Goal: Task Accomplishment & Management: Manage account settings

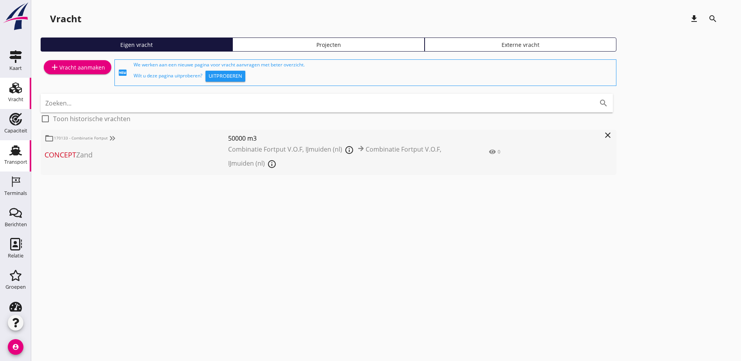
click at [21, 153] on div "Transport" at bounding box center [15, 150] width 19 height 13
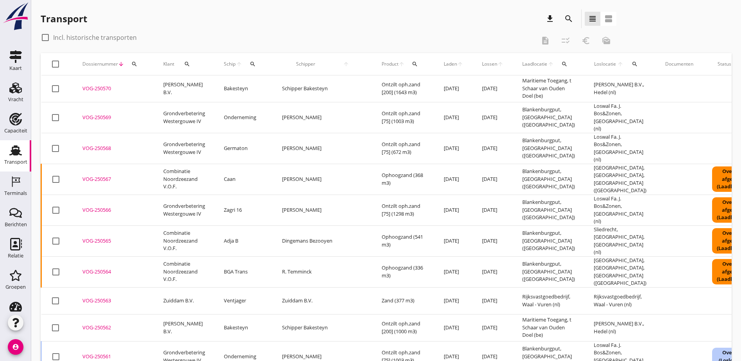
click at [444, 64] on span "Laden" at bounding box center [450, 64] width 13 height 7
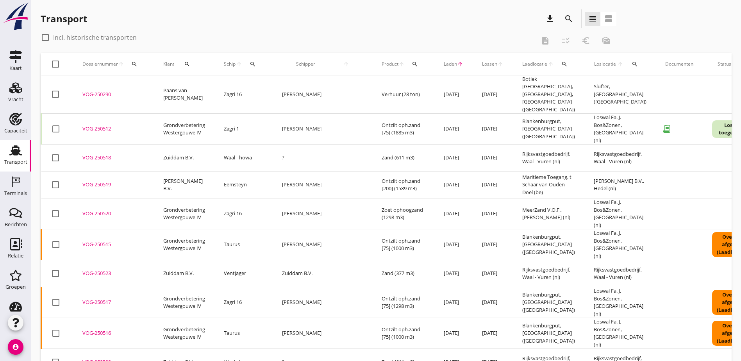
click at [102, 35] on label "Incl. historische transporten" at bounding box center [95, 38] width 84 height 8
checkbox input "true"
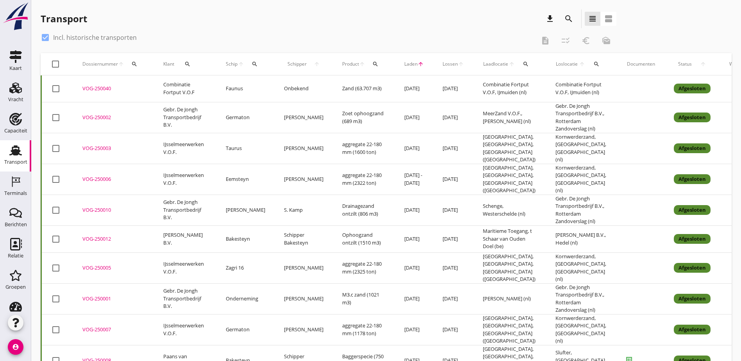
click at [523, 64] on icon "search" at bounding box center [526, 64] width 6 height 6
click at [528, 86] on input "text" at bounding box center [557, 86] width 81 height 13
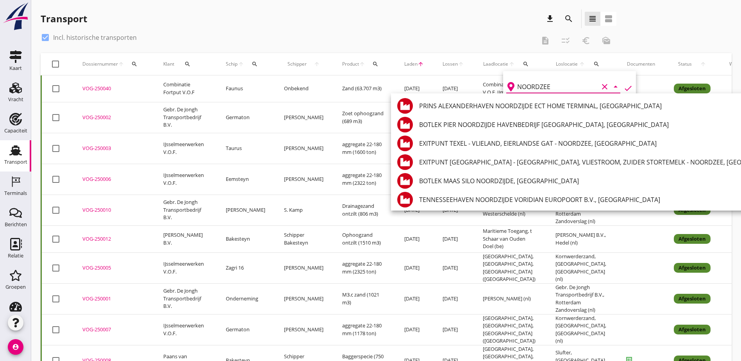
drag, startPoint x: 565, startPoint y: 87, endPoint x: 454, endPoint y: 85, distance: 111.4
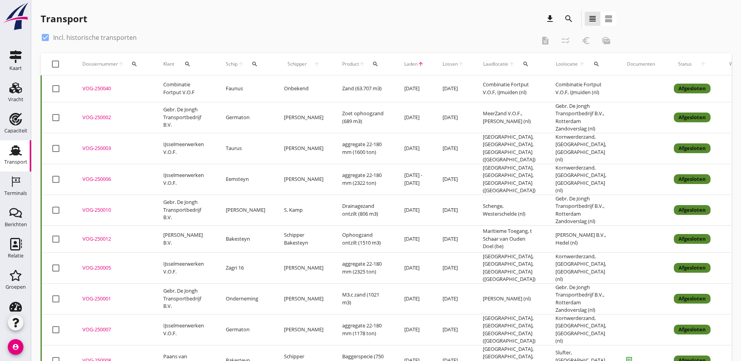
click at [523, 63] on icon "search" at bounding box center [526, 64] width 6 height 6
click at [531, 86] on input "NOORDZEE" at bounding box center [557, 86] width 81 height 13
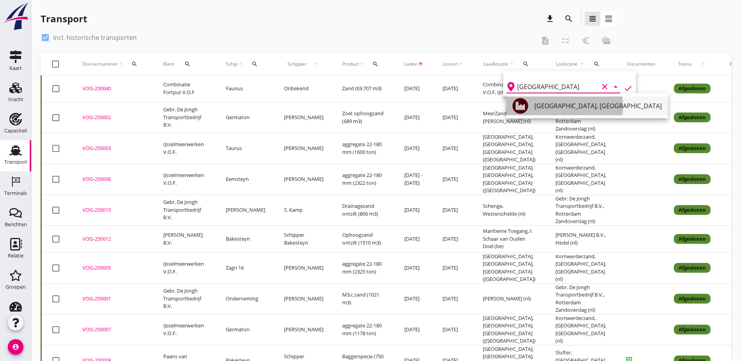
click at [562, 100] on div "[GEOGRAPHIC_DATA], [GEOGRAPHIC_DATA]" at bounding box center [598, 106] width 127 height 19
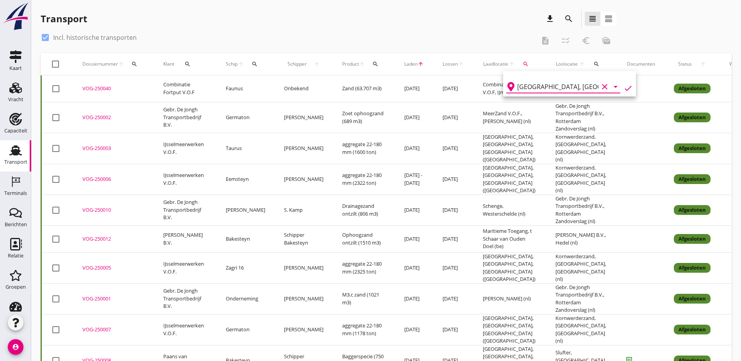
click at [624, 88] on icon "check" at bounding box center [628, 88] width 9 height 9
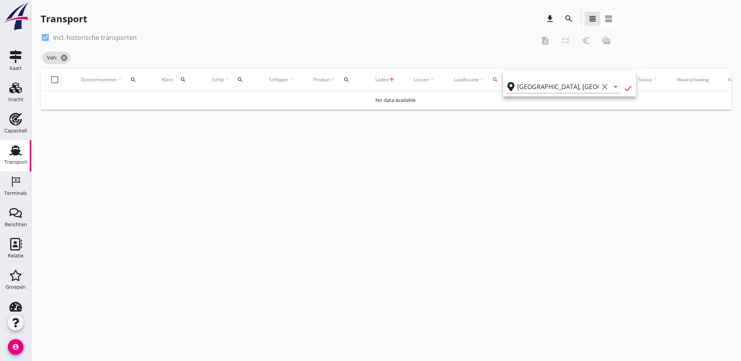
type input "Blankenburgput"
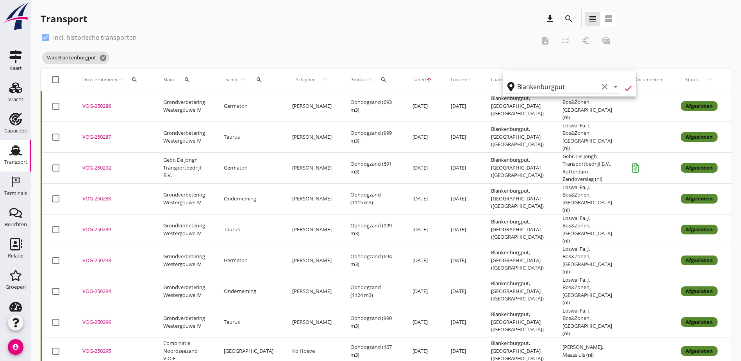
click at [102, 106] on div "VOG-250286" at bounding box center [113, 106] width 62 height 8
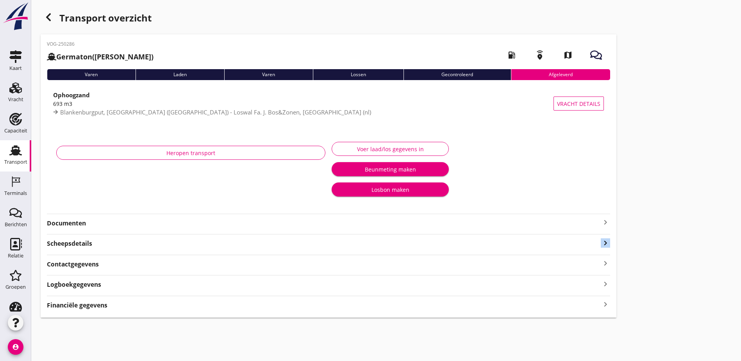
drag, startPoint x: 237, startPoint y: 237, endPoint x: 469, endPoint y: 238, distance: 232.5
click at [469, 238] on div "Transport overzicht VOG-250286 Germaton (Tonny Busker) local_gas_station emerge…" at bounding box center [386, 163] width 710 height 327
click at [468, 238] on div "Transport overzicht VOG-250286 Germaton (Tonny Busker) local_gas_station emerge…" at bounding box center [386, 163] width 710 height 327
click at [601, 306] on icon "keyboard_arrow_right" at bounding box center [605, 304] width 9 height 11
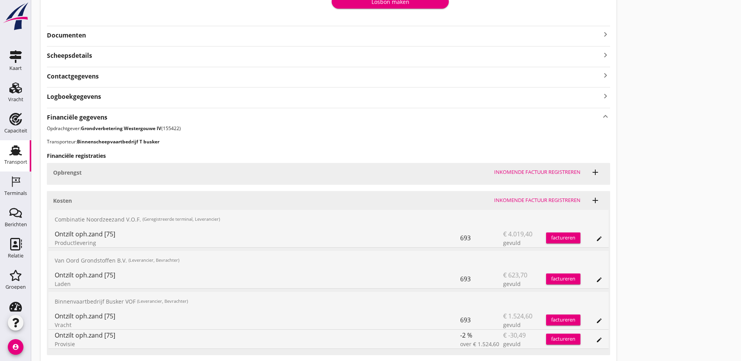
scroll to position [247, 0]
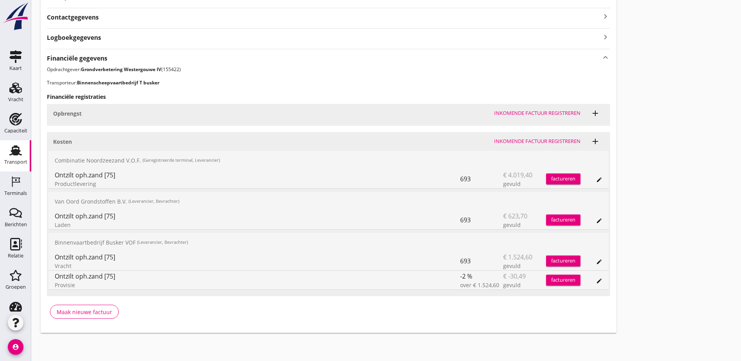
click at [596, 177] on icon "edit" at bounding box center [599, 180] width 6 height 6
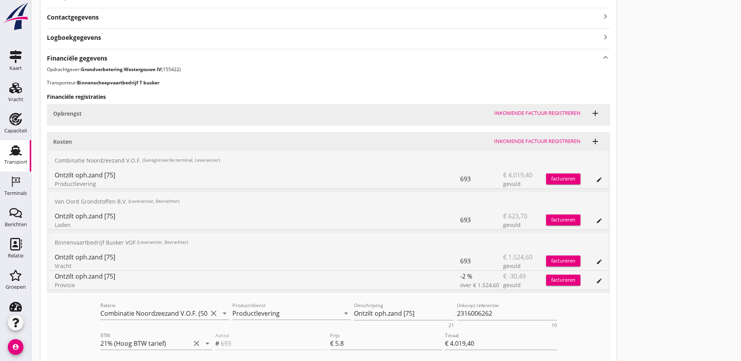
click at [460, 178] on div "693" at bounding box center [481, 179] width 43 height 19
click at [512, 183] on div "Transport overzicht VOG-250286 Germaton (Tonny Busker) local_gas_station emerge…" at bounding box center [386, 100] width 710 height 694
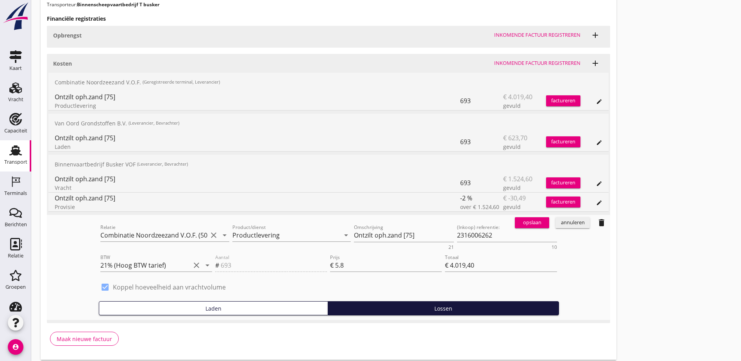
click at [559, 223] on div "annuleren" at bounding box center [573, 223] width 28 height 8
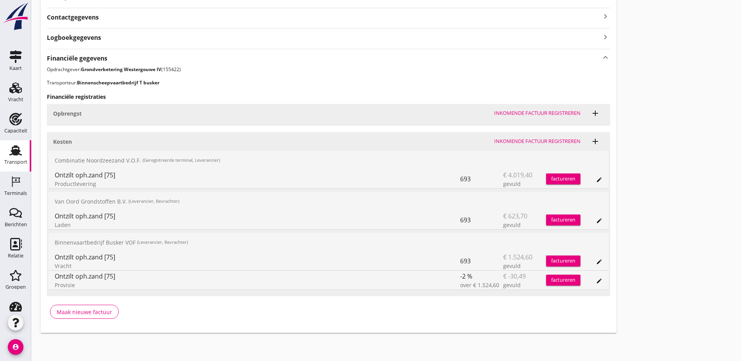
drag, startPoint x: 73, startPoint y: 160, endPoint x: 169, endPoint y: 175, distance: 96.9
click at [169, 175] on div "Combinatie Noordzeezand V.O.F. (Geregistreerde terminal, Leverancier) Ontzilt o…" at bounding box center [328, 170] width 560 height 38
click at [169, 175] on div "Ontzilt oph.zand [75]" at bounding box center [258, 174] width 406 height 9
click at [451, 172] on div "Transport overzicht VOG-250286 Germaton (Tonny Busker) local_gas_station emerge…" at bounding box center [386, 47] width 710 height 589
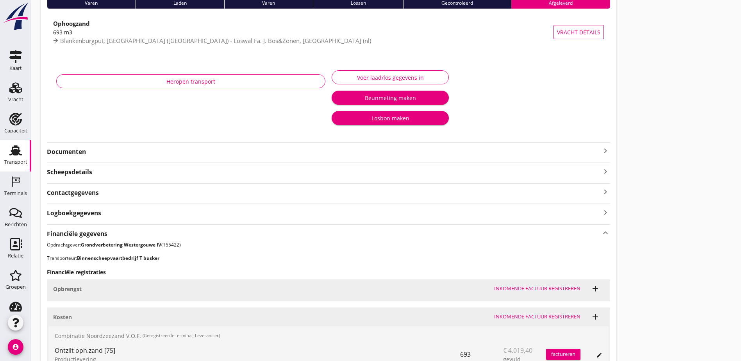
scroll to position [0, 0]
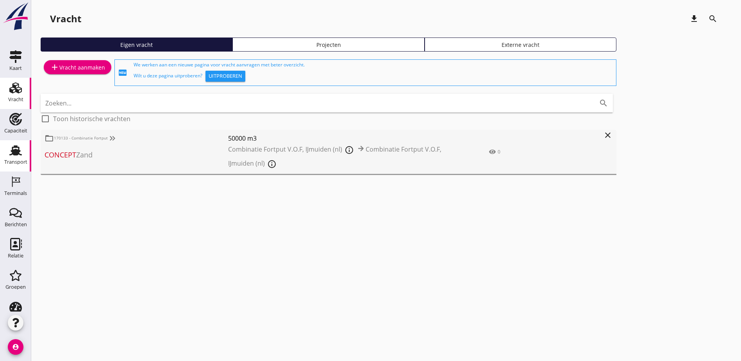
click at [18, 161] on div "Transport" at bounding box center [15, 161] width 23 height 5
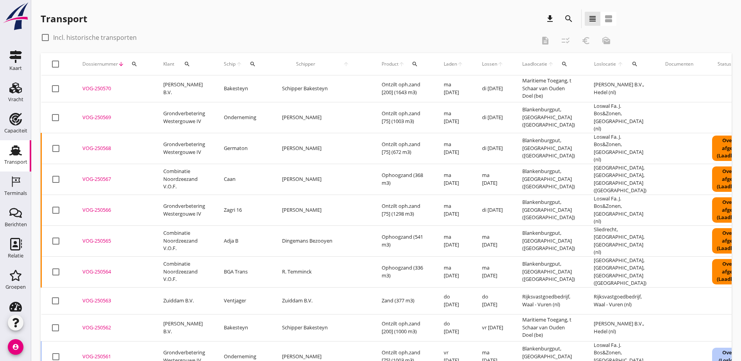
click at [522, 66] on span "Laadlocatie" at bounding box center [534, 64] width 25 height 7
click at [562, 65] on icon "search" at bounding box center [565, 64] width 6 height 6
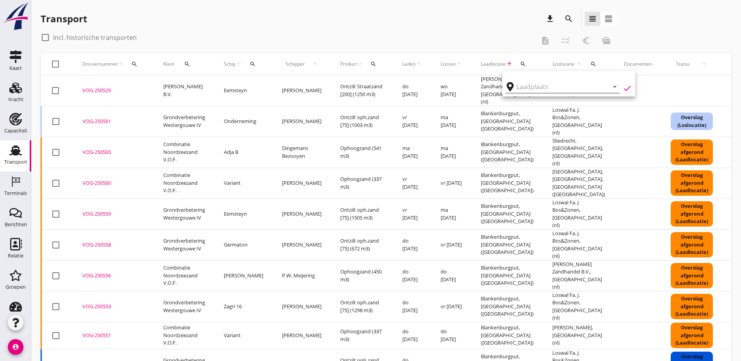
click at [534, 85] on input "text" at bounding box center [557, 86] width 81 height 13
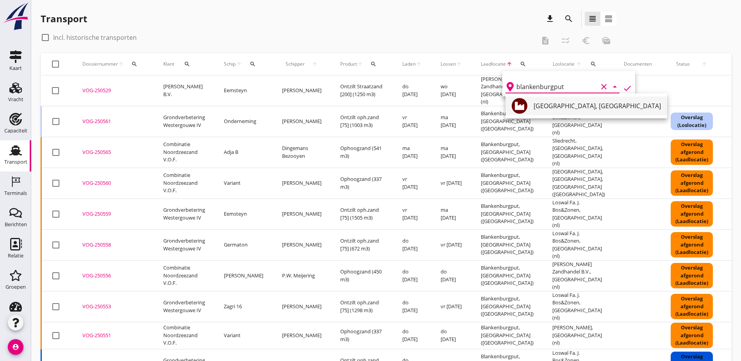
click at [563, 104] on div "[GEOGRAPHIC_DATA], [GEOGRAPHIC_DATA]" at bounding box center [597, 105] width 127 height 9
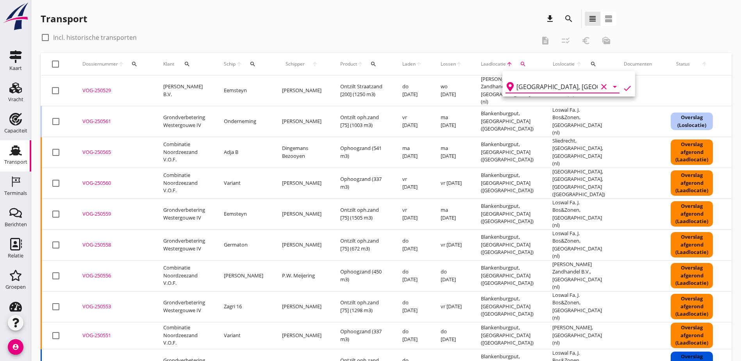
drag, startPoint x: 618, startPoint y: 87, endPoint x: 601, endPoint y: 89, distance: 17.7
click at [623, 86] on icon "check" at bounding box center [627, 88] width 9 height 9
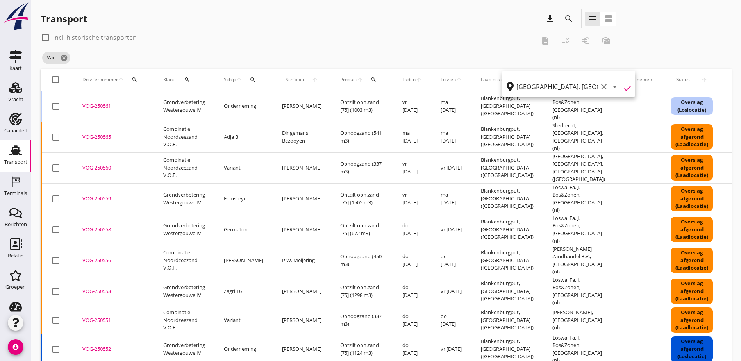
type input "Blankenburgput"
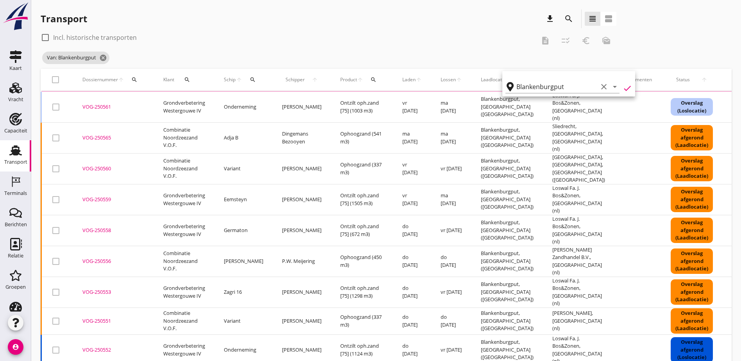
click at [79, 39] on label "Incl. historische transporten" at bounding box center [95, 38] width 84 height 8
checkbox input "true"
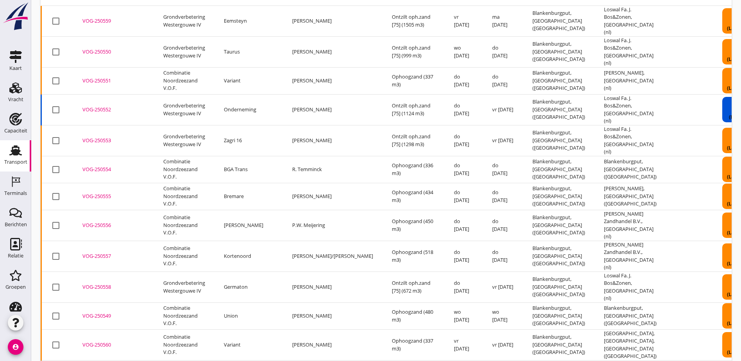
scroll to position [490, 0]
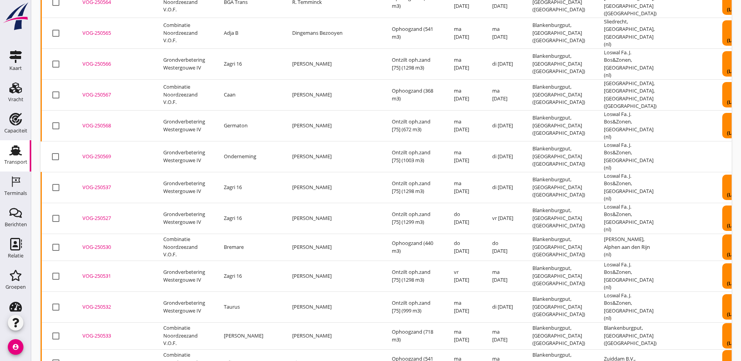
click at [104, 243] on div "VOG-250530" at bounding box center [113, 247] width 62 height 8
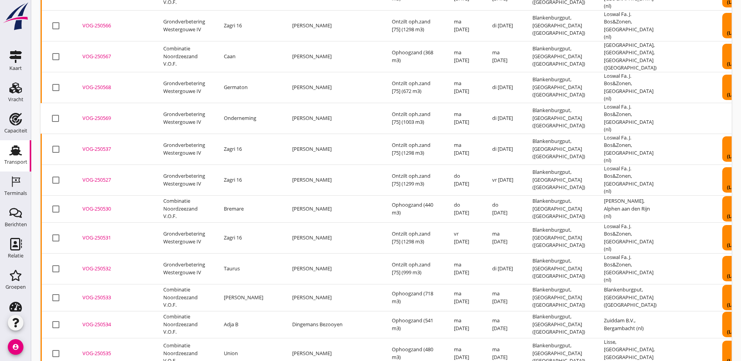
scroll to position [529, 0]
click at [98, 264] on div "VOG-250532" at bounding box center [113, 268] width 62 height 8
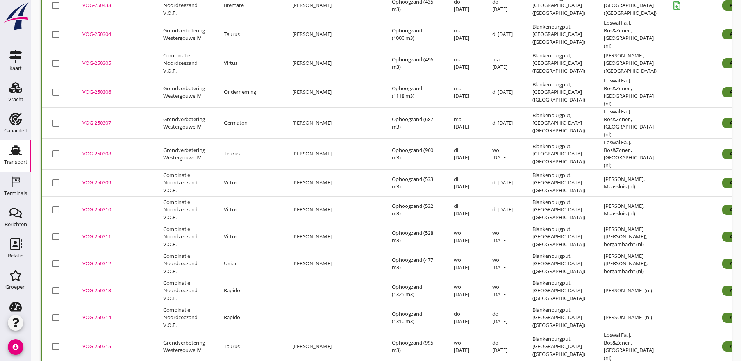
scroll to position [1594, 0]
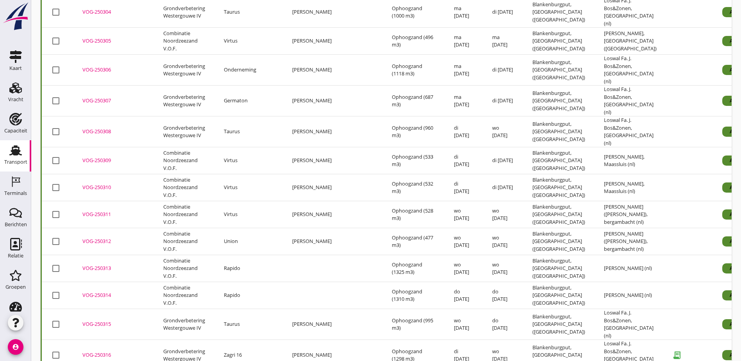
click at [100, 320] on div "VOG-250315" at bounding box center [113, 324] width 62 height 8
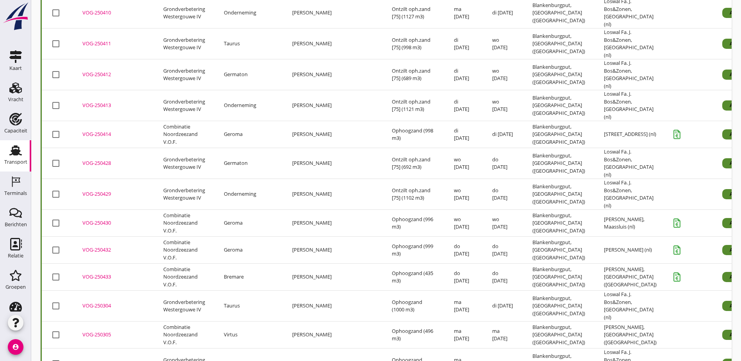
scroll to position [0, 0]
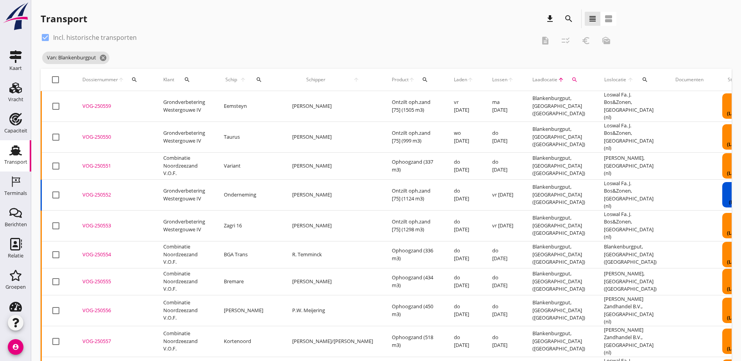
drag, startPoint x: 738, startPoint y: 307, endPoint x: 573, endPoint y: 108, distance: 258.1
click at [467, 78] on icon "arrow_upward" at bounding box center [470, 80] width 6 height 6
click at [392, 40] on div "check_box Incl. historische transporten description checklist_rtl euro_symbol m…" at bounding box center [329, 40] width 576 height 19
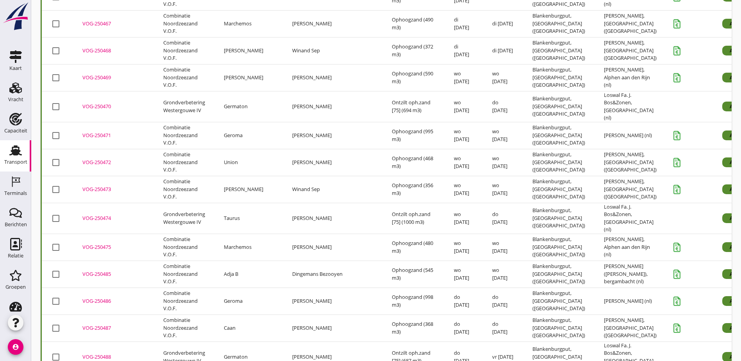
scroll to position [3674, 0]
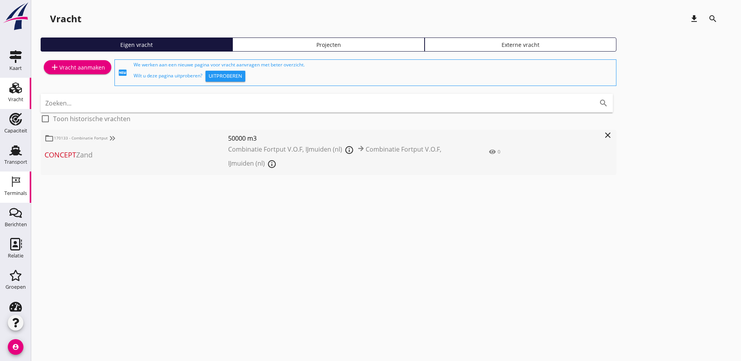
click at [15, 163] on div "Transport" at bounding box center [15, 161] width 23 height 5
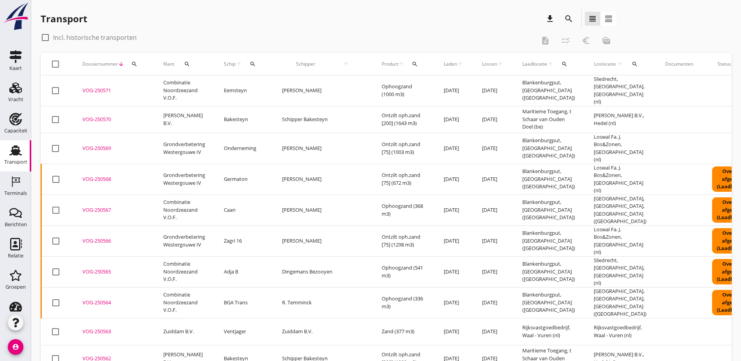
click at [562, 65] on icon "search" at bounding box center [565, 64] width 6 height 6
click at [527, 89] on input "text" at bounding box center [557, 86] width 81 height 13
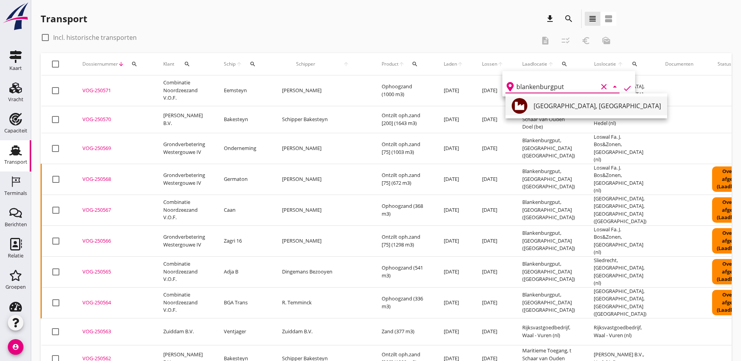
click at [590, 109] on div "[GEOGRAPHIC_DATA], [GEOGRAPHIC_DATA]" at bounding box center [597, 105] width 127 height 9
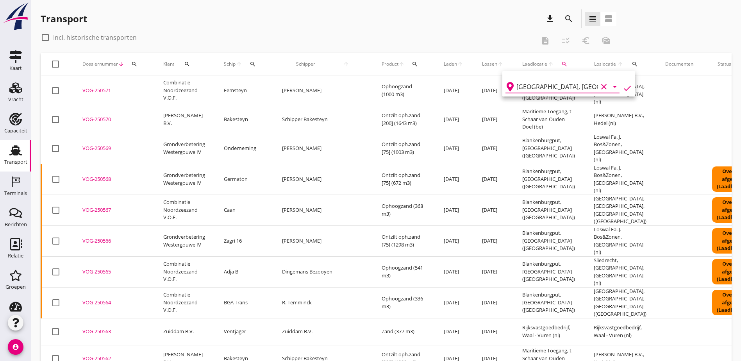
click at [623, 86] on icon "check" at bounding box center [627, 88] width 9 height 9
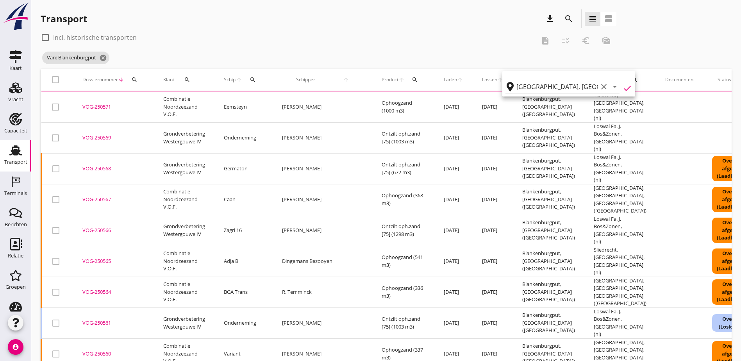
type input "Blankenburgput"
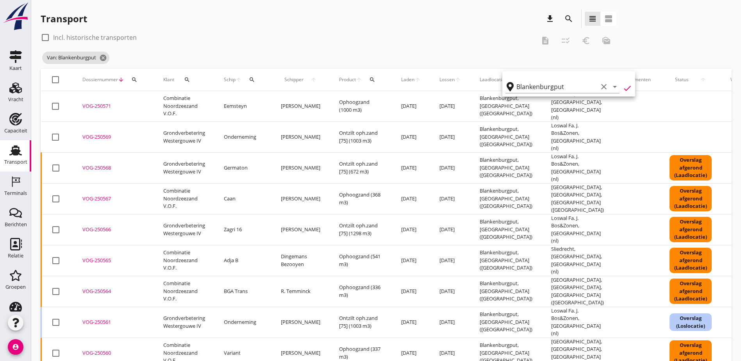
click at [533, 36] on div "check_box_outline_blank Incl. historische transporten description checklist_rtl…" at bounding box center [386, 50] width 691 height 38
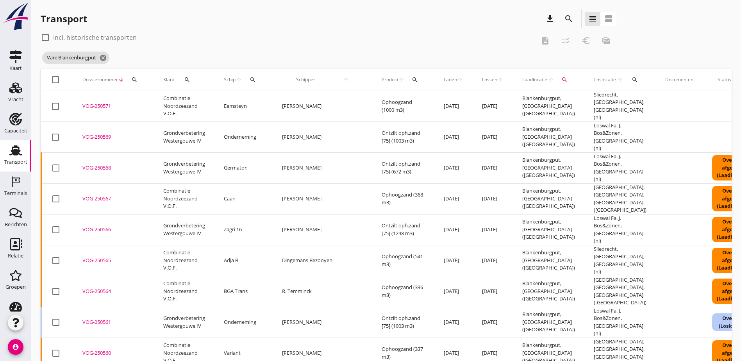
click at [457, 82] on icon "arrow_upward" at bounding box center [460, 80] width 6 height 6
click at [444, 79] on span "Laden" at bounding box center [450, 79] width 13 height 7
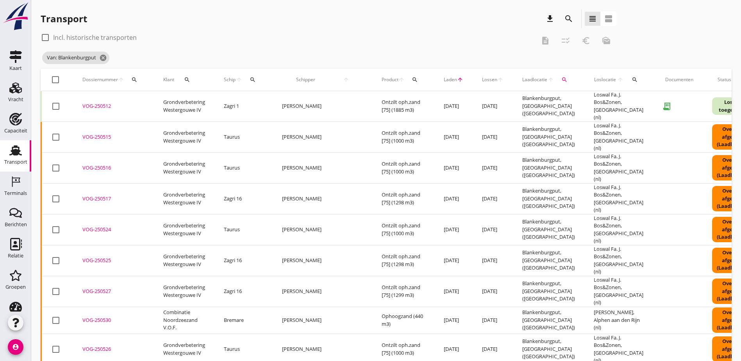
click at [51, 39] on div at bounding box center [45, 37] width 13 height 13
checkbox input "true"
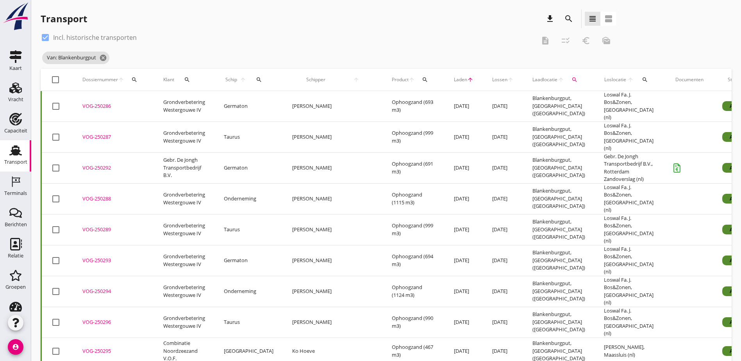
click at [51, 80] on div at bounding box center [55, 79] width 13 height 13
checkbox input "true"
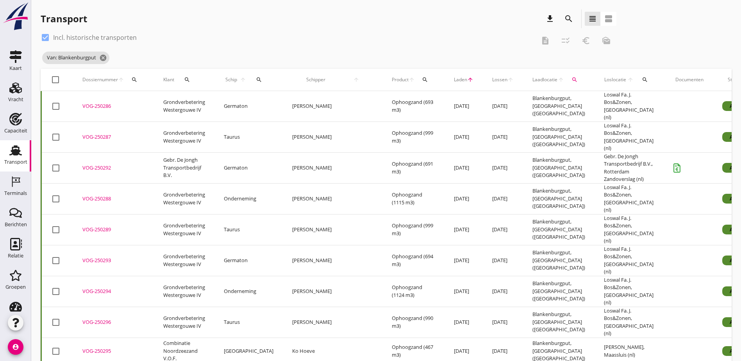
checkbox input "true"
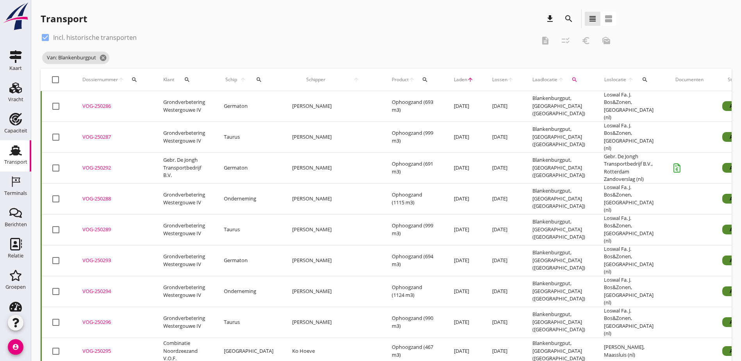
checkbox input "true"
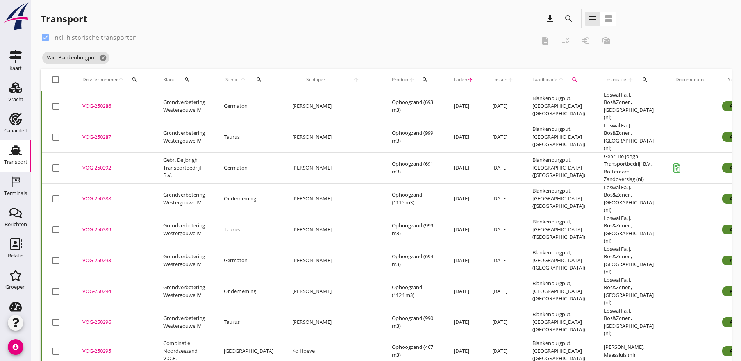
checkbox input "true"
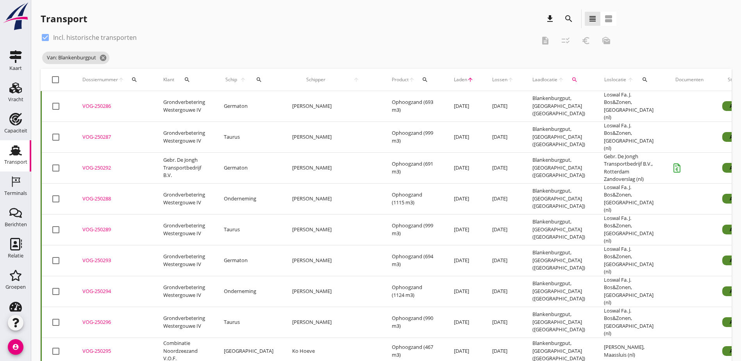
checkbox input "true"
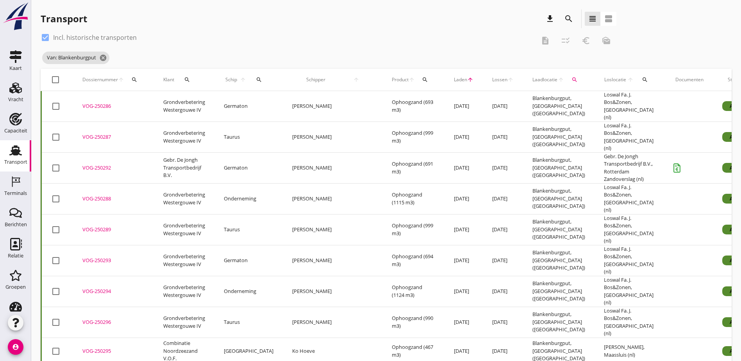
checkbox input "true"
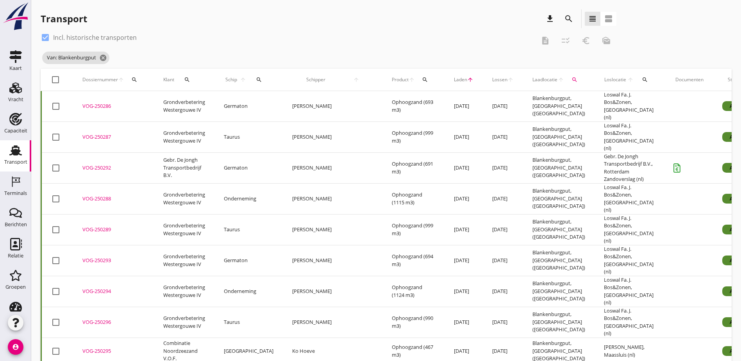
checkbox input "true"
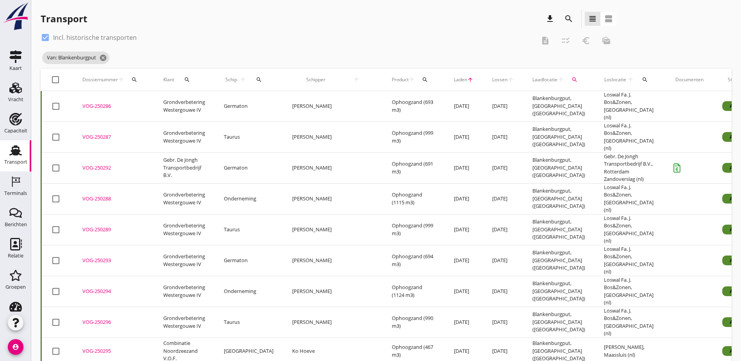
checkbox input "true"
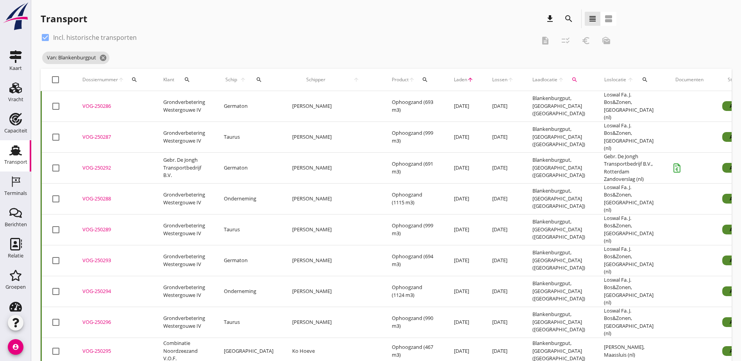
checkbox input "true"
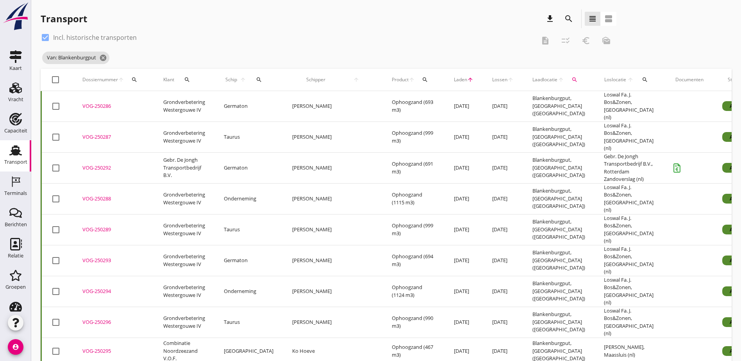
checkbox input "true"
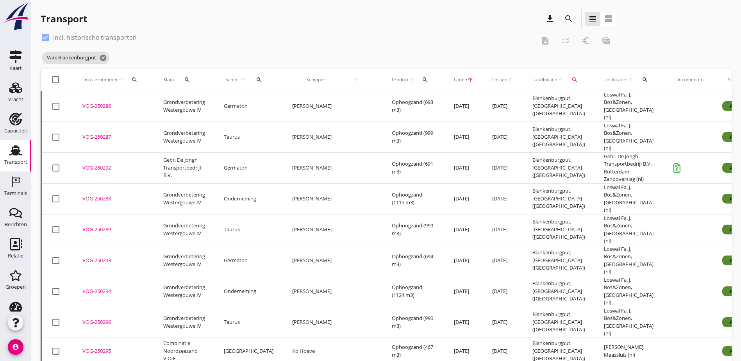
checkbox input "true"
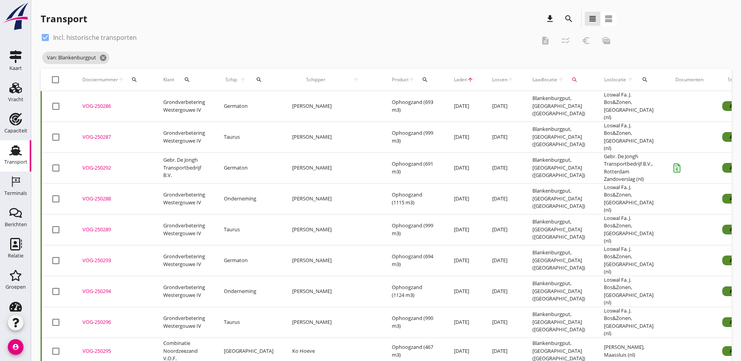
checkbox input "true"
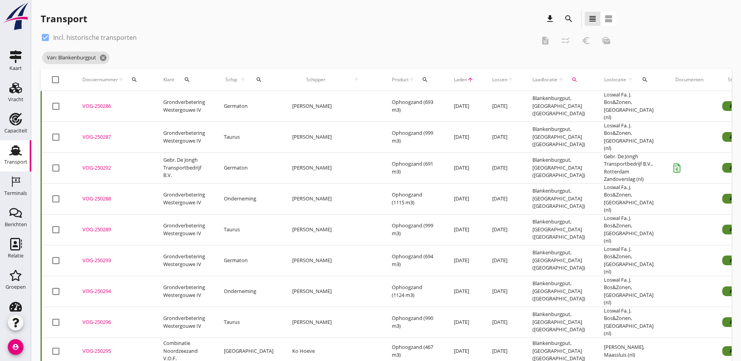
checkbox input "true"
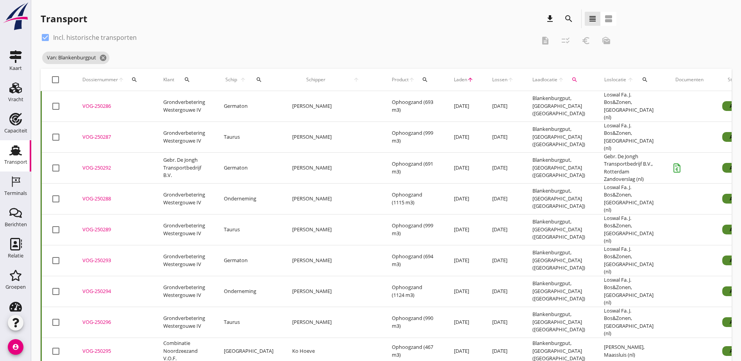
checkbox input "true"
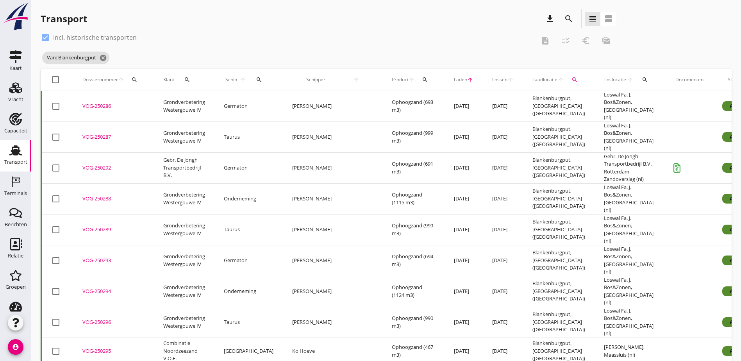
checkbox input "true"
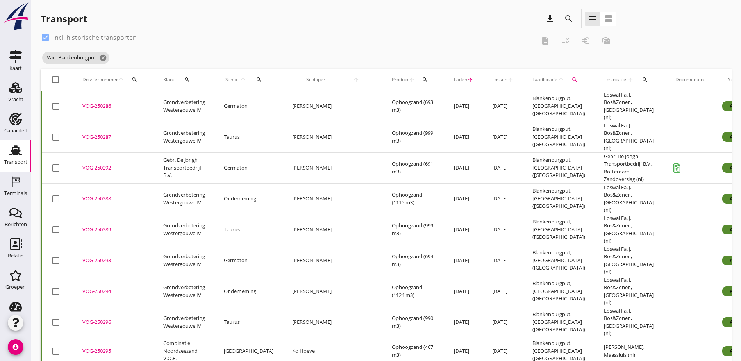
checkbox input "true"
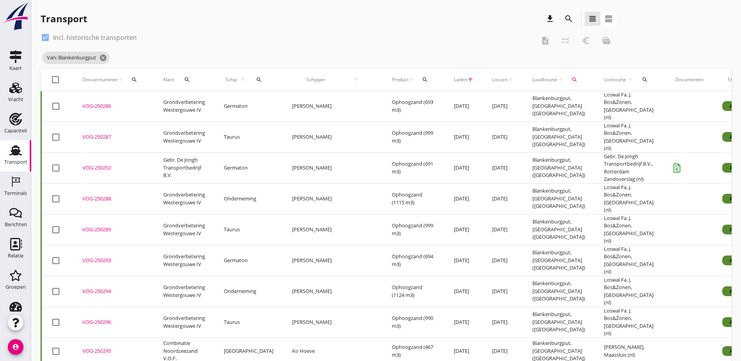
checkbox input "true"
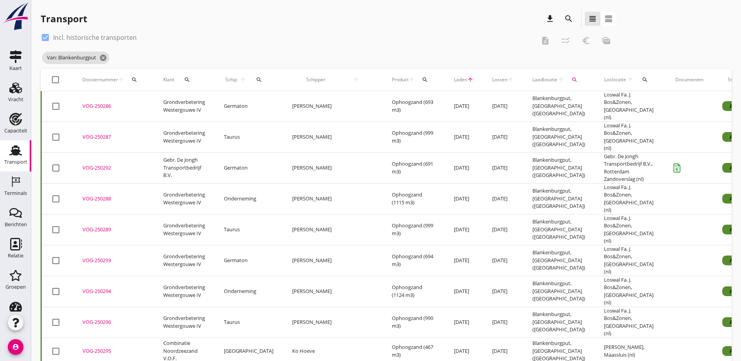
checkbox input "true"
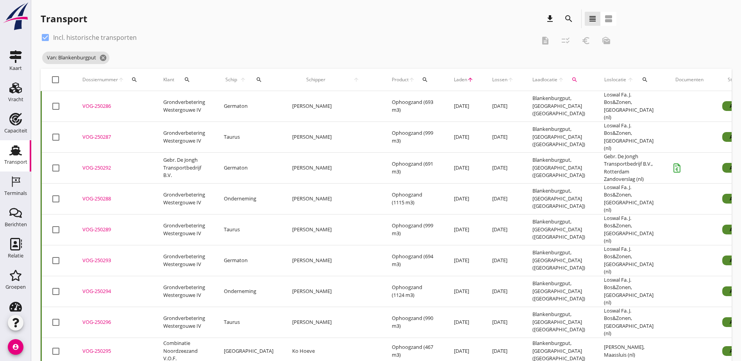
checkbox input "true"
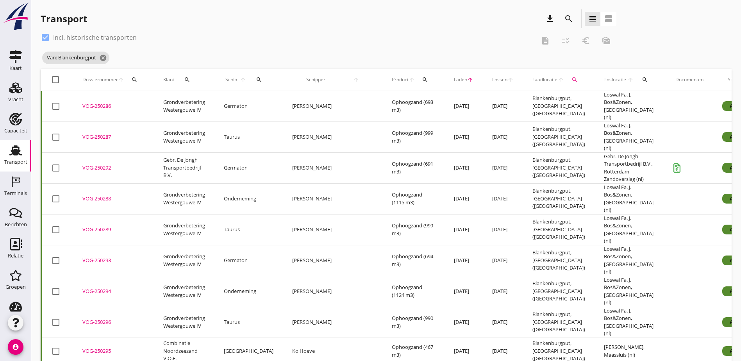
checkbox input "true"
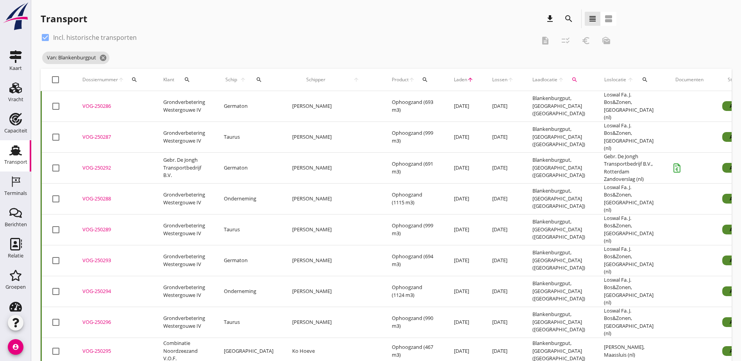
checkbox input "true"
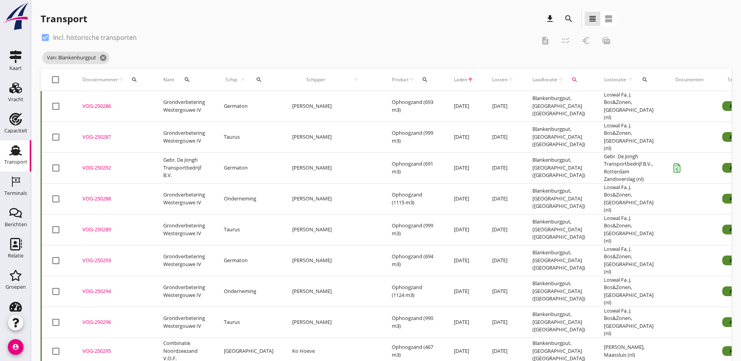
checkbox input "true"
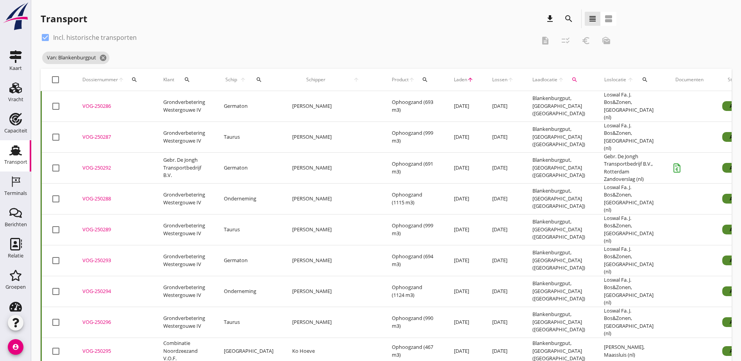
checkbox input "true"
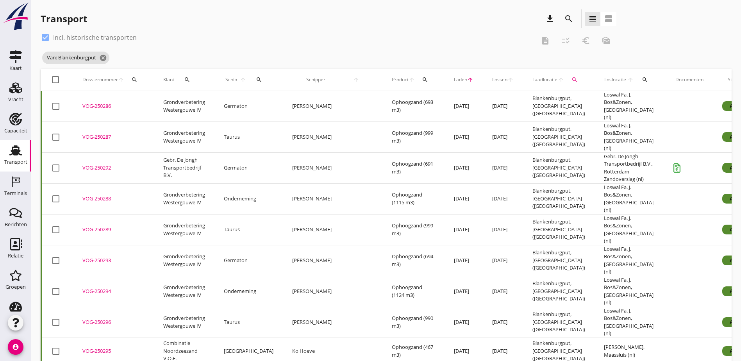
checkbox input "true"
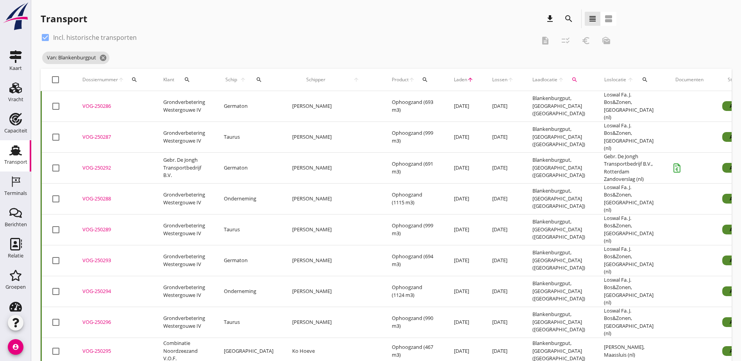
checkbox input "true"
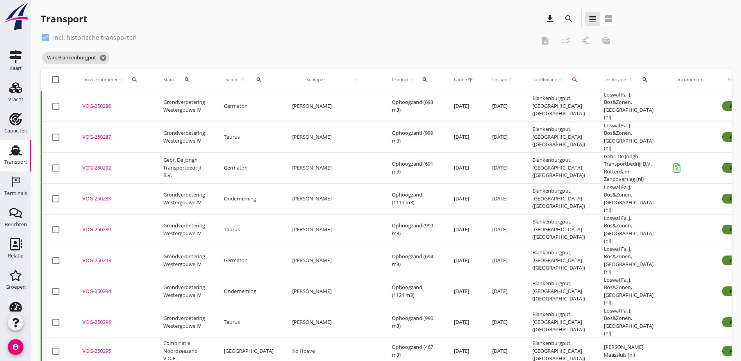
checkbox input "true"
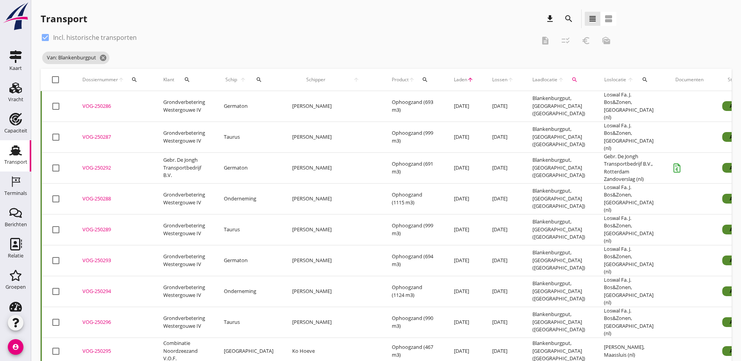
checkbox input "true"
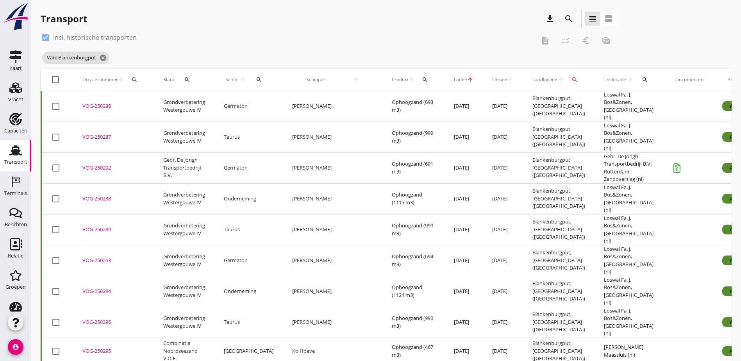
checkbox input "true"
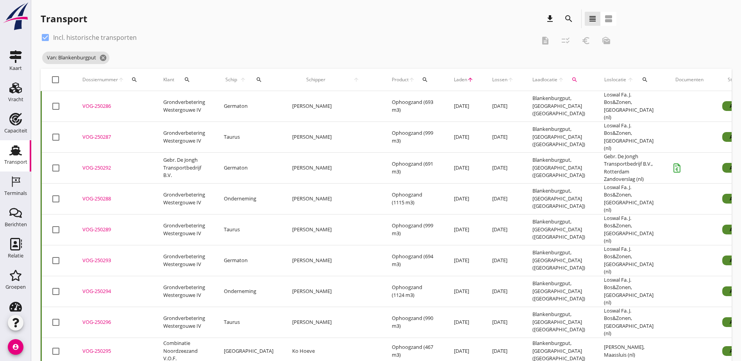
checkbox input "true"
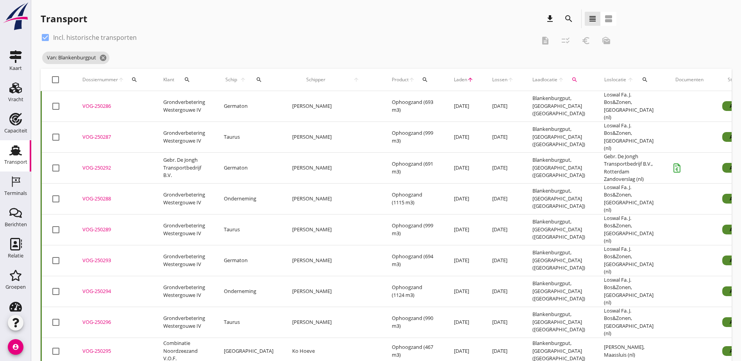
checkbox input "true"
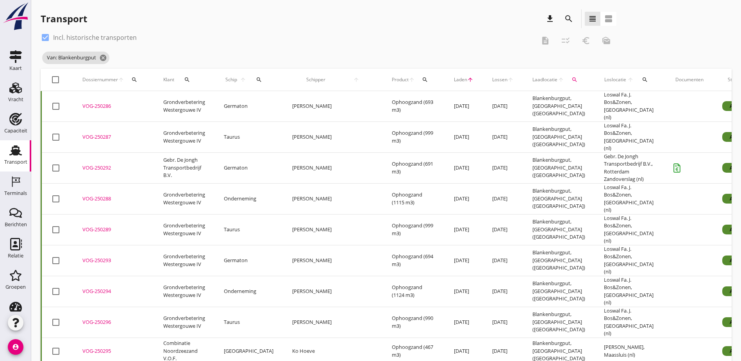
checkbox input "true"
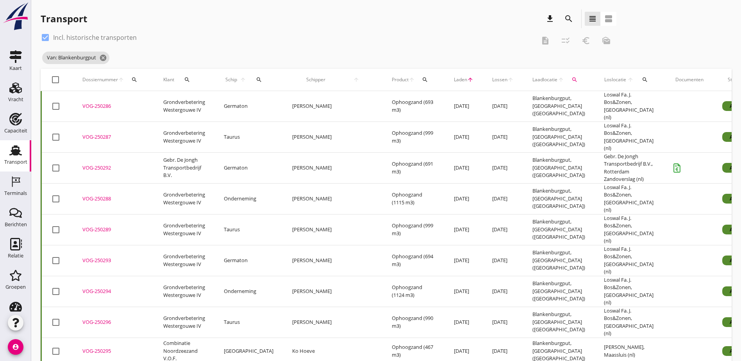
checkbox input "true"
click at [561, 42] on icon "checklist_rtl" at bounding box center [565, 40] width 9 height 9
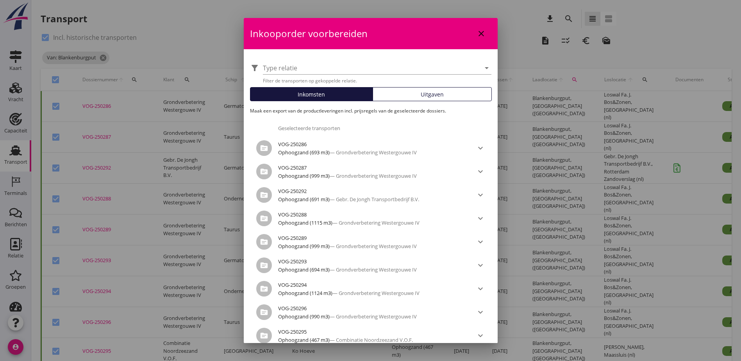
click at [434, 93] on span "Uitgaven" at bounding box center [432, 94] width 23 height 8
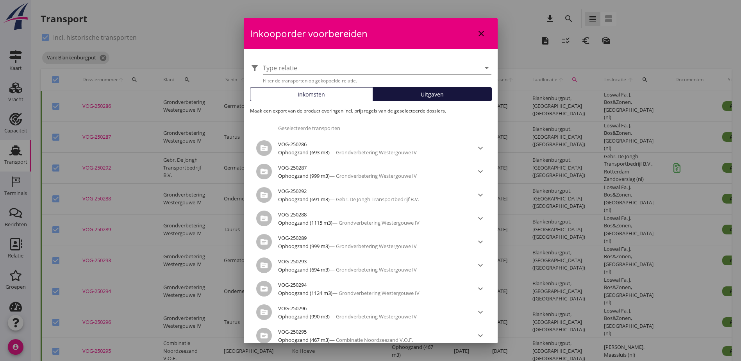
click at [330, 96] on div "Inkomsten" at bounding box center [312, 94] width 116 height 8
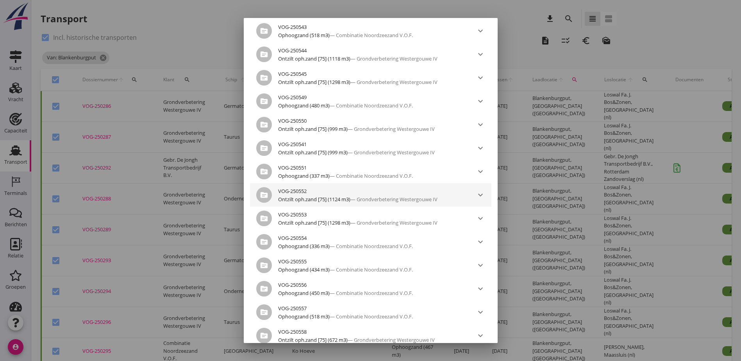
scroll to position [3591, 0]
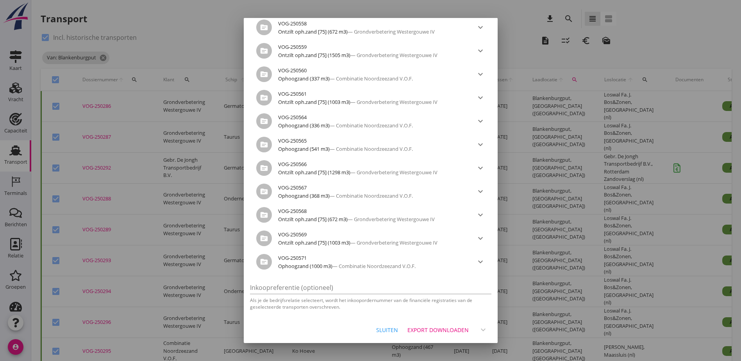
click at [427, 329] on div "Export downloaden" at bounding box center [438, 330] width 61 height 8
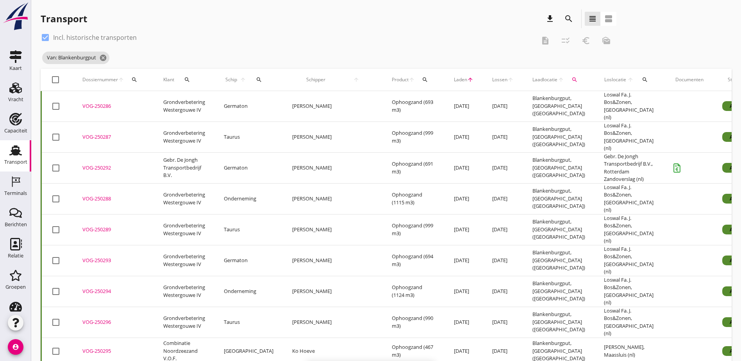
checkbox input "false"
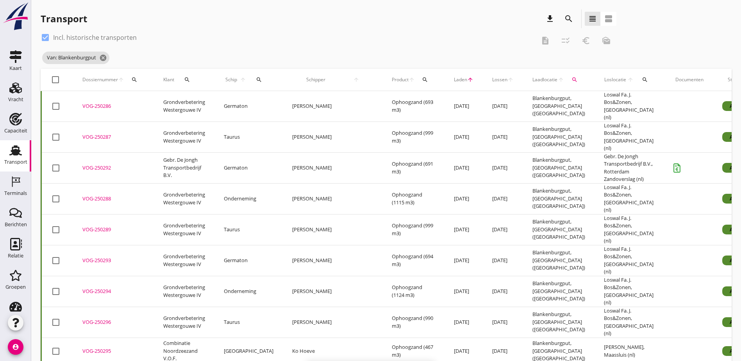
checkbox input "false"
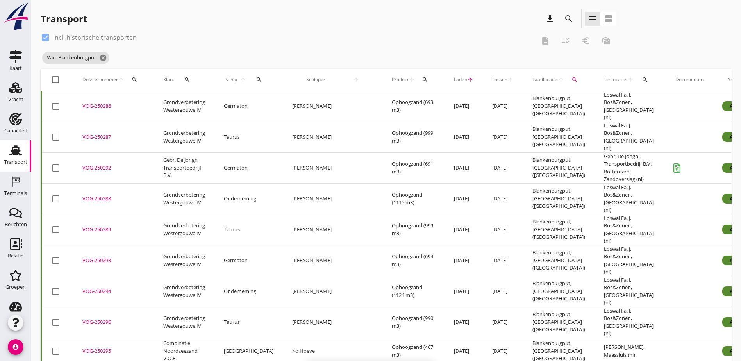
checkbox input "false"
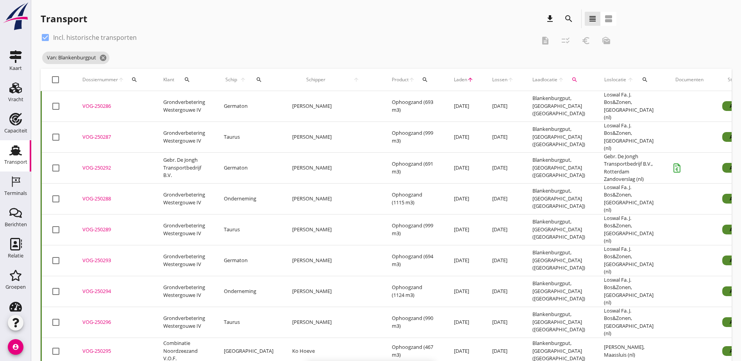
checkbox input "false"
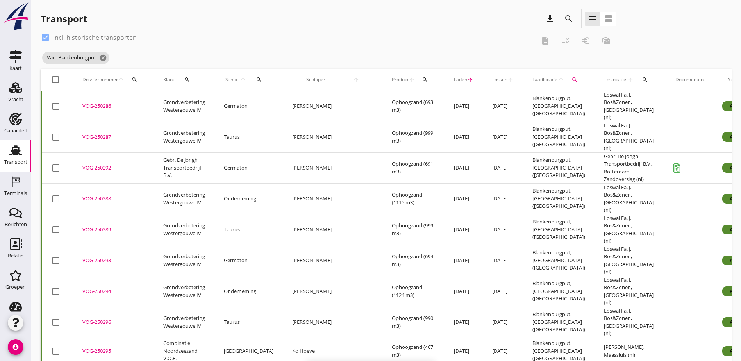
checkbox input "false"
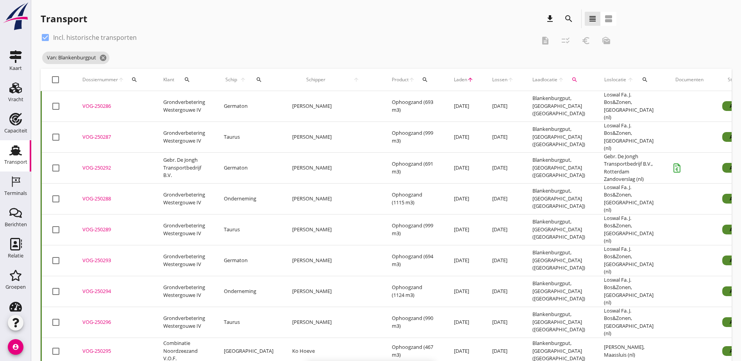
checkbox input "false"
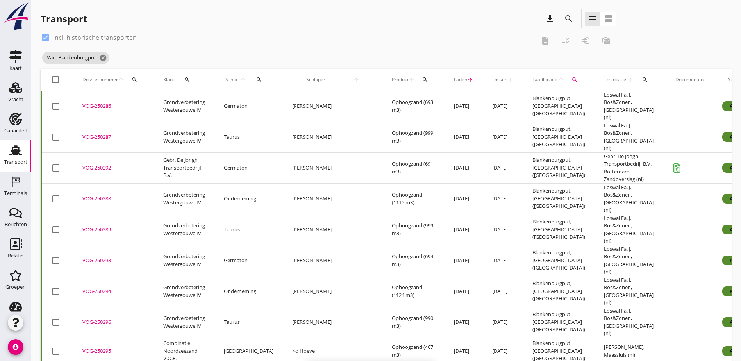
checkbox input "false"
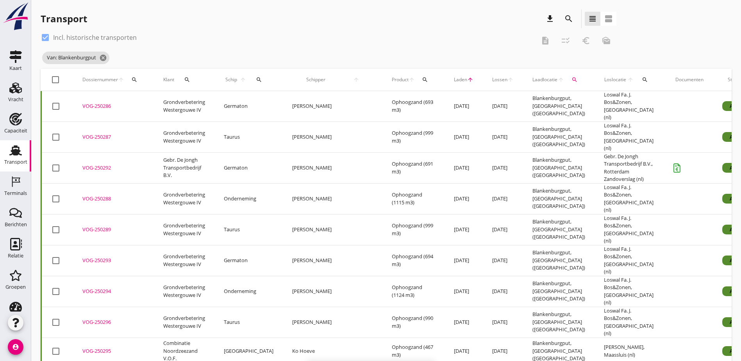
checkbox input "false"
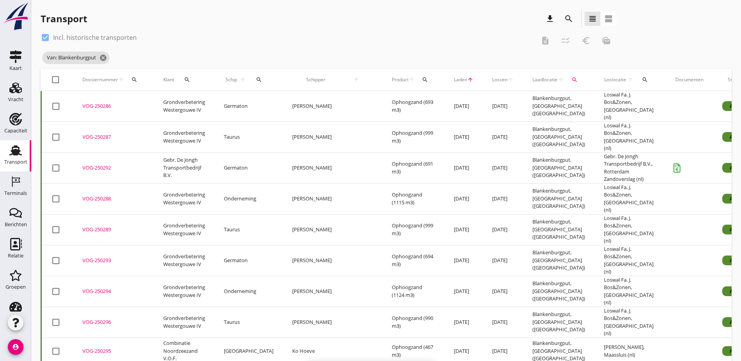
checkbox input "false"
click at [55, 81] on div at bounding box center [55, 79] width 13 height 13
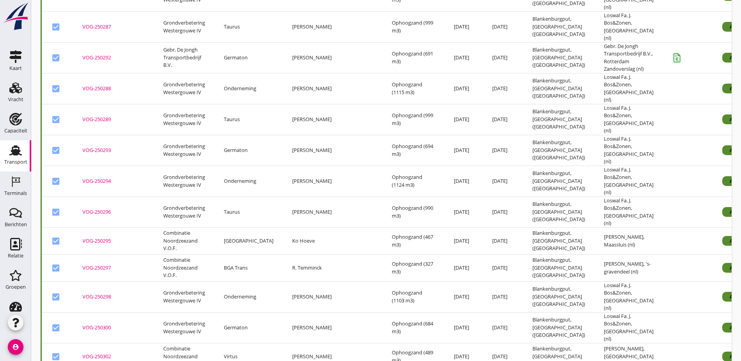
scroll to position [0, 0]
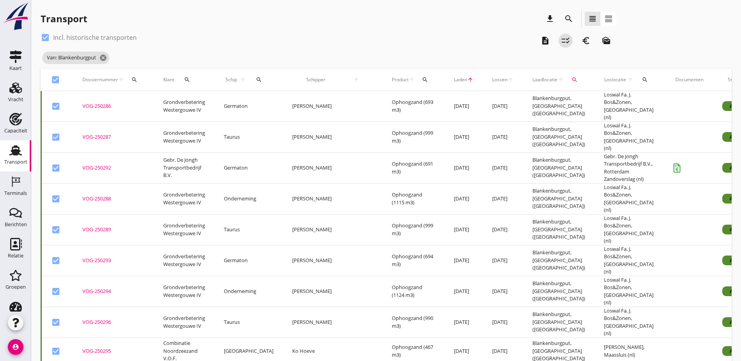
click at [561, 42] on icon "checklist_rtl" at bounding box center [565, 40] width 9 height 9
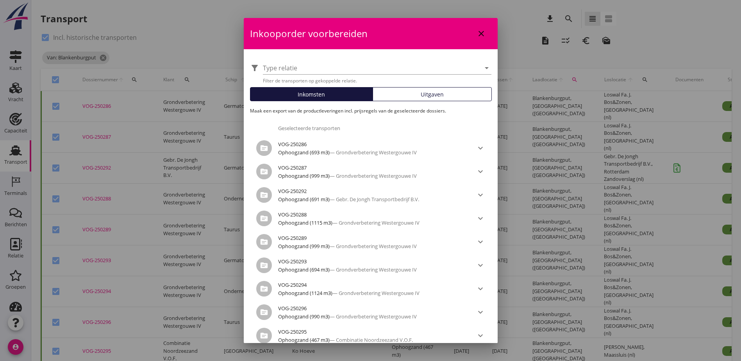
click at [426, 90] on span "Uitgaven" at bounding box center [432, 94] width 23 height 8
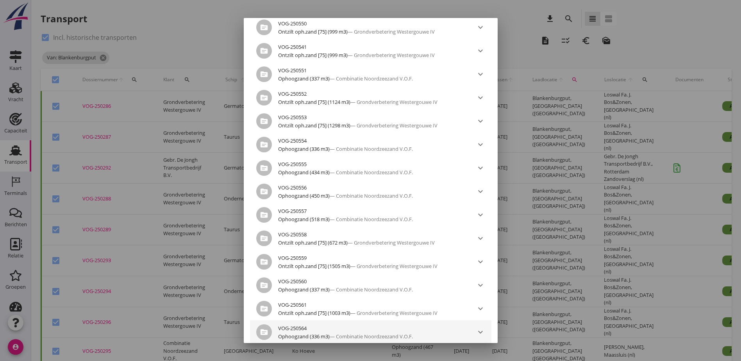
scroll to position [3591, 0]
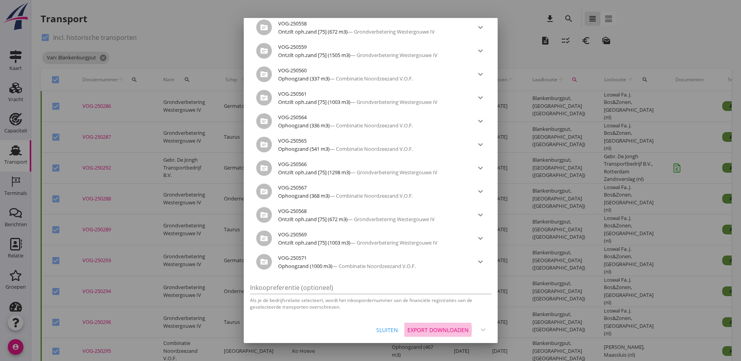
click at [448, 334] on div "Export downloaden" at bounding box center [438, 330] width 61 height 8
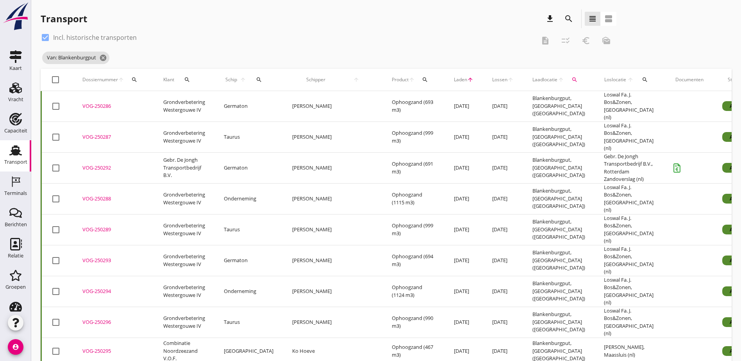
click at [284, 39] on div "check_box Incl. historische transporten" at bounding box center [288, 37] width 495 height 13
click at [50, 81] on div at bounding box center [55, 79] width 13 height 13
click at [561, 41] on icon "checklist_rtl" at bounding box center [565, 40] width 9 height 9
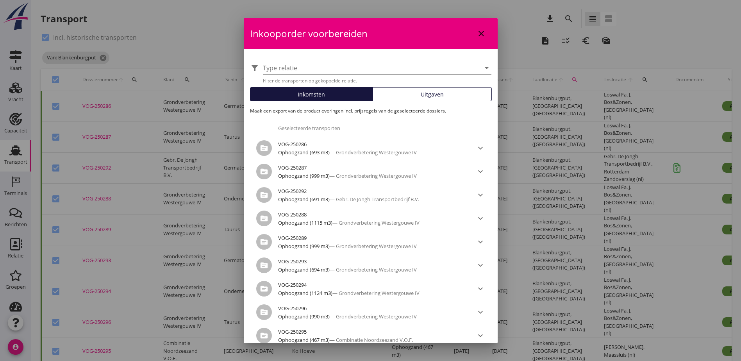
drag, startPoint x: 422, startPoint y: 95, endPoint x: 325, endPoint y: 91, distance: 97.0
click at [422, 95] on span "Uitgaven" at bounding box center [432, 94] width 23 height 8
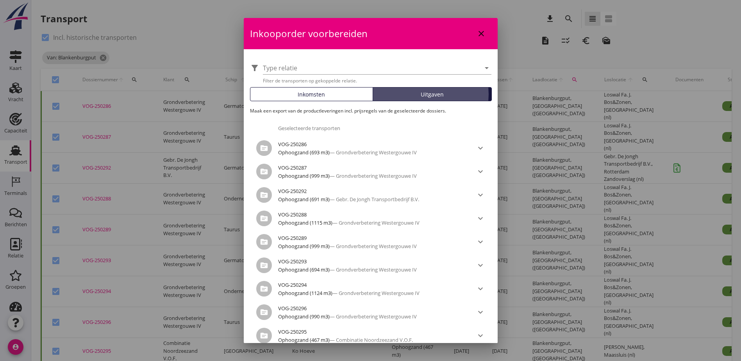
click at [324, 91] on div "Inkomsten" at bounding box center [312, 94] width 116 height 8
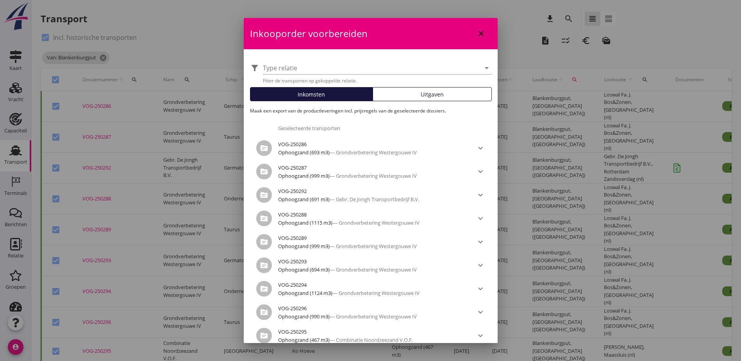
click at [436, 92] on span "Uitgaven" at bounding box center [432, 94] width 23 height 8
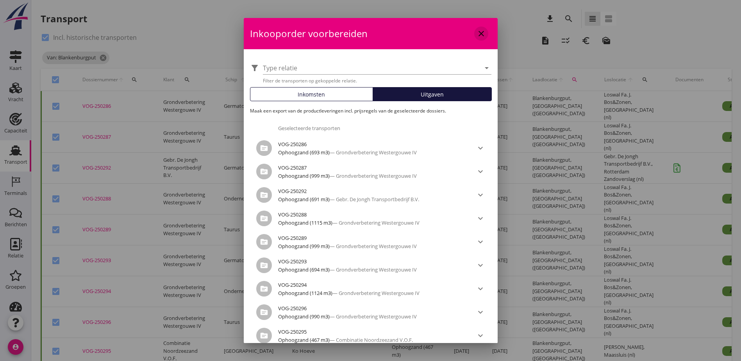
drag, startPoint x: 476, startPoint y: 32, endPoint x: 502, endPoint y: 32, distance: 26.2
click at [477, 32] on icon "close" at bounding box center [481, 33] width 9 height 9
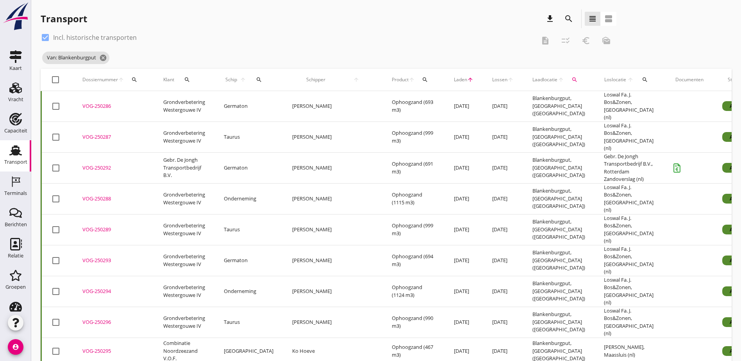
click at [129, 80] on div "search" at bounding box center [134, 80] width 14 height 6
click at [166, 105] on input "Zoeken op dossiernummer..." at bounding box center [171, 102] width 81 height 13
paste input "VOG-250335"
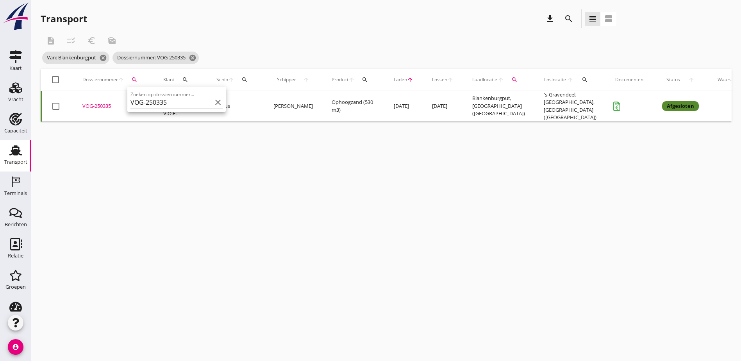
click at [98, 103] on div "VOG-250335" at bounding box center [113, 106] width 62 height 8
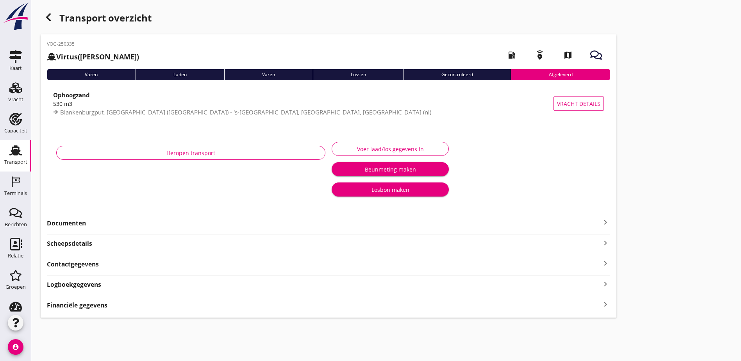
click at [282, 306] on div "Financiële gegevens keyboard_arrow_right" at bounding box center [328, 304] width 563 height 11
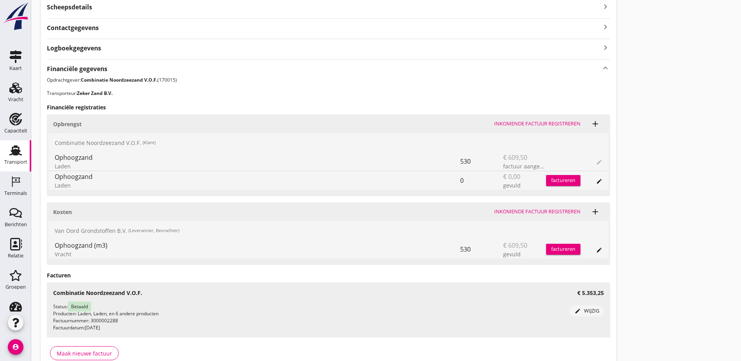
scroll to position [250, 0]
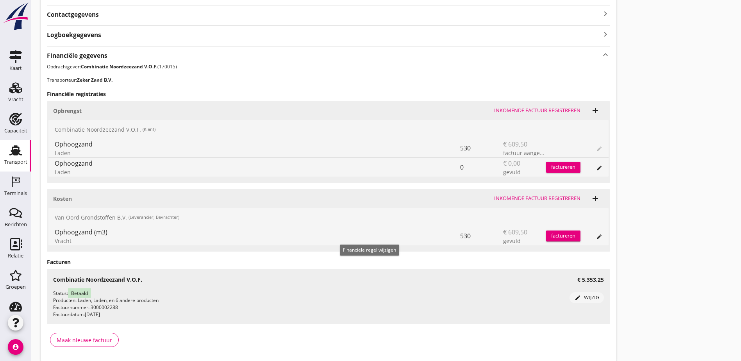
click at [596, 235] on icon "edit" at bounding box center [599, 237] width 6 height 6
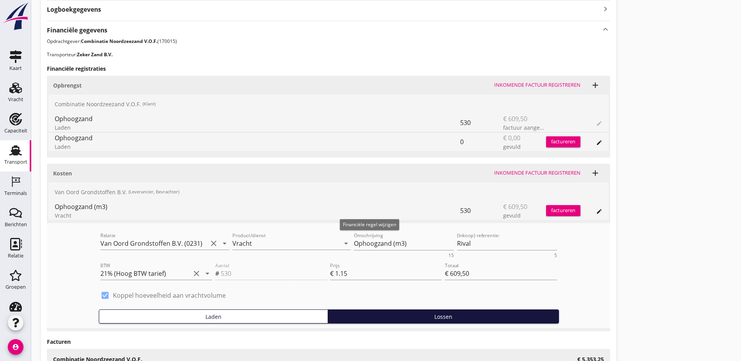
scroll to position [289, 0]
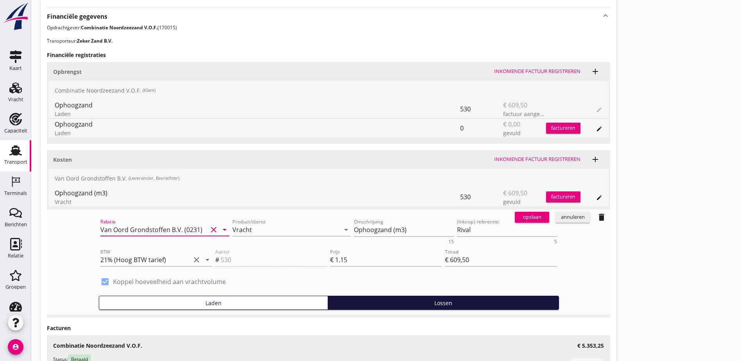
click at [113, 232] on input "Van Oord Grondstoffen B.V. (0231)" at bounding box center [153, 230] width 107 height 13
click at [474, 215] on div "Transport overzicht VOG-250335 Virtus (J Pulleman) local_gas_station emergency_…" at bounding box center [386, 73] width 710 height 725
click at [596, 200] on icon "edit" at bounding box center [599, 198] width 6 height 6
click at [559, 216] on div "annuleren" at bounding box center [573, 217] width 28 height 8
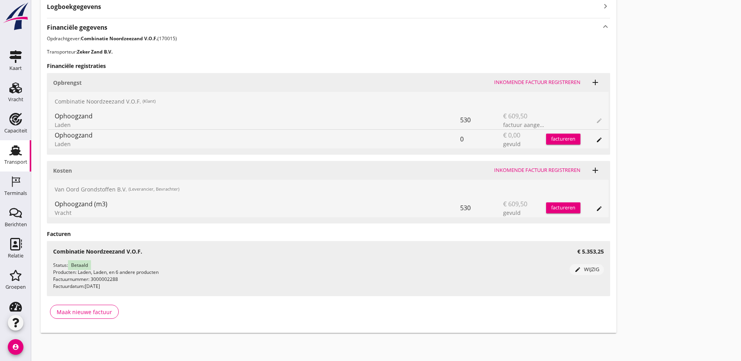
scroll to position [278, 0]
click at [64, 136] on div "Ophoogzand" at bounding box center [258, 135] width 406 height 9
click at [498, 149] on div "Transport overzicht VOG-250335 Virtus (J Pulleman) local_gas_station emergency_…" at bounding box center [386, 32] width 710 height 620
click at [594, 210] on div "edit" at bounding box center [599, 209] width 11 height 6
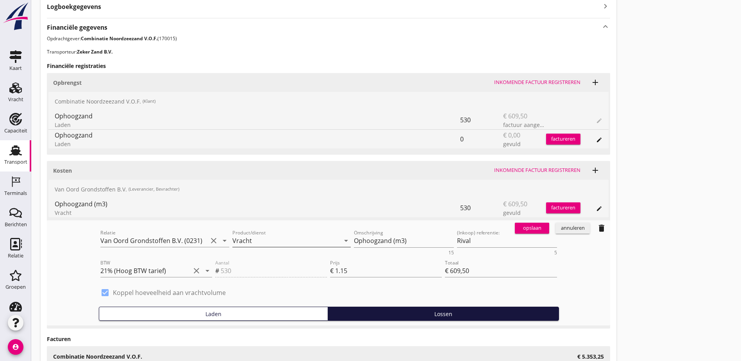
click at [232, 244] on input "Vracht" at bounding box center [285, 240] width 107 height 13
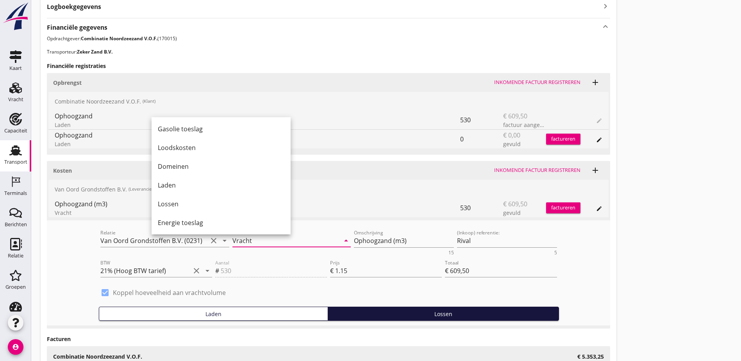
scroll to position [320, 0]
click at [190, 186] on div "Laden" at bounding box center [221, 184] width 127 height 9
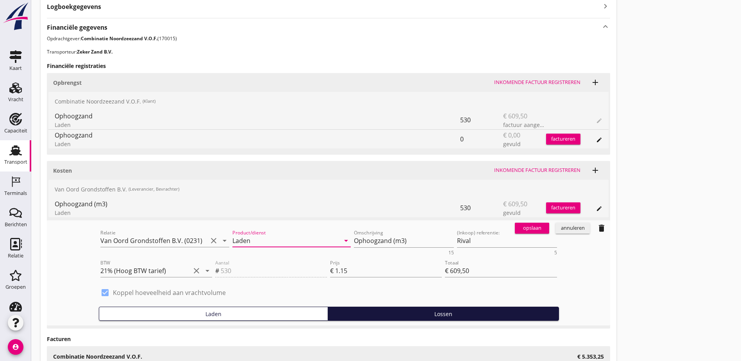
click at [518, 230] on div "opslaan" at bounding box center [532, 228] width 28 height 8
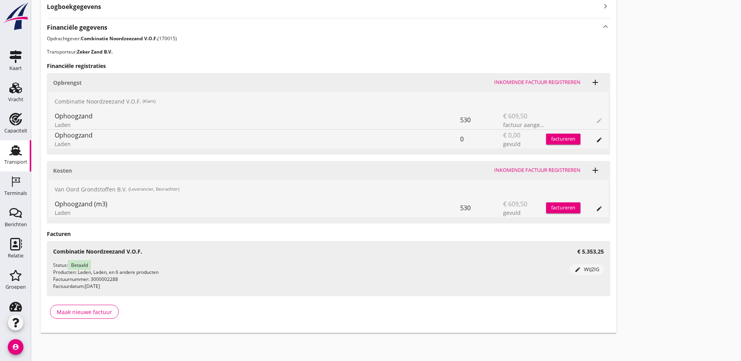
drag, startPoint x: 531, startPoint y: 172, endPoint x: 450, endPoint y: 135, distance: 89.0
click at [531, 172] on div "Transport overzicht VOG-250335 Virtus (J Pulleman) local_gas_station emergency_…" at bounding box center [386, 32] width 710 height 620
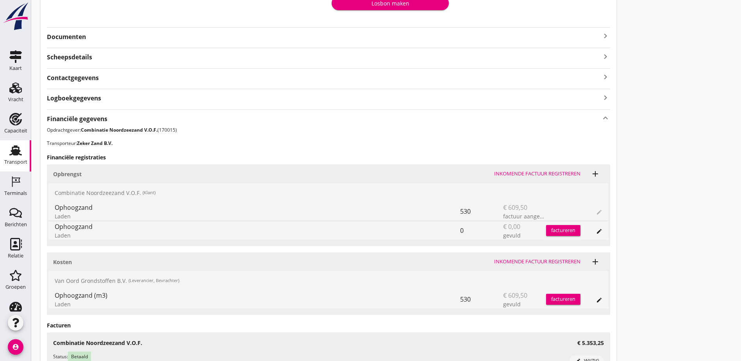
scroll to position [82, 0]
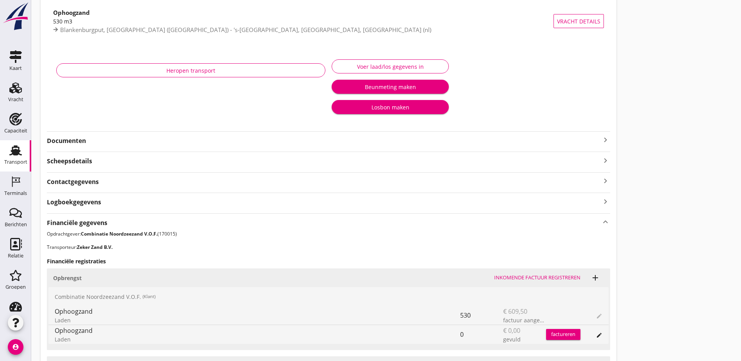
click at [19, 146] on div "Transport" at bounding box center [15, 150] width 19 height 13
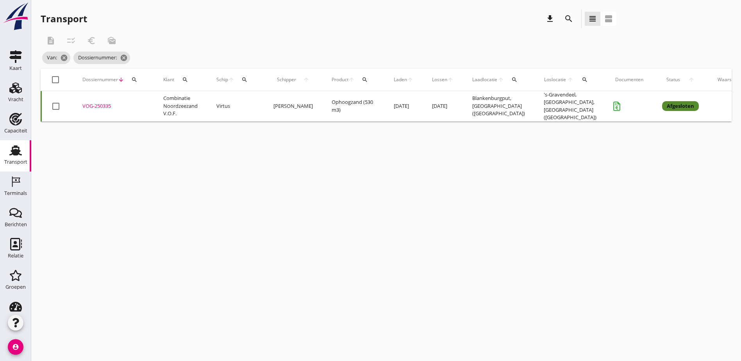
click at [136, 82] on icon "search" at bounding box center [134, 80] width 6 height 6
click at [151, 99] on input "Zoeken op dossiernummer..." at bounding box center [171, 102] width 81 height 13
paste input "VOG-250337"
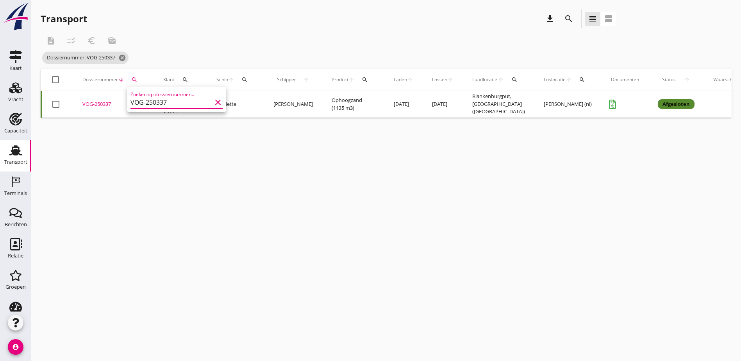
click at [93, 105] on div "VOG-250337" at bounding box center [113, 104] width 62 height 8
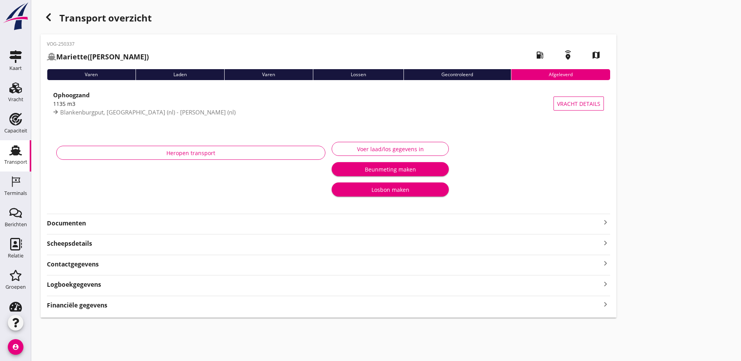
click at [162, 305] on div "Financiële gegevens keyboard_arrow_right" at bounding box center [328, 304] width 563 height 11
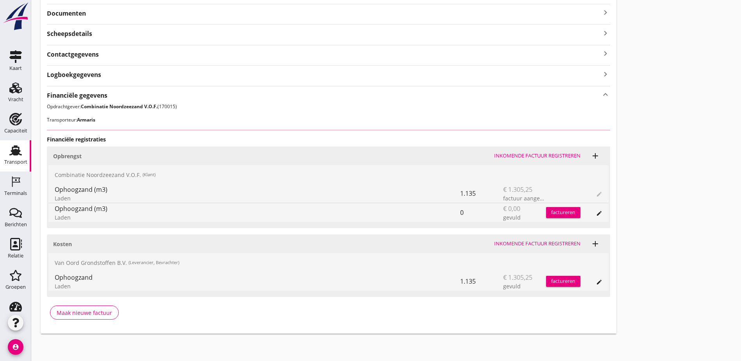
scroll to position [211, 0]
drag, startPoint x: 288, startPoint y: 211, endPoint x: 266, endPoint y: 209, distance: 22.7
click at [266, 209] on div "Ophoogzand (m3) Laden 0 € 0,00 gevuld factureren edit" at bounding box center [328, 211] width 560 height 19
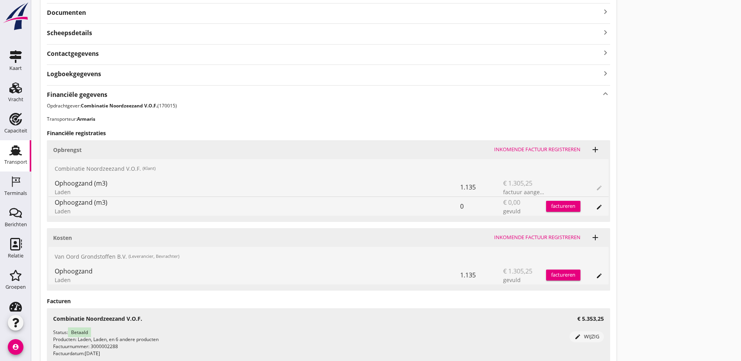
click at [181, 214] on div "Laden" at bounding box center [258, 211] width 406 height 8
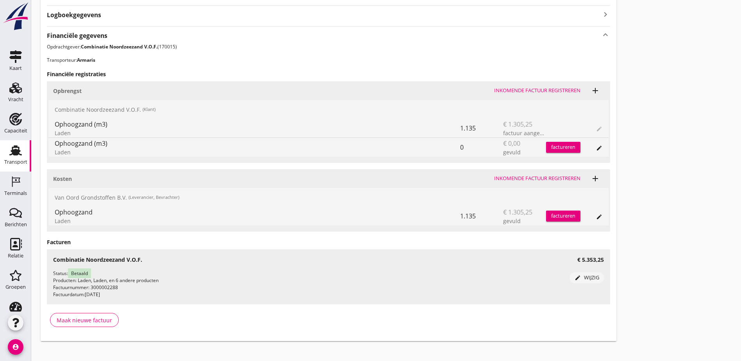
scroll to position [278, 0]
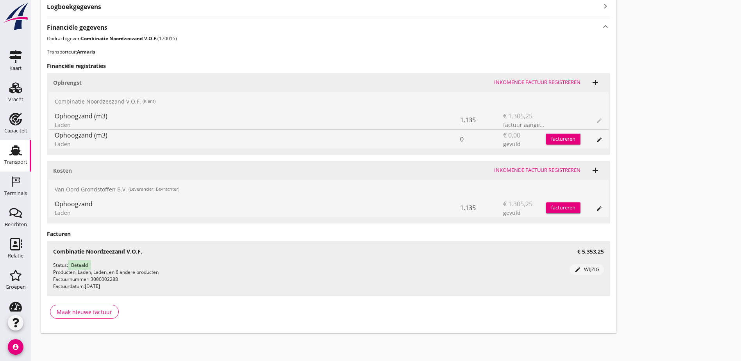
click at [72, 211] on div "Laden" at bounding box center [258, 213] width 406 height 8
click at [71, 212] on div "Laden" at bounding box center [258, 213] width 406 height 8
click at [66, 210] on div "Laden" at bounding box center [258, 213] width 406 height 8
drag, startPoint x: 66, startPoint y: 210, endPoint x: 226, endPoint y: 214, distance: 159.9
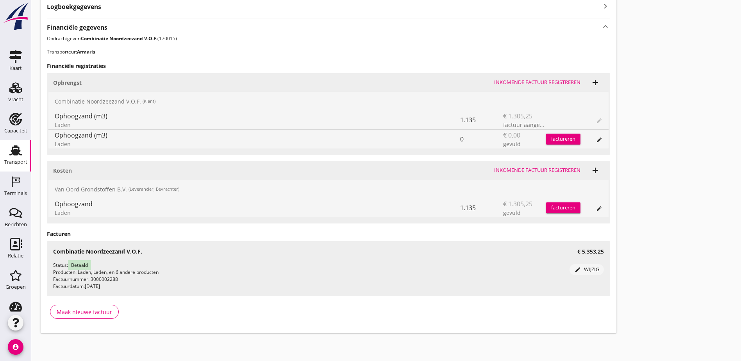
click at [226, 214] on div "Laden" at bounding box center [258, 213] width 406 height 8
click at [596, 155] on div "Transport overzicht VOG-250337 Mariette ([PERSON_NAME]) local_gas_station emerg…" at bounding box center [386, 32] width 710 height 620
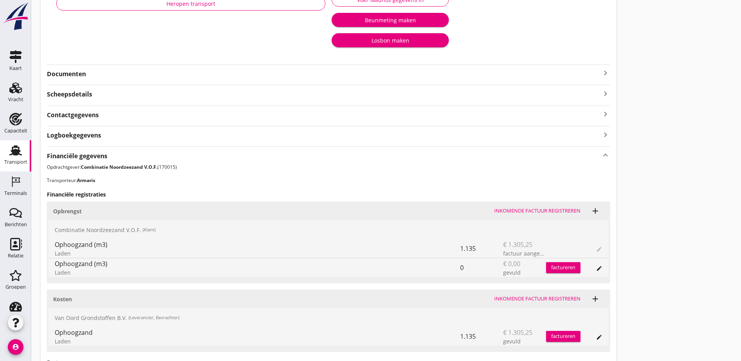
scroll to position [0, 0]
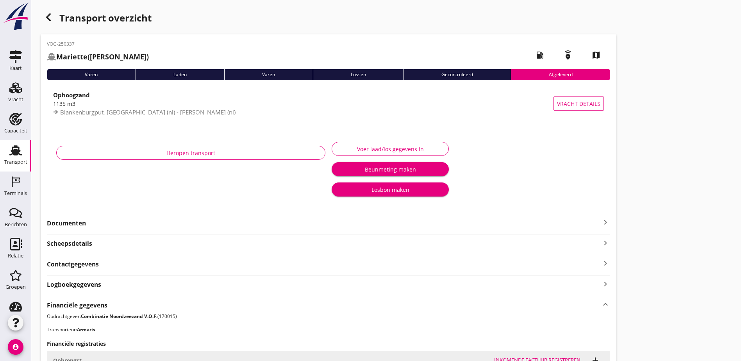
click at [45, 18] on div "button" at bounding box center [49, 17] width 16 height 16
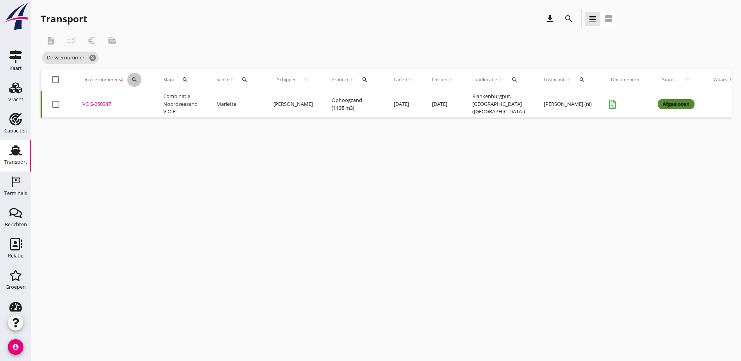
click at [134, 78] on icon "search" at bounding box center [134, 80] width 6 height 6
click at [156, 98] on input "Zoeken op dossiernummer..." at bounding box center [171, 102] width 81 height 13
paste input "VOG-250463"
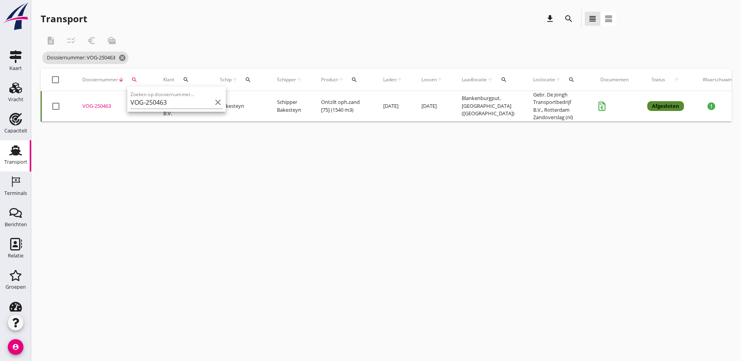
click at [102, 104] on div "VOG-250463" at bounding box center [113, 106] width 62 height 8
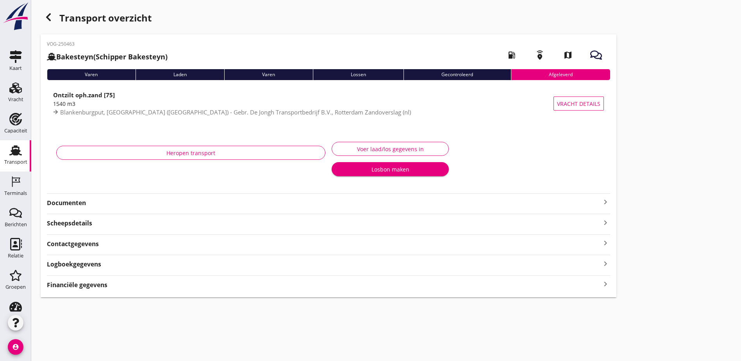
click at [227, 269] on div "Logboekgegevens keyboard_arrow_right" at bounding box center [328, 263] width 563 height 11
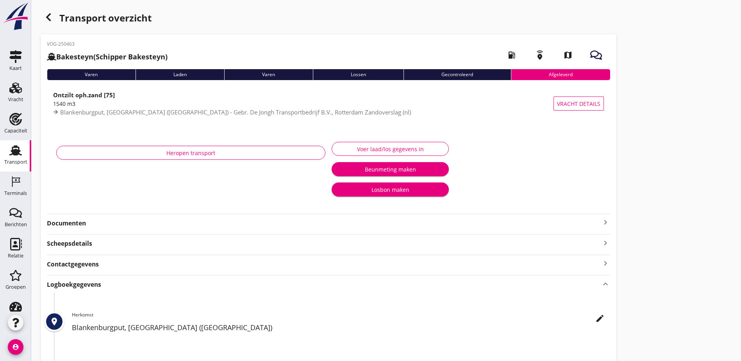
click at [246, 285] on div "Logboekgegevens keyboard_arrow_up" at bounding box center [328, 284] width 563 height 11
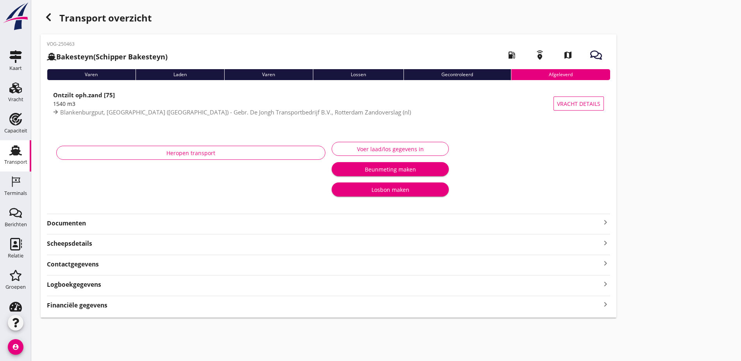
click at [229, 301] on div "Financiële gegevens keyboard_arrow_right" at bounding box center [328, 304] width 563 height 11
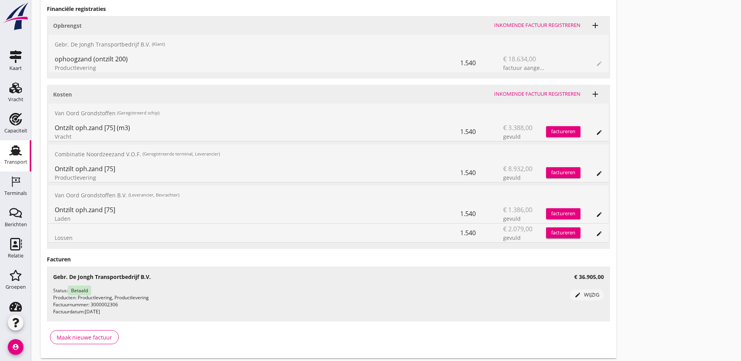
scroll to position [321, 0]
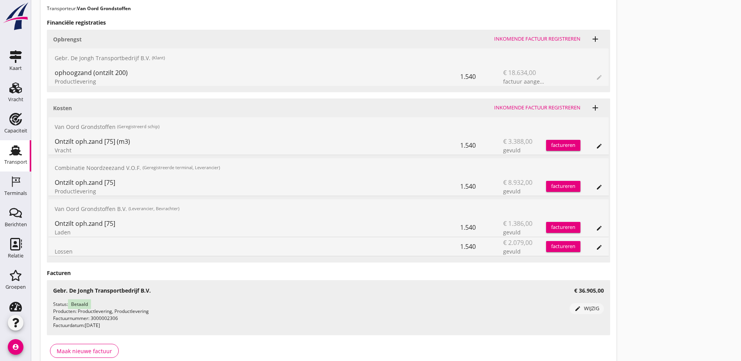
click at [63, 232] on div "Laden" at bounding box center [258, 232] width 406 height 8
click at [70, 232] on div "Laden" at bounding box center [258, 232] width 406 height 8
click at [64, 231] on div "Laden" at bounding box center [258, 232] width 406 height 8
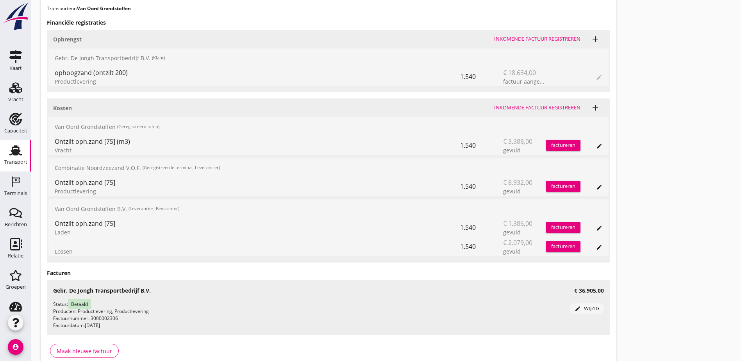
click at [64, 231] on div "Laden" at bounding box center [258, 232] width 406 height 8
drag, startPoint x: 64, startPoint y: 231, endPoint x: 86, endPoint y: 232, distance: 21.5
click at [86, 232] on div "Laden" at bounding box center [258, 232] width 406 height 8
click at [60, 234] on div "Laden" at bounding box center [258, 232] width 406 height 8
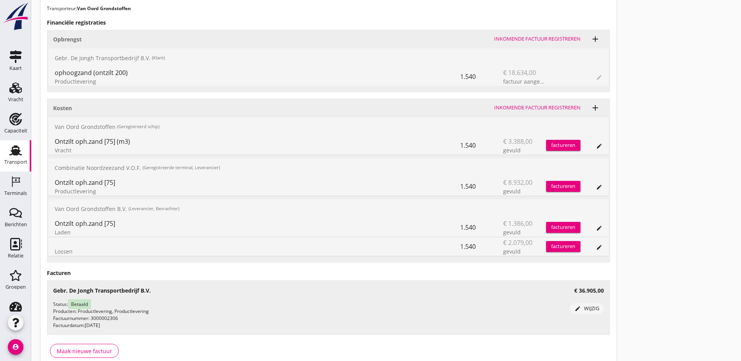
drag, startPoint x: 60, startPoint y: 234, endPoint x: 120, endPoint y: 234, distance: 60.6
click at [120, 234] on div "Laden" at bounding box center [258, 232] width 406 height 8
click at [594, 229] on div "edit" at bounding box center [599, 228] width 11 height 6
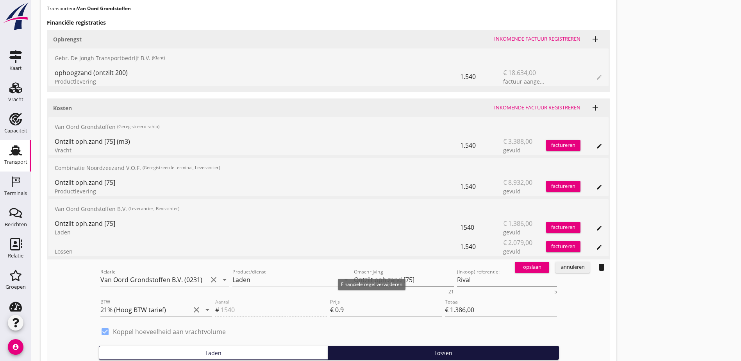
click at [559, 268] on div "annuleren" at bounding box center [573, 267] width 28 height 8
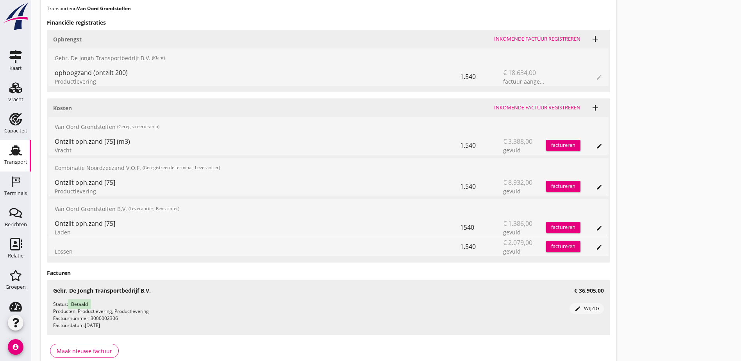
click at [596, 249] on icon "edit" at bounding box center [599, 247] width 6 height 6
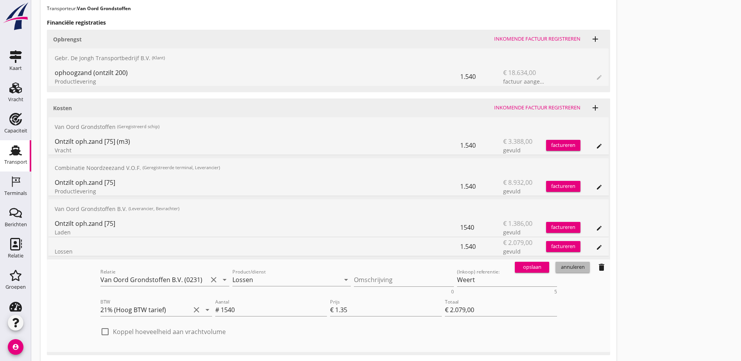
click at [559, 266] on div "annuleren" at bounding box center [573, 267] width 28 height 8
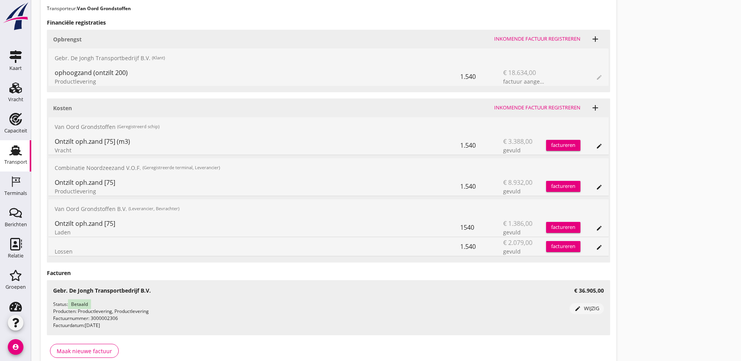
click at [550, 142] on div "Transport overzicht VOG-250463 Bakesteyn (Schipper Bakesteyn) local_gas_station…" at bounding box center [386, 30] width 710 height 703
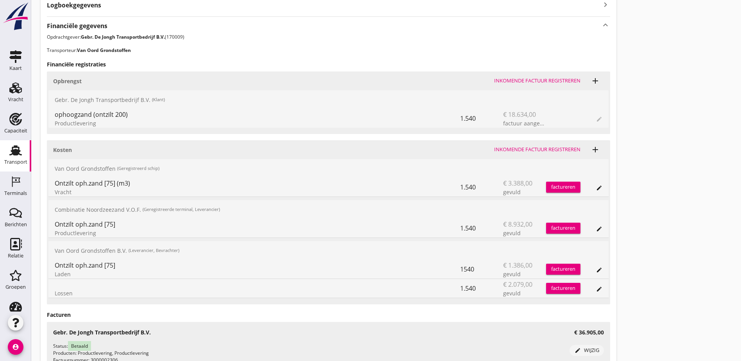
scroll to position [282, 0]
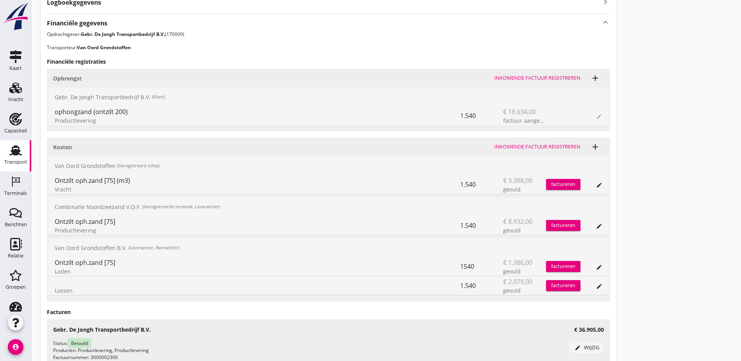
click at [431, 216] on div "Transport overzicht VOG-250463 Bakesteyn (Schipper Bakesteyn) local_gas_station…" at bounding box center [386, 69] width 710 height 703
click at [435, 194] on div "Transport overzicht VOG-250463 Bakesteyn (Schipper Bakesteyn) local_gas_station…" at bounding box center [386, 69] width 710 height 703
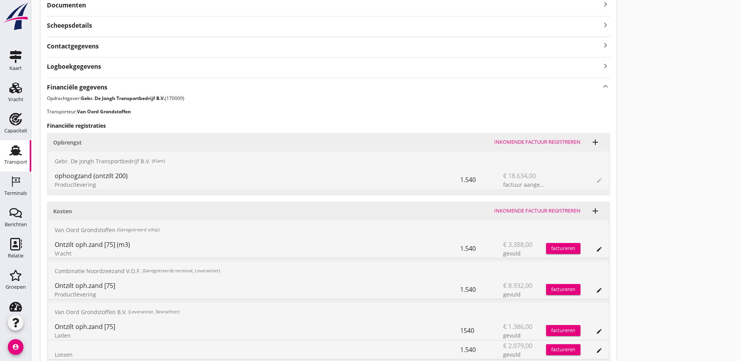
scroll to position [204, 0]
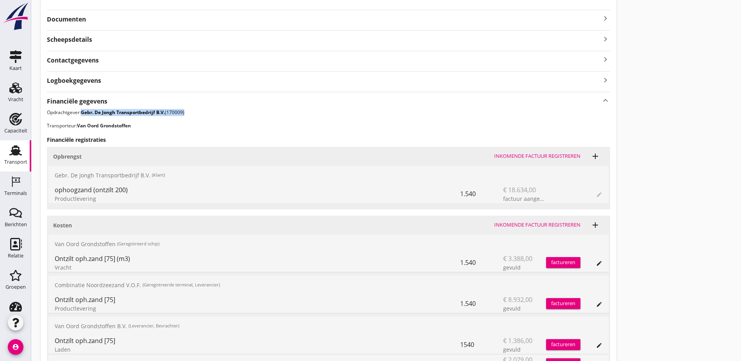
drag, startPoint x: 82, startPoint y: 113, endPoint x: 200, endPoint y: 113, distance: 117.2
click at [200, 113] on p "Opdrachtgever: Gebr. De Jongh Transportbedrijf B.V. (170009)" at bounding box center [328, 112] width 563 height 7
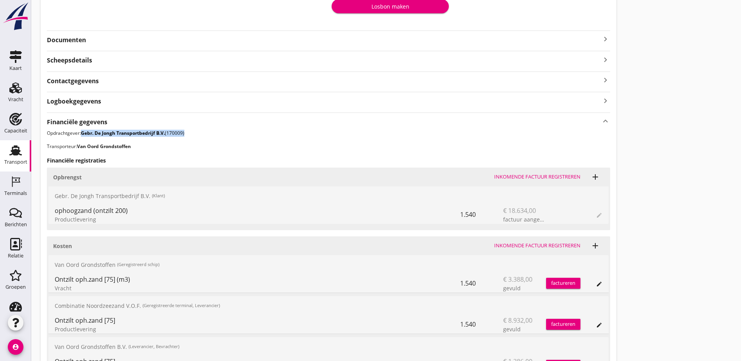
scroll to position [165, 0]
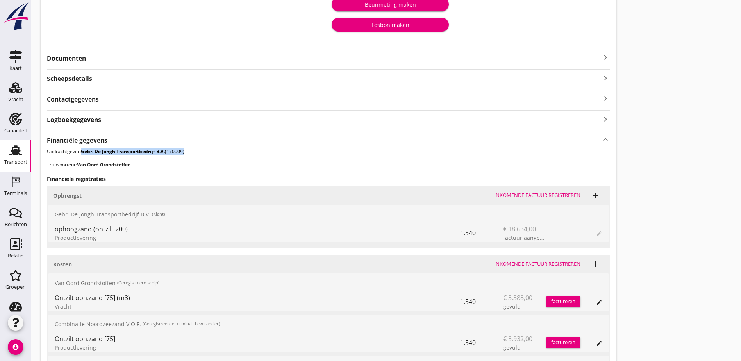
click at [111, 146] on div "Financiële gegevens keyboard_arrow_up Opdrachtgever: Gebr. De Jongh Transportbe…" at bounding box center [328, 326] width 563 height 390
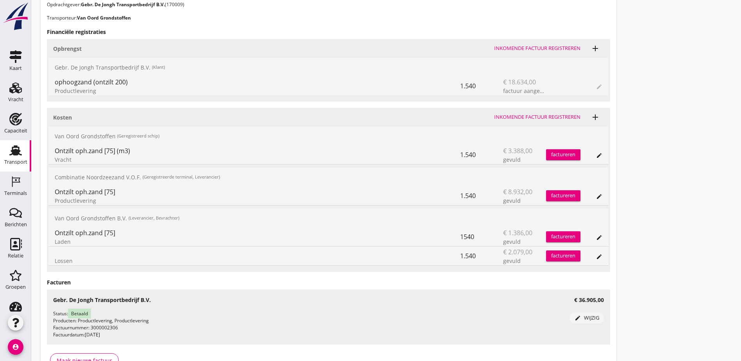
scroll to position [321, 0]
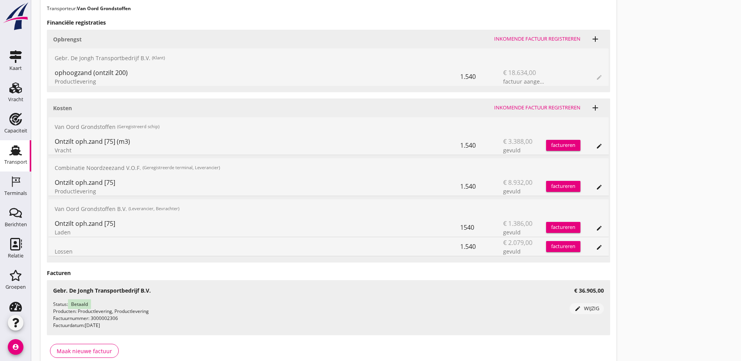
click at [596, 249] on icon "edit" at bounding box center [599, 247] width 6 height 6
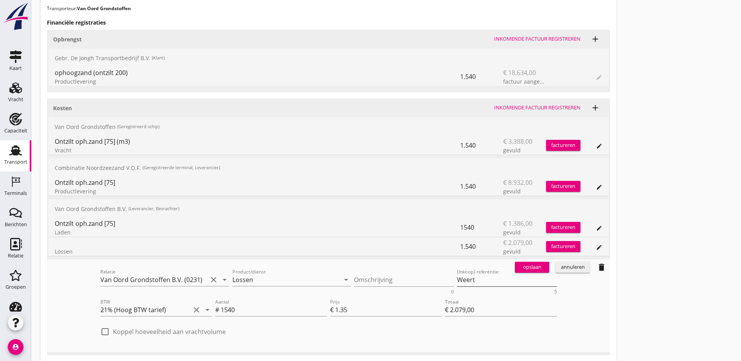
click at [457, 282] on textarea "Weert" at bounding box center [507, 280] width 100 height 13
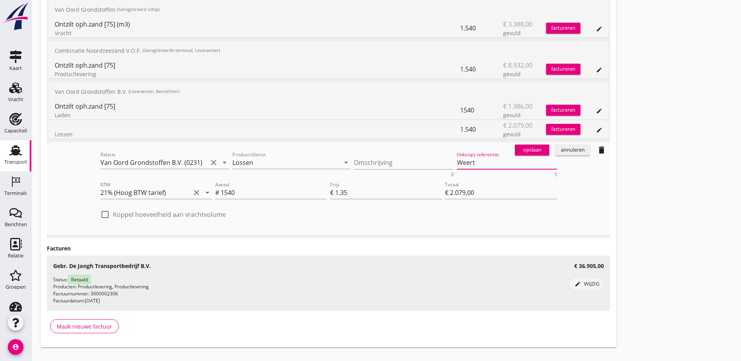
click at [559, 152] on div "annuleren" at bounding box center [573, 150] width 28 height 8
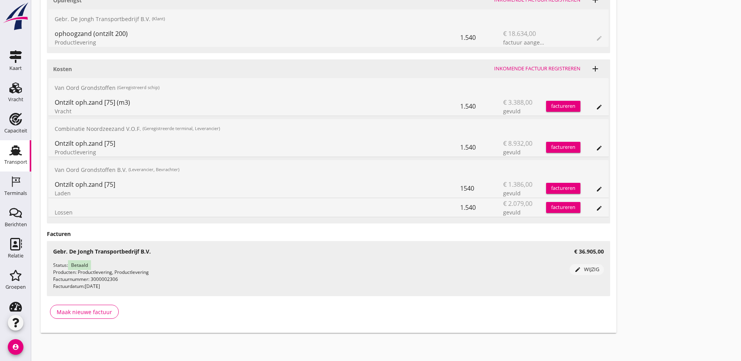
scroll to position [360, 0]
drag, startPoint x: 68, startPoint y: 106, endPoint x: 98, endPoint y: 107, distance: 29.7
click at [98, 107] on div "Ontzilt oph.zand [75] (m3) Vracht" at bounding box center [258, 106] width 406 height 19
click at [98, 107] on div "Vracht" at bounding box center [258, 111] width 406 height 8
click at [596, 108] on icon "edit" at bounding box center [599, 107] width 6 height 6
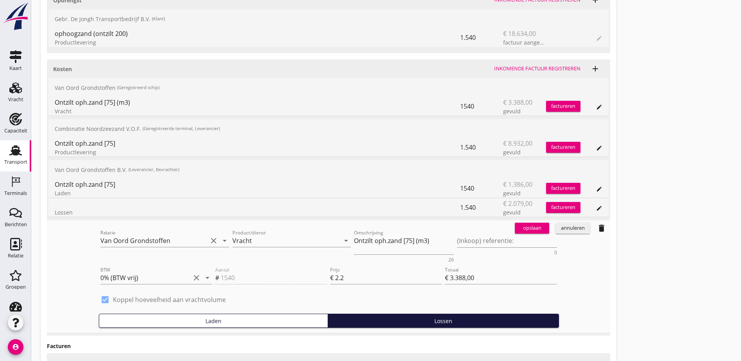
click at [100, 232] on div "Relatie Van Oord Grondstoffen clear arrow_drop_down" at bounding box center [164, 242] width 129 height 25
click at [102, 239] on input "Van Oord Grondstoffen" at bounding box center [153, 240] width 107 height 13
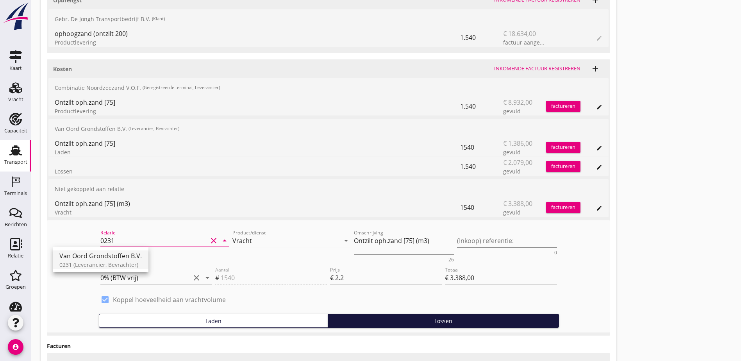
click at [116, 258] on div "Van Oord Grondstoffen B.V." at bounding box center [100, 255] width 83 height 9
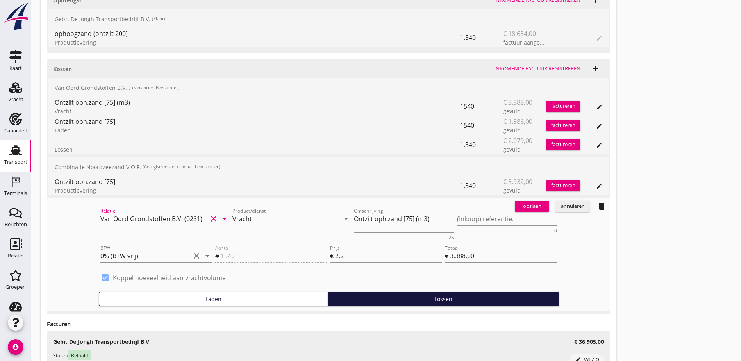
click at [518, 206] on div "opslaan" at bounding box center [532, 206] width 28 height 8
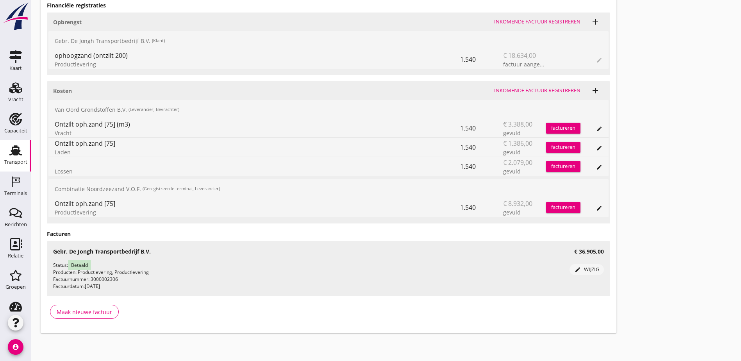
click at [68, 170] on div "Lossen" at bounding box center [258, 171] width 406 height 8
click at [596, 168] on icon "edit" at bounding box center [599, 167] width 6 height 6
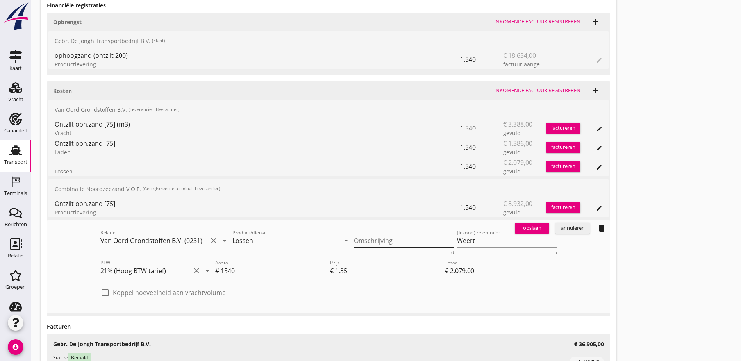
click at [354, 239] on textarea "Omschrijving" at bounding box center [404, 240] width 100 height 13
click at [518, 227] on div "opslaan" at bounding box center [532, 228] width 28 height 8
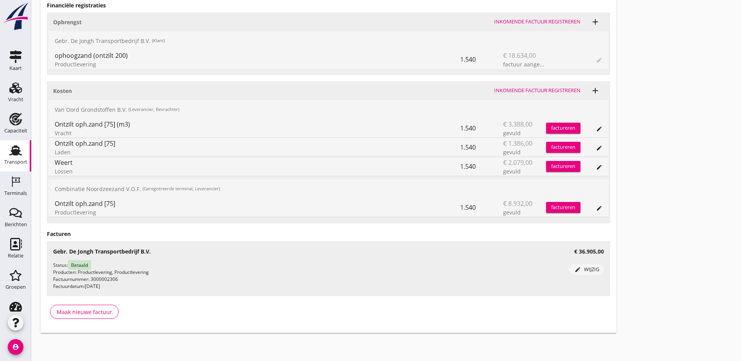
click at [62, 163] on div "Weert" at bounding box center [258, 162] width 406 height 9
click at [558, 190] on div "Transport overzicht VOG-250463 Bakesteyn (Schipper Bakesteyn) local_gas_station…" at bounding box center [386, 2] width 710 height 681
click at [488, 175] on div "Transport overzicht VOG-250463 Bakesteyn (Schipper Bakesteyn) local_gas_station…" at bounding box center [386, 2] width 710 height 681
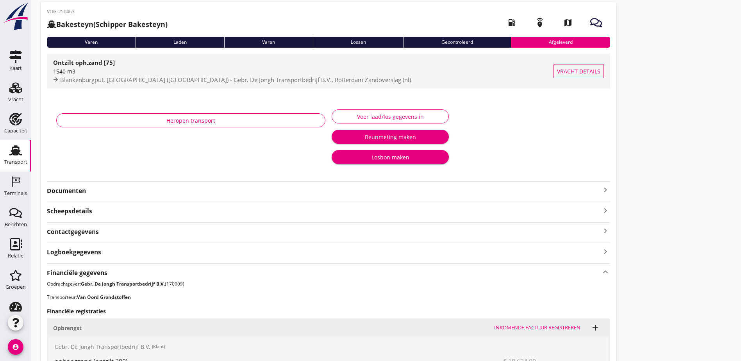
scroll to position [0, 0]
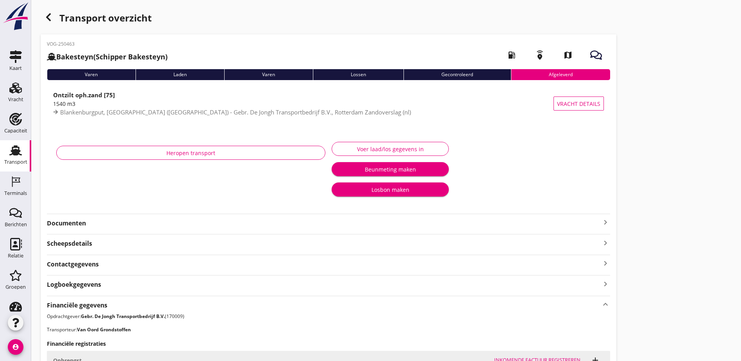
click at [52, 17] on icon "button" at bounding box center [48, 17] width 9 height 9
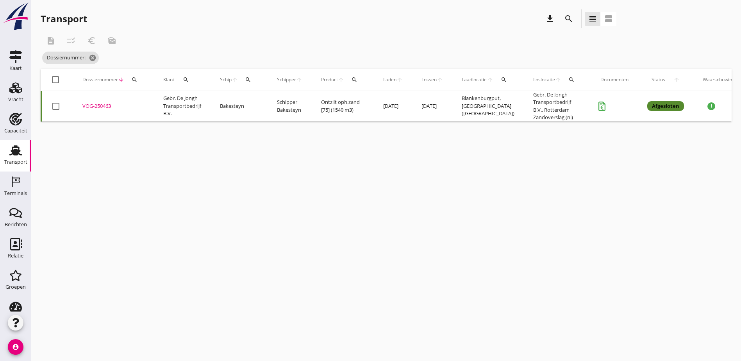
click at [134, 81] on icon "search" at bounding box center [134, 80] width 6 height 6
click at [150, 98] on input "Zoeken op dossiernummer..." at bounding box center [171, 102] width 81 height 13
paste input "VOG-250512"
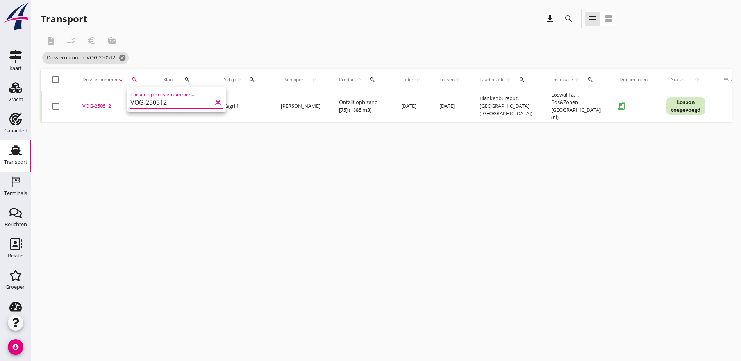
click at [97, 104] on div "VOG-250512" at bounding box center [113, 106] width 62 height 8
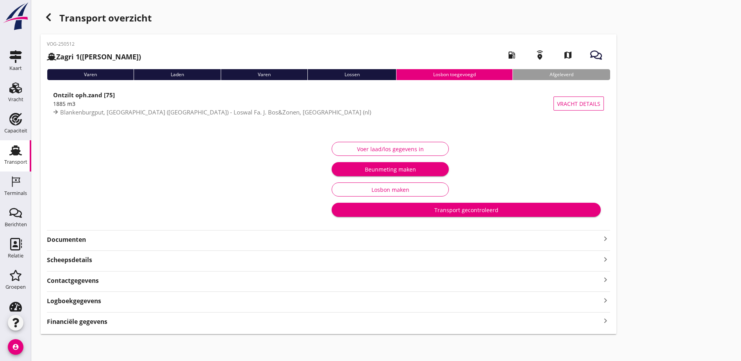
click at [166, 304] on div "Logboekgegevens keyboard_arrow_right" at bounding box center [328, 300] width 563 height 11
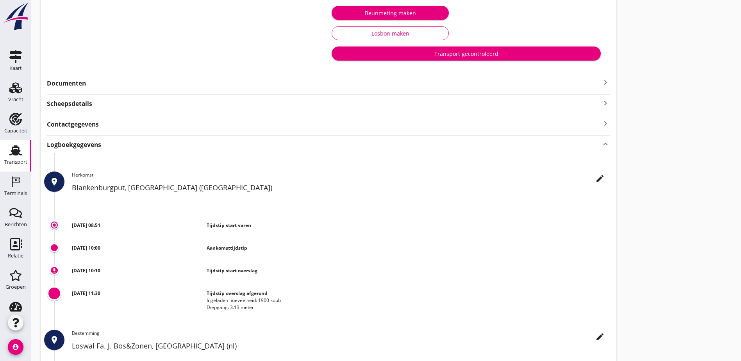
click at [159, 146] on div "Logboekgegevens keyboard_arrow_up" at bounding box center [328, 144] width 563 height 11
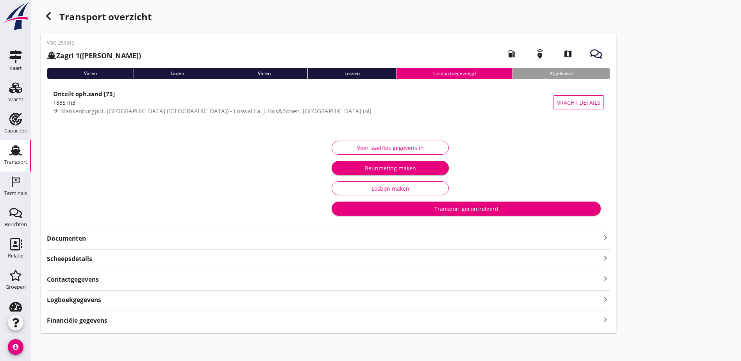
click at [344, 331] on div "VOG-250512 Zagri 1 ([PERSON_NAME]) local_gas_station emergency_share map Varen …" at bounding box center [329, 183] width 576 height 300
click at [343, 321] on div "Financiële gegevens keyboard_arrow_right" at bounding box center [328, 320] width 563 height 11
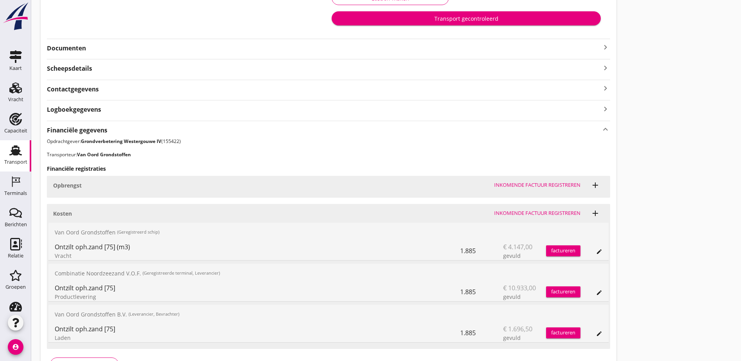
scroll to position [244, 0]
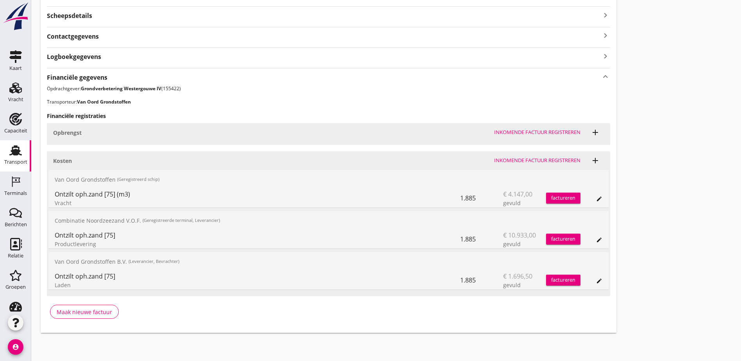
drag, startPoint x: 122, startPoint y: 180, endPoint x: 188, endPoint y: 178, distance: 66.5
click at [188, 178] on div "[PERSON_NAME] (Geregistreerd schip)" at bounding box center [328, 179] width 560 height 19
drag, startPoint x: 188, startPoint y: 178, endPoint x: 175, endPoint y: 179, distance: 12.5
click at [175, 179] on div "[PERSON_NAME] (Geregistreerd schip)" at bounding box center [328, 179] width 560 height 19
drag, startPoint x: 168, startPoint y: 179, endPoint x: 159, endPoint y: 178, distance: 8.7
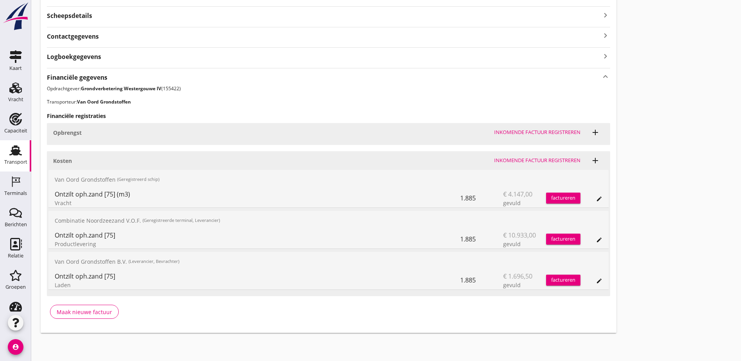
click at [159, 178] on div "[PERSON_NAME] (Geregistreerd schip)" at bounding box center [328, 179] width 560 height 19
click at [594, 198] on div "edit" at bounding box center [599, 199] width 11 height 6
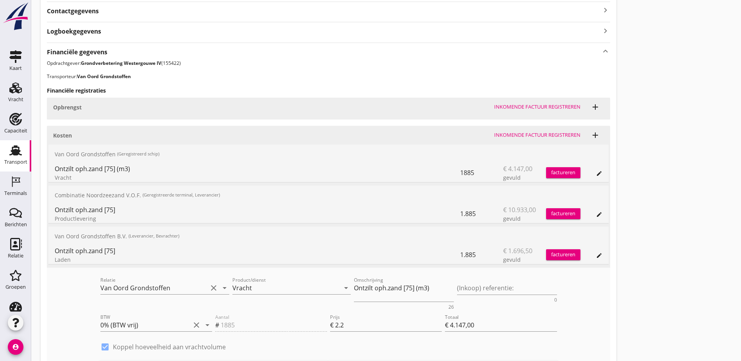
scroll to position [283, 0]
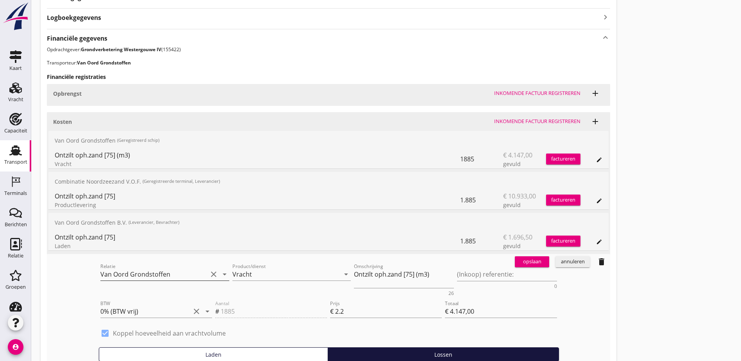
click at [101, 273] on input "Van Oord Grondstoffen" at bounding box center [153, 274] width 107 height 13
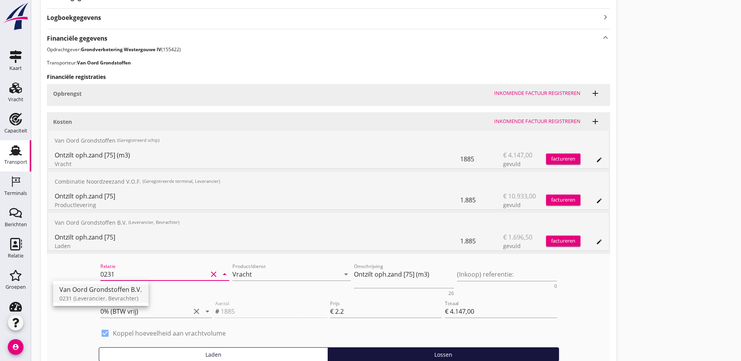
click at [98, 288] on div "Van Oord Grondstoffen B.V." at bounding box center [100, 289] width 83 height 9
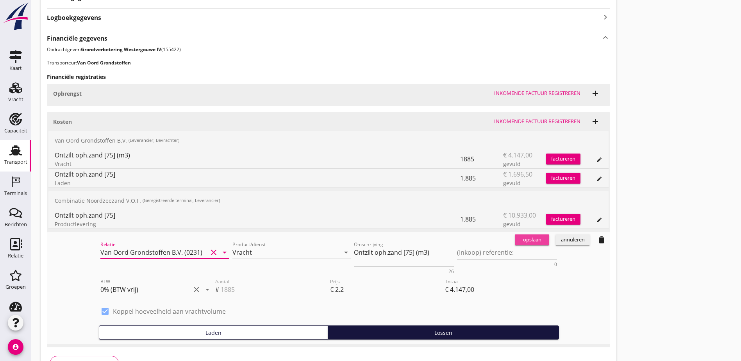
click at [518, 240] on div "opslaan" at bounding box center [532, 240] width 28 height 8
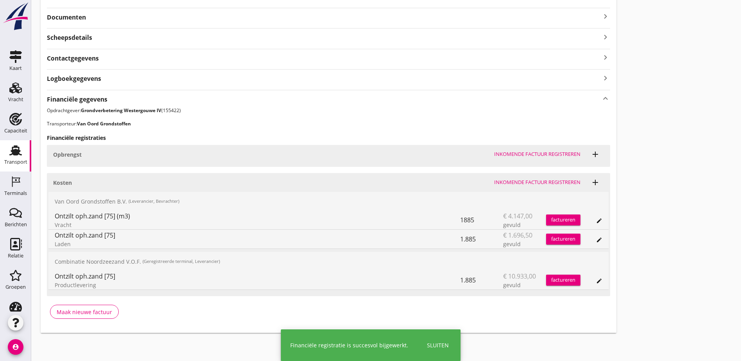
scroll to position [222, 0]
click at [60, 242] on div "Laden" at bounding box center [258, 244] width 406 height 8
drag, startPoint x: 60, startPoint y: 242, endPoint x: 66, endPoint y: 288, distance: 46.6
click at [66, 288] on div "Productlevering" at bounding box center [258, 285] width 406 height 8
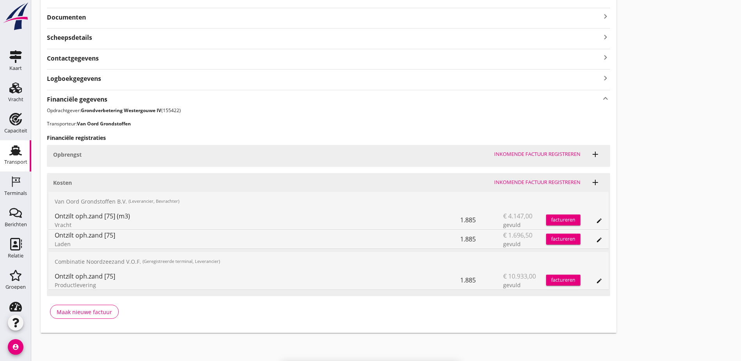
click at [68, 285] on div "Productlevering" at bounding box center [258, 285] width 406 height 8
drag, startPoint x: 68, startPoint y: 285, endPoint x: 122, endPoint y: 288, distance: 53.6
click at [122, 288] on div "Productlevering" at bounding box center [258, 285] width 406 height 8
click at [596, 222] on icon "edit" at bounding box center [599, 221] width 6 height 6
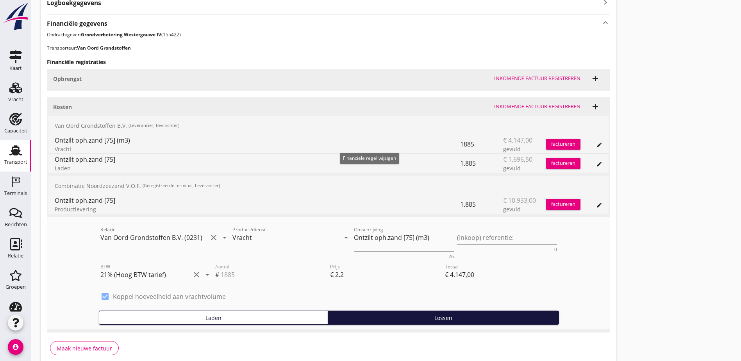
scroll to position [300, 0]
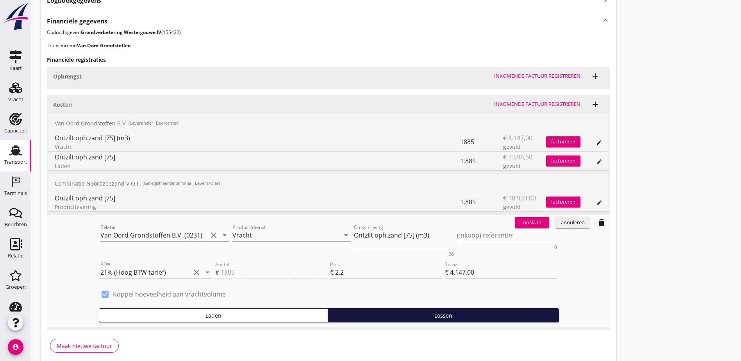
click at [518, 224] on div "opslaan" at bounding box center [532, 223] width 28 height 8
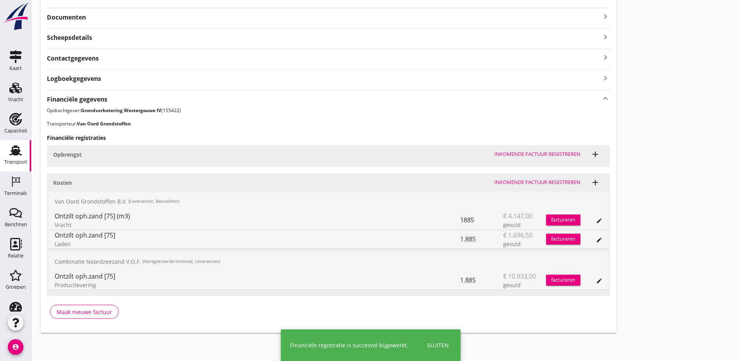
scroll to position [222, 0]
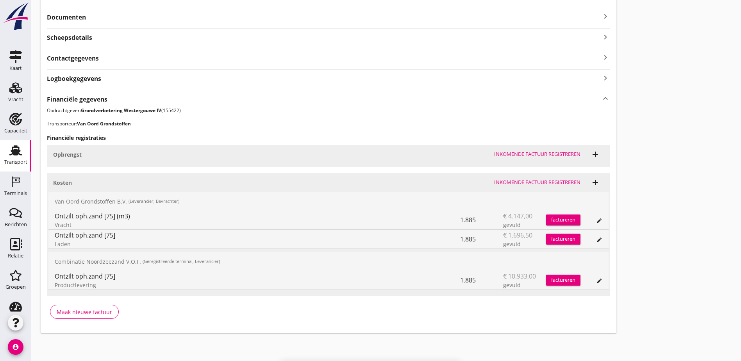
click at [581, 238] on div "edit" at bounding box center [592, 239] width 22 height 19
click at [596, 238] on icon "edit" at bounding box center [599, 240] width 6 height 6
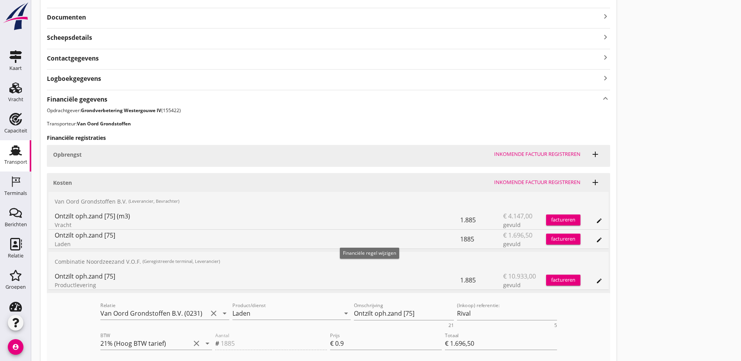
scroll to position [261, 0]
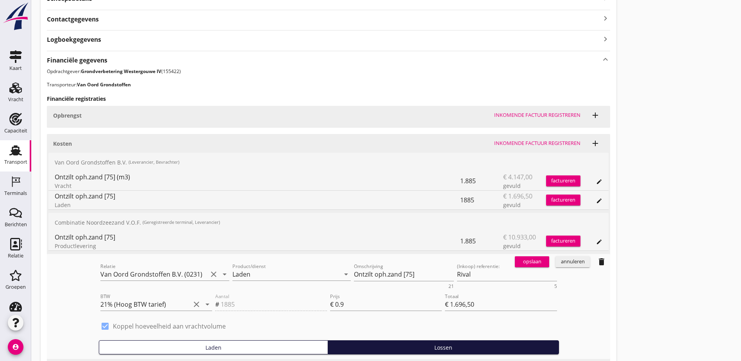
click at [518, 261] on div "opslaan" at bounding box center [532, 262] width 28 height 8
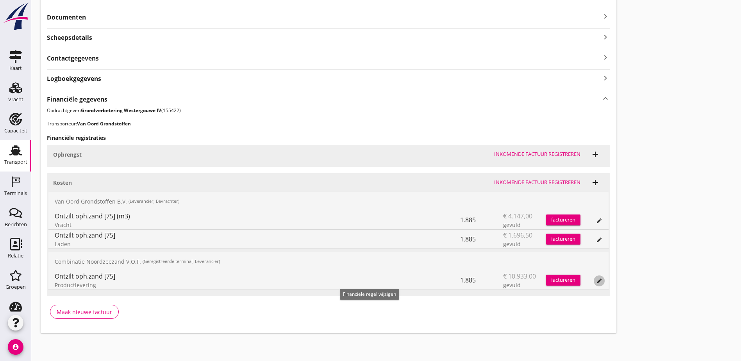
click at [596, 282] on icon "edit" at bounding box center [599, 281] width 6 height 6
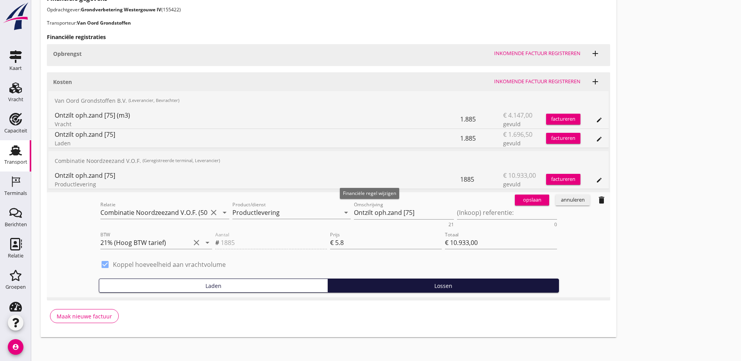
scroll to position [327, 0]
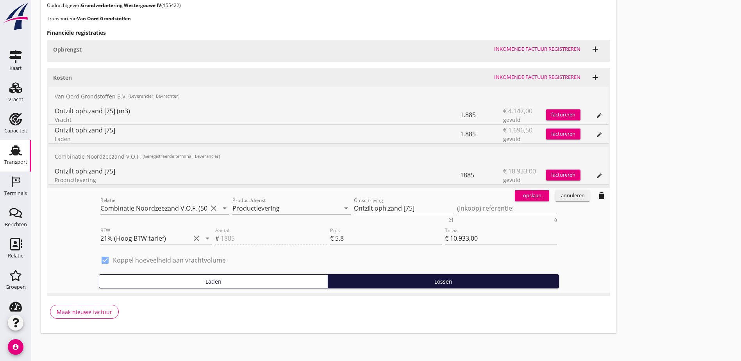
click at [559, 198] on div "annuleren" at bounding box center [573, 196] width 28 height 8
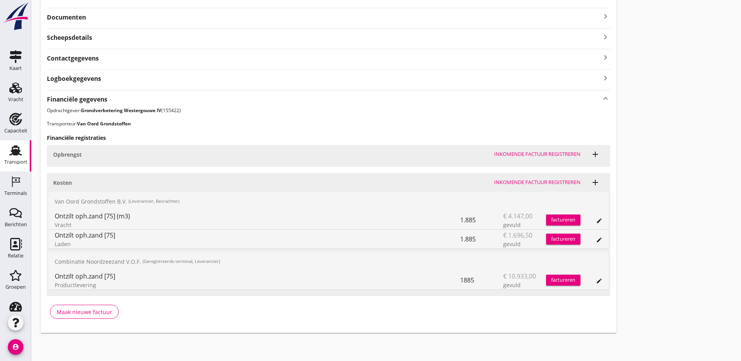
click at [594, 225] on button "edit" at bounding box center [599, 220] width 11 height 11
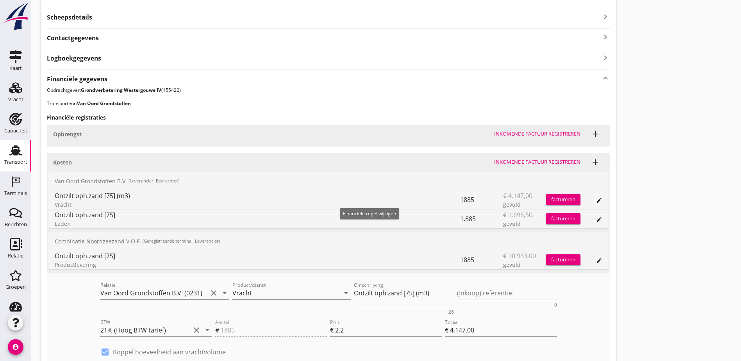
scroll to position [261, 0]
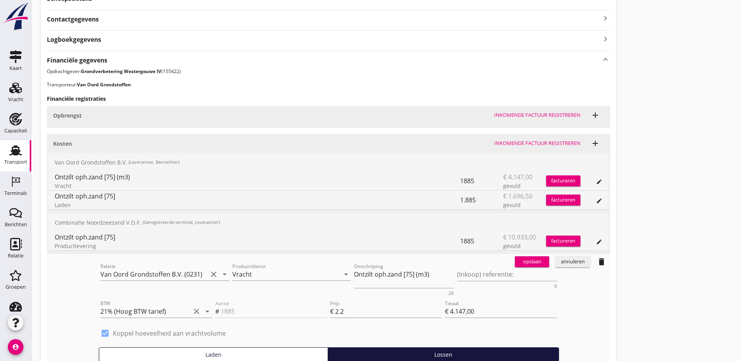
click at [559, 265] on div "annuleren" at bounding box center [573, 262] width 28 height 8
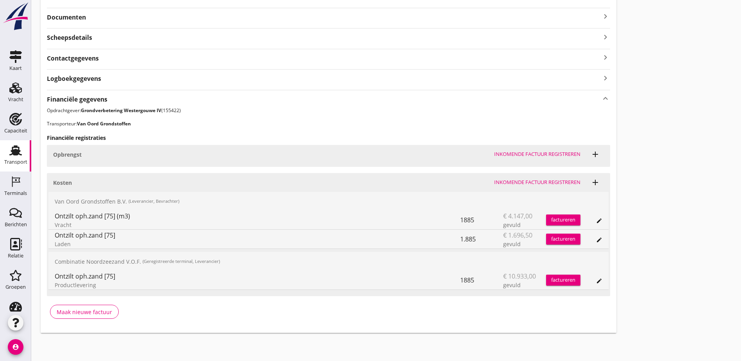
scroll to position [222, 0]
click at [585, 204] on div "Transport overzicht VOG-250512 Zagri 1 ([PERSON_NAME]) local_gas_station emerge…" at bounding box center [386, 60] width 710 height 565
click at [478, 152] on div "Transport overzicht VOG-250512 Zagri 1 ([PERSON_NAME]) local_gas_station emerge…" at bounding box center [386, 60] width 710 height 565
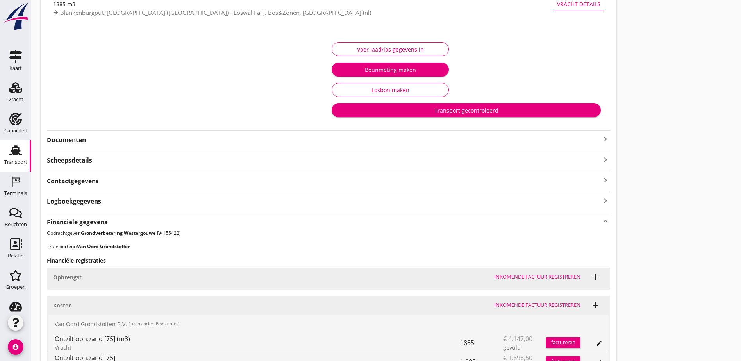
scroll to position [66, 0]
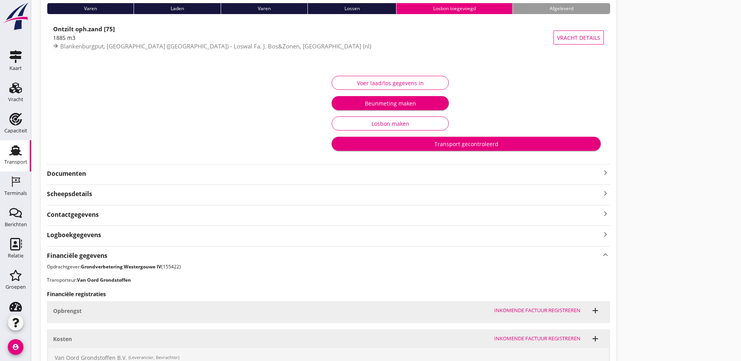
drag, startPoint x: 483, startPoint y: 152, endPoint x: 449, endPoint y: 149, distance: 33.7
click at [483, 152] on div "Transport overzicht VOG-250512 Zagri 1 ([PERSON_NAME]) local_gas_station emerge…" at bounding box center [386, 216] width 710 height 565
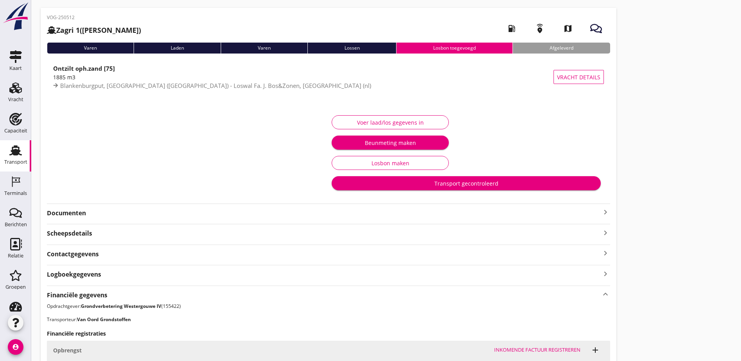
scroll to position [0, 0]
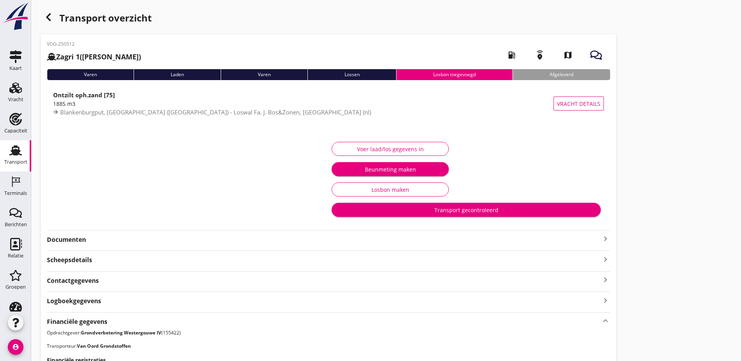
drag, startPoint x: 61, startPoint y: 13, endPoint x: 56, endPoint y: 16, distance: 5.2
click at [60, 14] on div "Transport overzicht" at bounding box center [329, 18] width 576 height 19
click at [54, 17] on div "button" at bounding box center [49, 17] width 16 height 16
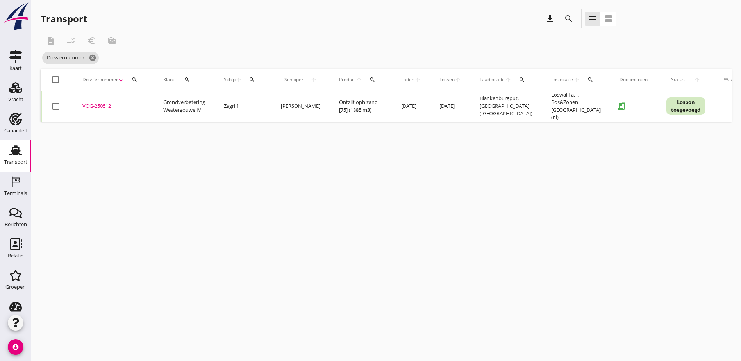
click at [131, 84] on button "search" at bounding box center [134, 80] width 14 height 14
click at [156, 101] on input "Zoeken op dossiernummer..." at bounding box center [171, 102] width 81 height 13
paste input "VOG-250532"
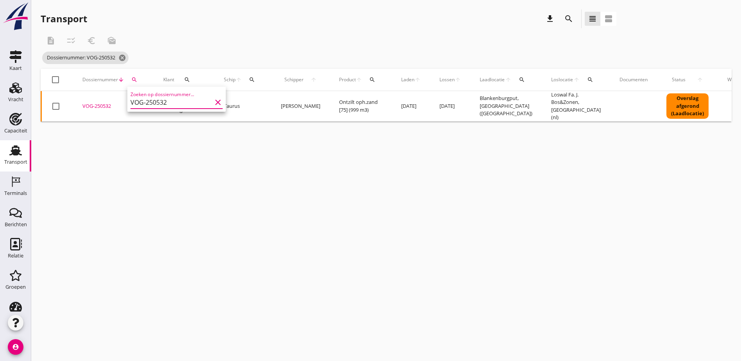
click at [82, 106] on td "VOG-250532 upload_file Drop hier uw bestand om het aan het dossier toe te voegen" at bounding box center [113, 106] width 81 height 30
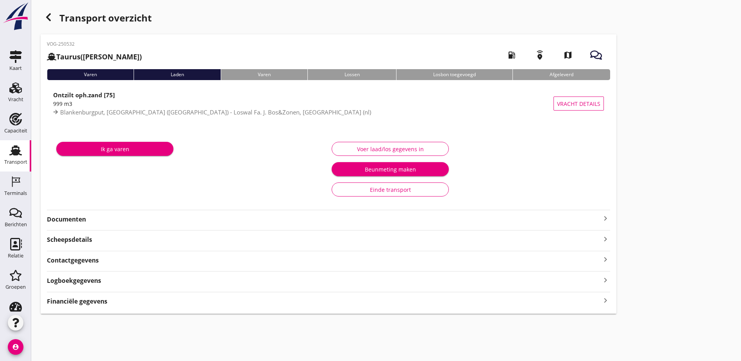
click at [171, 304] on div "Financiële gegevens keyboard_arrow_right" at bounding box center [328, 300] width 563 height 11
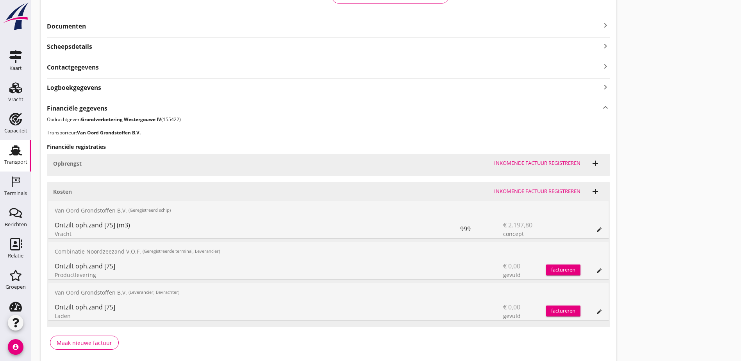
scroll to position [195, 0]
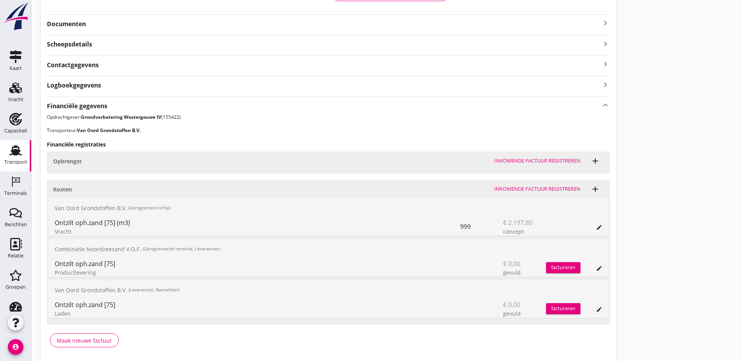
click at [460, 246] on div "Transport overzicht VOG-250532 Taurus (Van Oord) local_gas_station emergency_sh…" at bounding box center [386, 88] width 710 height 566
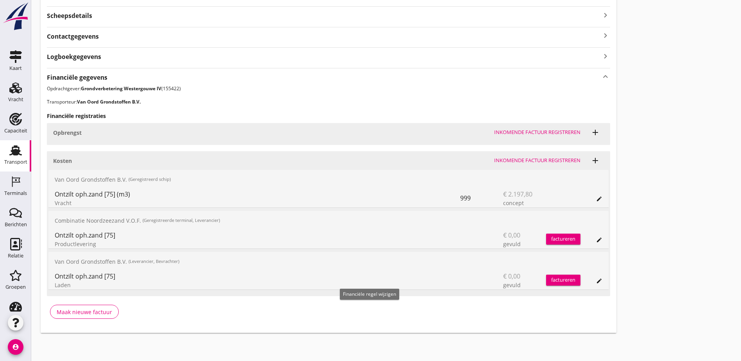
click at [596, 279] on icon "edit" at bounding box center [599, 281] width 6 height 6
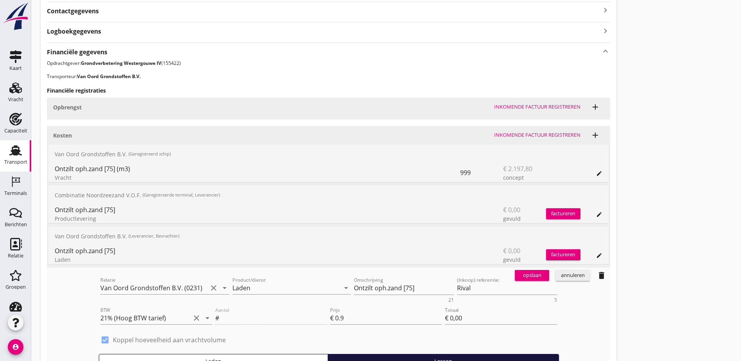
scroll to position [263, 0]
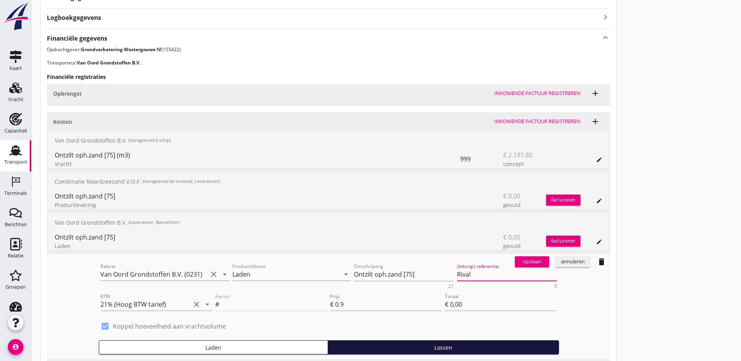
click at [457, 277] on textarea "Rival" at bounding box center [507, 274] width 100 height 13
click at [330, 298] on div "Prijs € 0.9" at bounding box center [386, 305] width 112 height 25
click at [335, 305] on input "0.9" at bounding box center [388, 304] width 107 height 13
click at [214, 305] on div "Aantal #" at bounding box center [271, 305] width 115 height 30
click at [559, 265] on div "annuleren" at bounding box center [573, 262] width 28 height 8
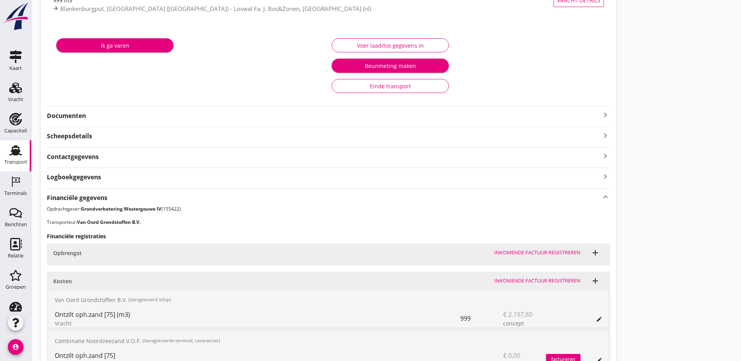
scroll to position [117, 0]
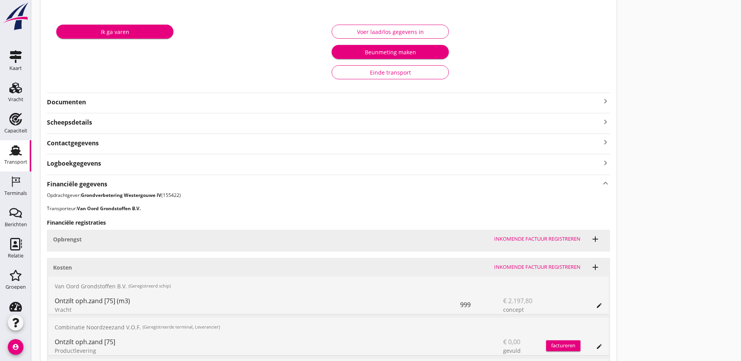
click at [80, 121] on strong "Scheepsdetails" at bounding box center [69, 122] width 45 height 9
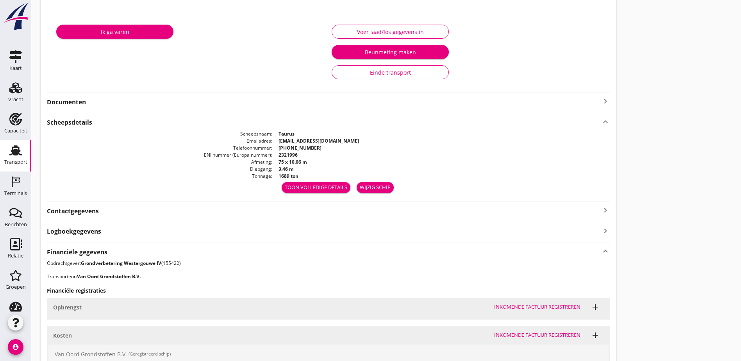
click at [80, 121] on strong "Scheepsdetails" at bounding box center [69, 122] width 45 height 9
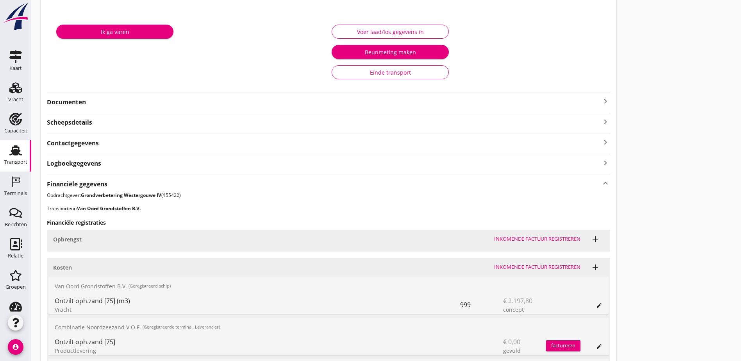
click at [84, 144] on strong "Contactgegevens" at bounding box center [73, 143] width 52 height 9
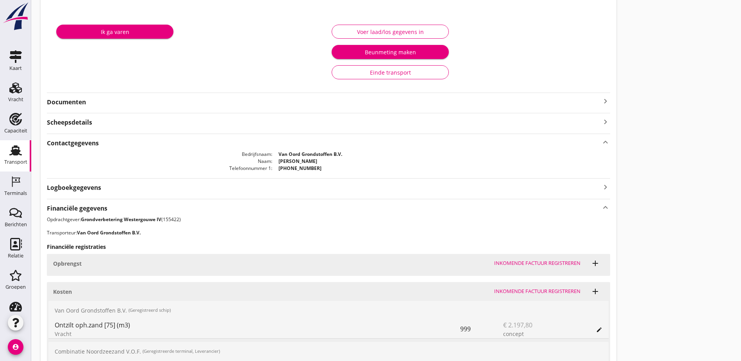
click at [84, 144] on strong "Contactgegevens" at bounding box center [73, 143] width 52 height 9
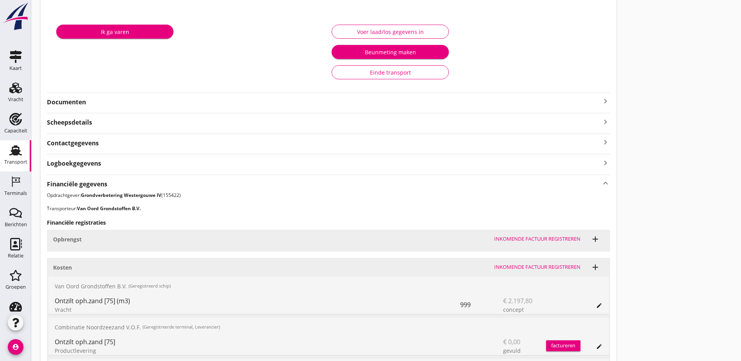
drag, startPoint x: 84, startPoint y: 144, endPoint x: 90, endPoint y: 180, distance: 36.0
click at [90, 180] on strong "Financiële gegevens" at bounding box center [77, 184] width 61 height 9
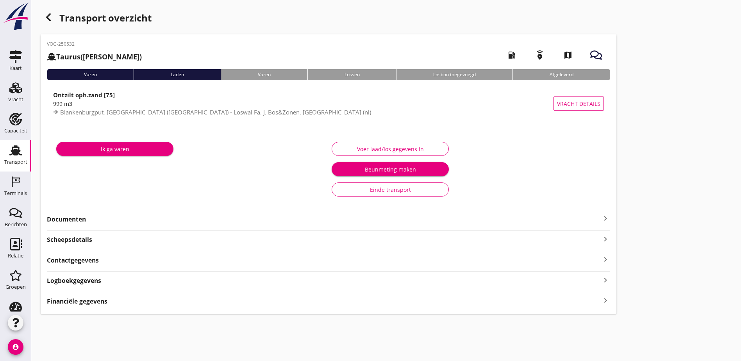
scroll to position [0, 0]
click at [221, 78] on div "Varen" at bounding box center [264, 74] width 87 height 11
click at [80, 221] on strong "Documenten" at bounding box center [324, 219] width 554 height 9
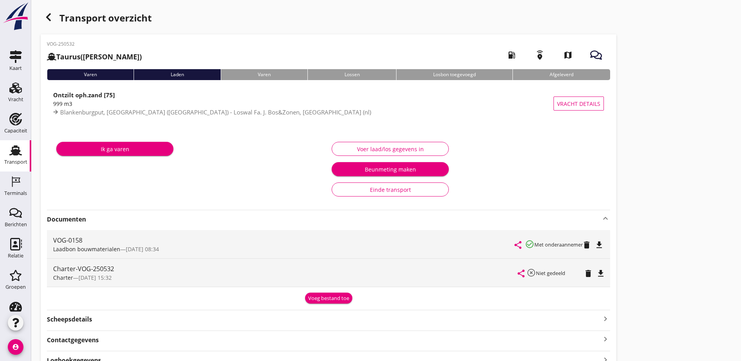
scroll to position [39, 0]
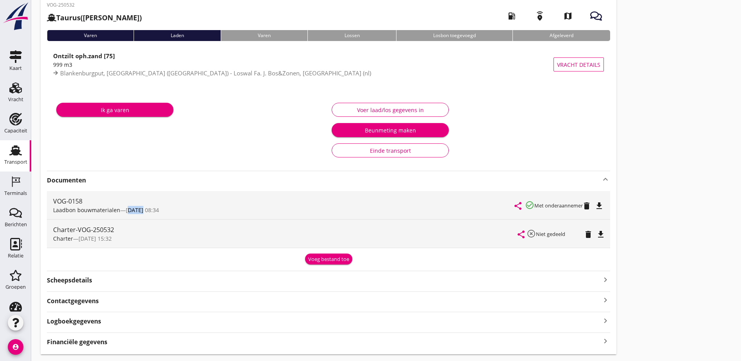
drag, startPoint x: 127, startPoint y: 211, endPoint x: 142, endPoint y: 210, distance: 14.9
click at [142, 210] on span "[DATE] 08:34" at bounding box center [142, 209] width 33 height 7
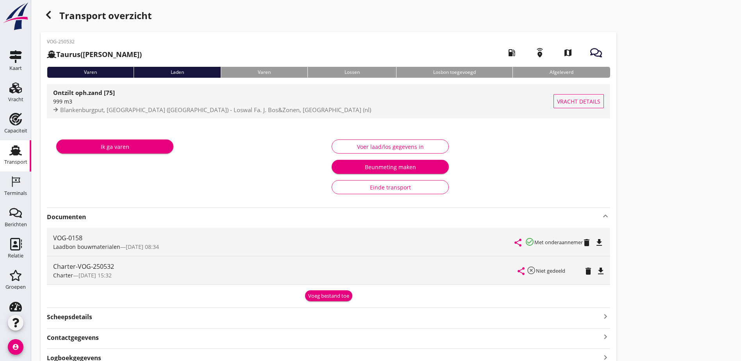
scroll to position [0, 0]
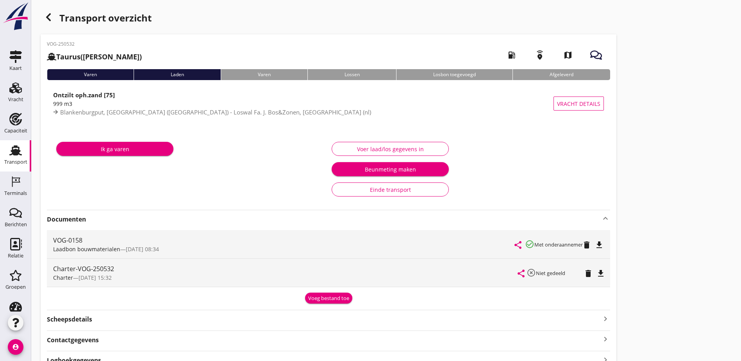
click at [134, 74] on div "Laden" at bounding box center [177, 74] width 87 height 11
click at [55, 23] on div "Transport overzicht" at bounding box center [329, 18] width 576 height 19
click at [52, 20] on icon "button" at bounding box center [48, 17] width 9 height 9
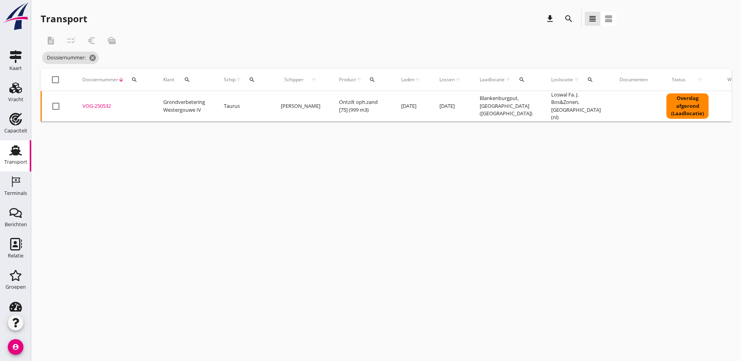
drag, startPoint x: 400, startPoint y: 109, endPoint x: 405, endPoint y: 105, distance: 6.7
click at [403, 106] on td "[DATE]" at bounding box center [411, 106] width 38 height 30
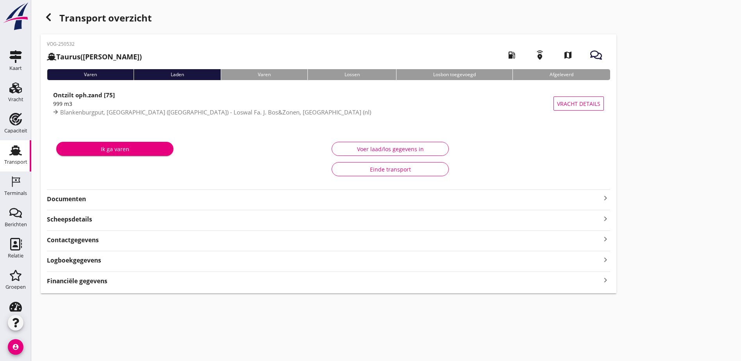
click at [173, 285] on div "Financiële gegevens keyboard_arrow_right" at bounding box center [328, 280] width 563 height 11
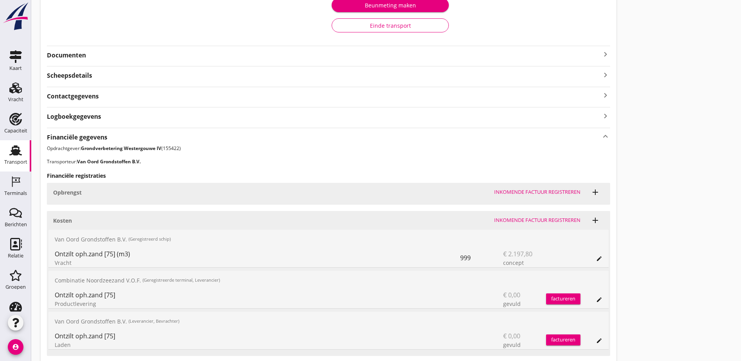
scroll to position [224, 0]
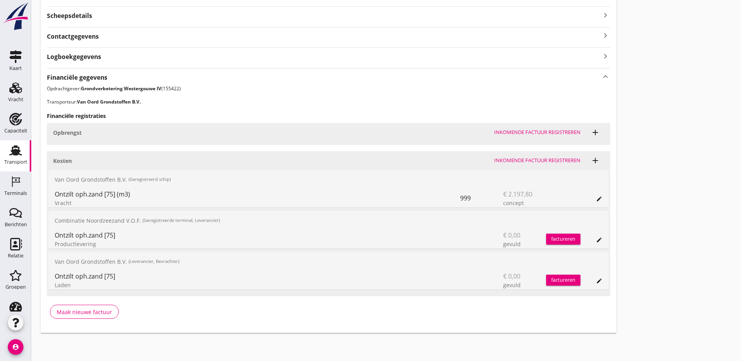
click at [591, 131] on icon "add" at bounding box center [595, 132] width 9 height 9
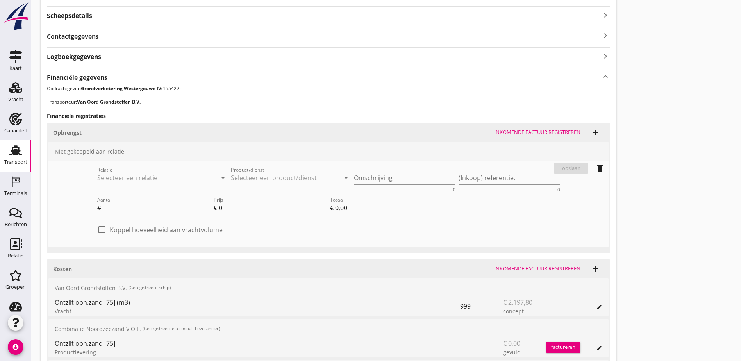
click at [619, 143] on div "Transport overzicht VOG-250532 Taurus (Van Oord) local_gas_station emergency_sh…" at bounding box center [386, 113] width 710 height 674
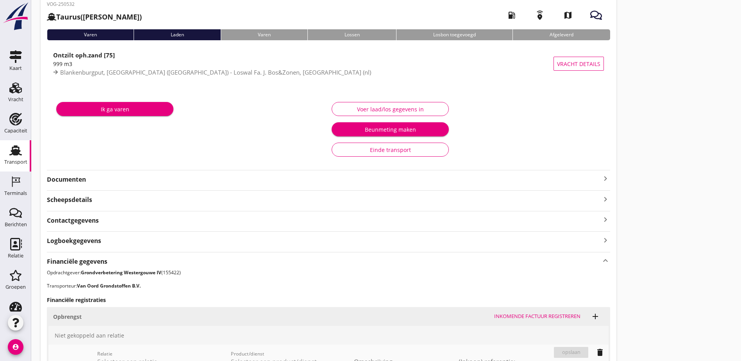
scroll to position [0, 0]
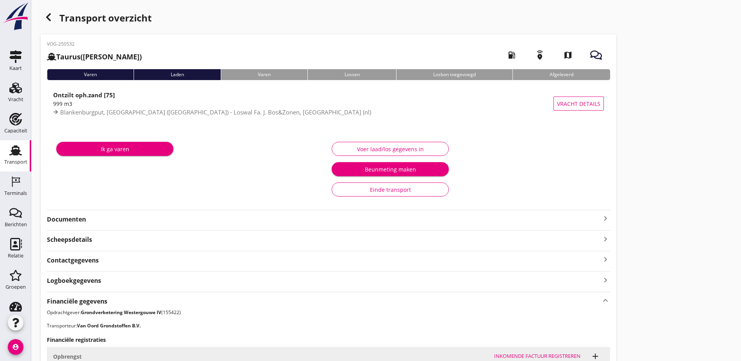
click at [61, 21] on div "Transport overzicht" at bounding box center [329, 18] width 576 height 19
click at [54, 19] on div "button" at bounding box center [49, 17] width 16 height 16
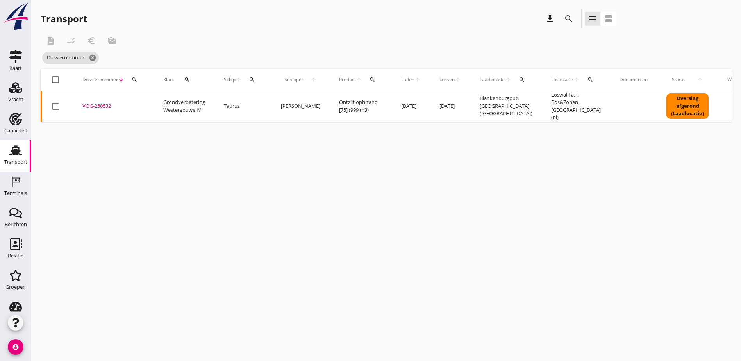
click at [134, 79] on icon "search" at bounding box center [134, 80] width 6 height 6
click at [159, 99] on input "Zoeken op dossiernummer..." at bounding box center [171, 102] width 81 height 13
paste input "VOG-250437"
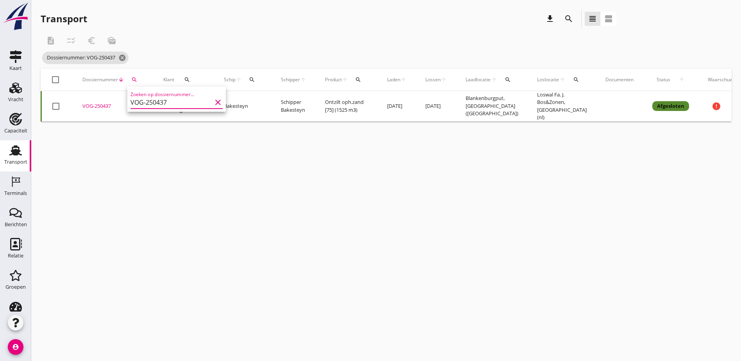
click at [92, 107] on div "VOG-250437" at bounding box center [113, 106] width 62 height 8
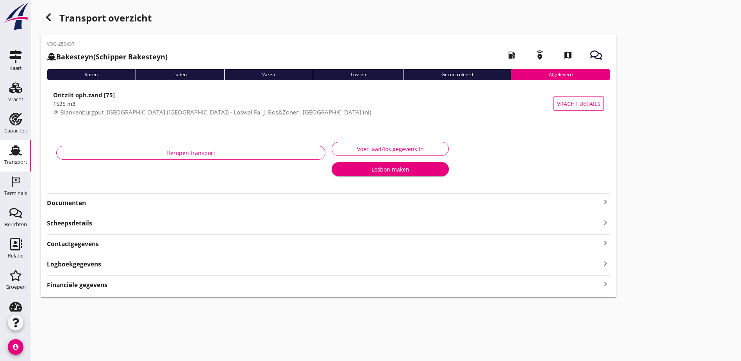
click at [245, 281] on div "Financiële gegevens keyboard_arrow_right" at bounding box center [328, 284] width 563 height 11
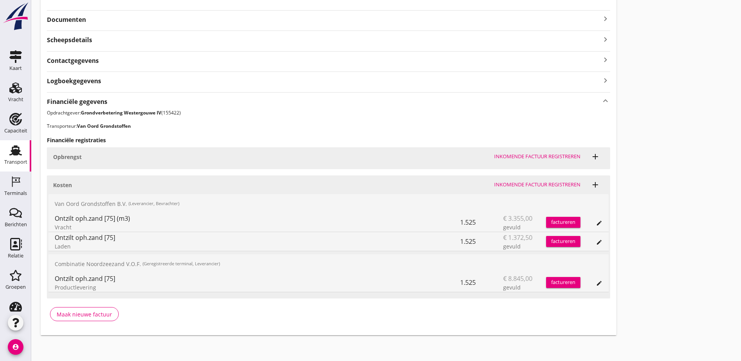
scroll to position [206, 0]
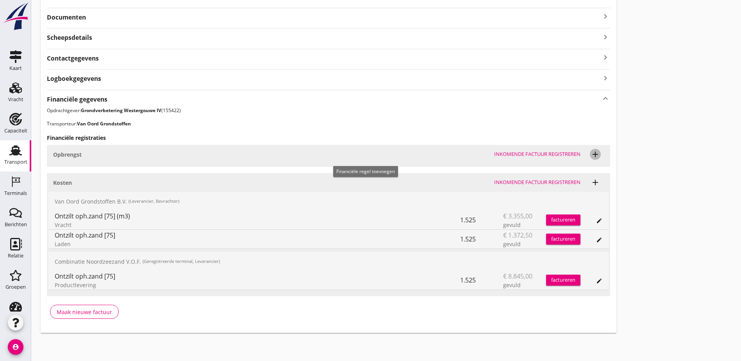
click at [591, 158] on icon "add" at bounding box center [595, 154] width 9 height 9
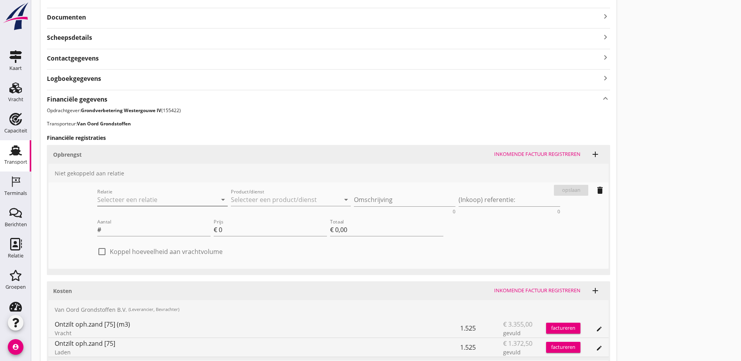
click at [97, 197] on input "Relatie" at bounding box center [151, 199] width 109 height 13
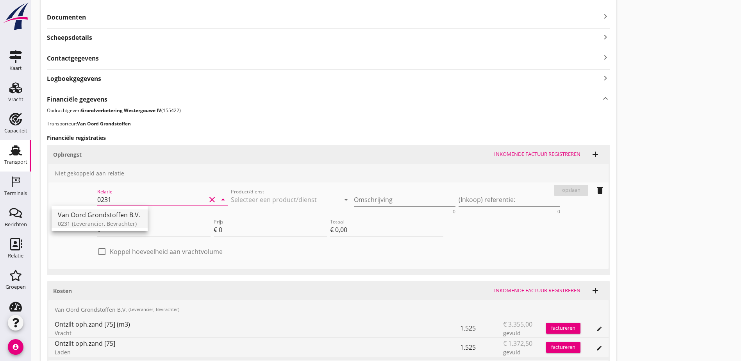
click at [482, 141] on div "Transport overzicht VOG-250437 Bakesteyn (Schipper Bakesteyn) local_gas_station…" at bounding box center [386, 122] width 710 height 656
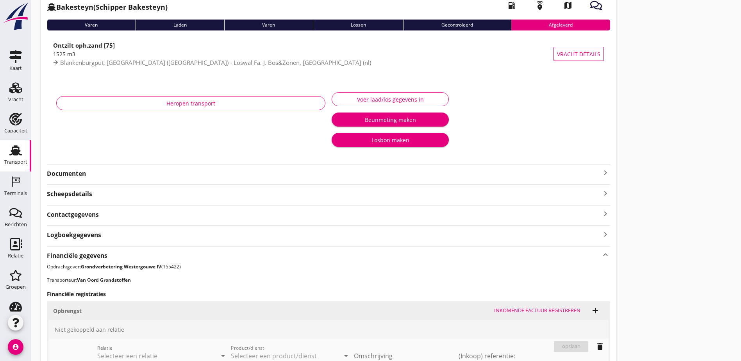
scroll to position [0, 0]
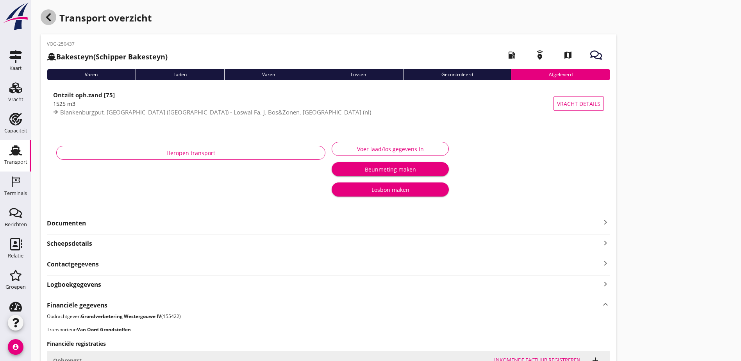
click at [50, 19] on use "button" at bounding box center [48, 17] width 5 height 8
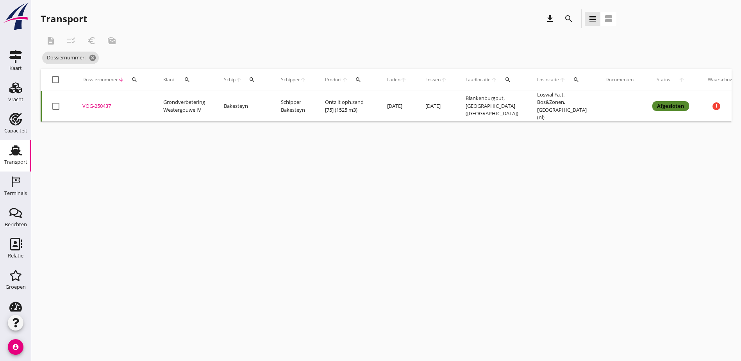
click at [560, 23] on div "search" at bounding box center [569, 18] width 19 height 19
click at [564, 20] on icon "search" at bounding box center [568, 18] width 9 height 9
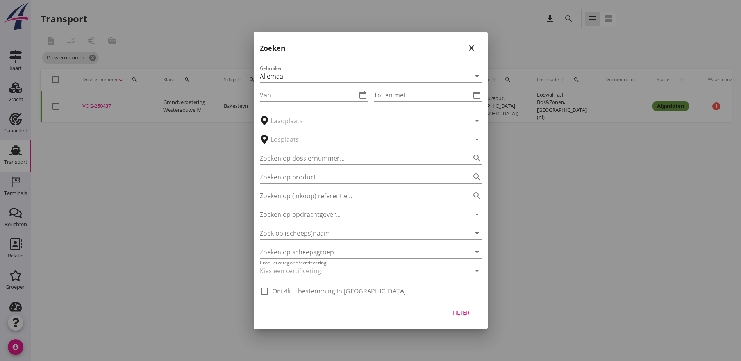
click at [308, 150] on div "Zoeken op dossiernummer... search" at bounding box center [371, 155] width 222 height 17
click at [309, 155] on input "Zoeken op dossiernummer..." at bounding box center [360, 158] width 200 height 13
paste input "VOG-250287"
click at [466, 310] on div "Filter" at bounding box center [462, 312] width 22 height 8
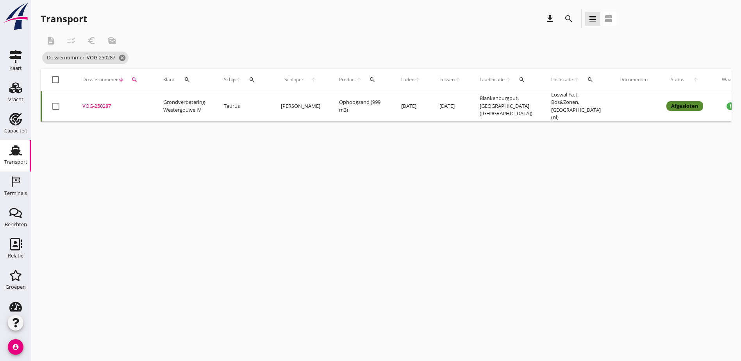
click at [311, 101] on td "[PERSON_NAME]" at bounding box center [301, 106] width 58 height 30
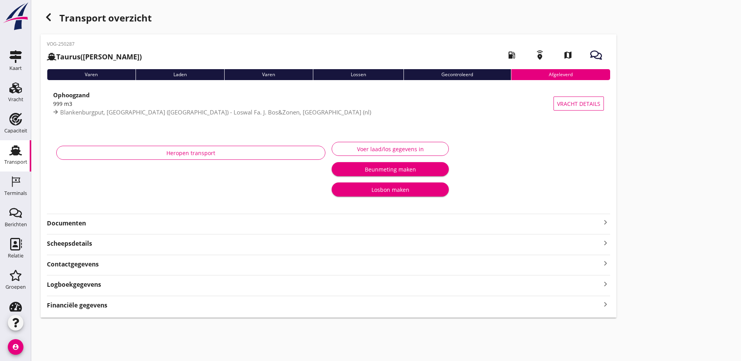
click at [256, 286] on div "Logboekgegevens keyboard_arrow_right" at bounding box center [328, 284] width 563 height 11
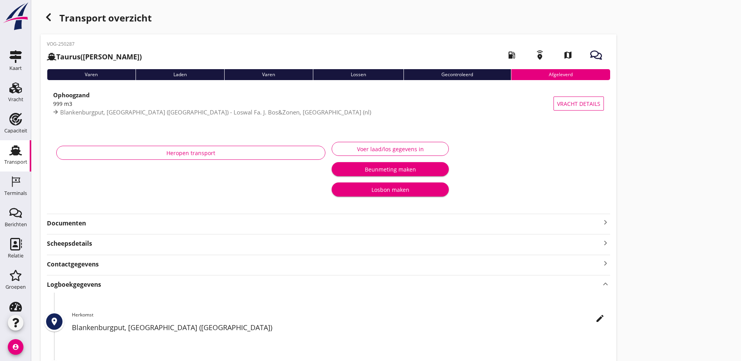
click at [270, 280] on div "Logboekgegevens keyboard_arrow_up" at bounding box center [328, 284] width 563 height 11
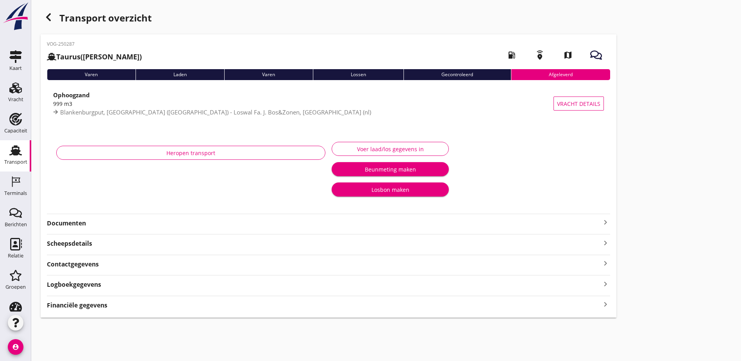
click at [269, 309] on div "Financiële gegevens keyboard_arrow_right" at bounding box center [328, 304] width 563 height 11
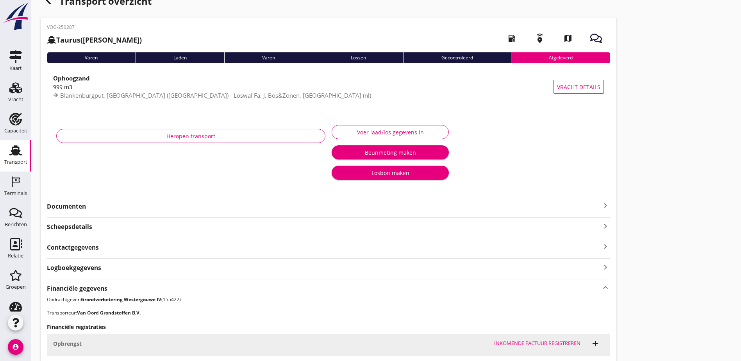
scroll to position [156, 0]
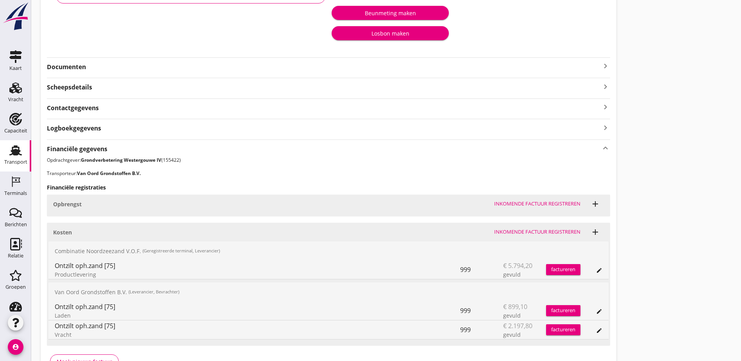
click at [329, 212] on div "Opbrengst Inkomende factuur registreren add" at bounding box center [328, 204] width 563 height 19
click at [494, 207] on div "Inkomende factuur registreren" at bounding box center [537, 204] width 86 height 8
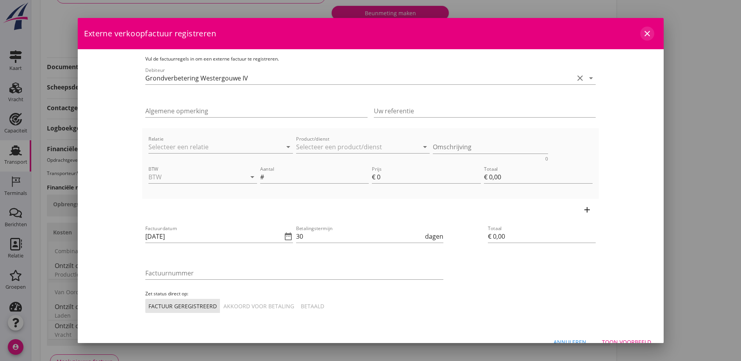
click at [643, 32] on icon "close" at bounding box center [647, 33] width 9 height 9
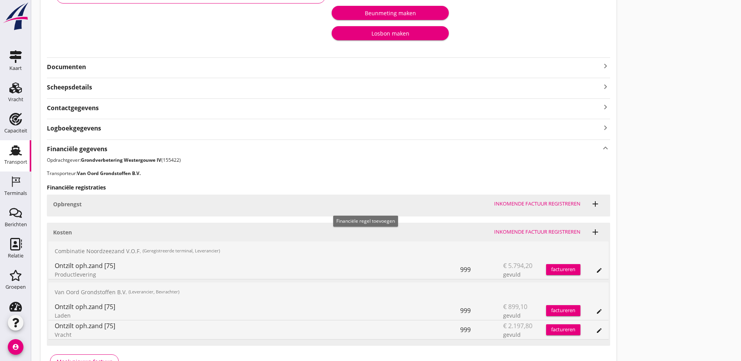
click at [591, 207] on icon "add" at bounding box center [595, 203] width 9 height 9
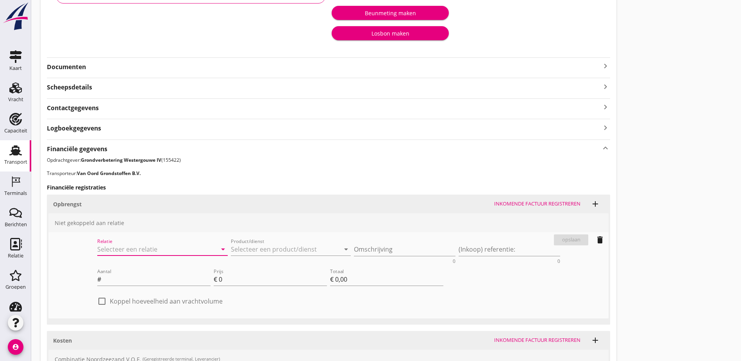
click at [107, 249] on input "Relatie" at bounding box center [151, 249] width 109 height 13
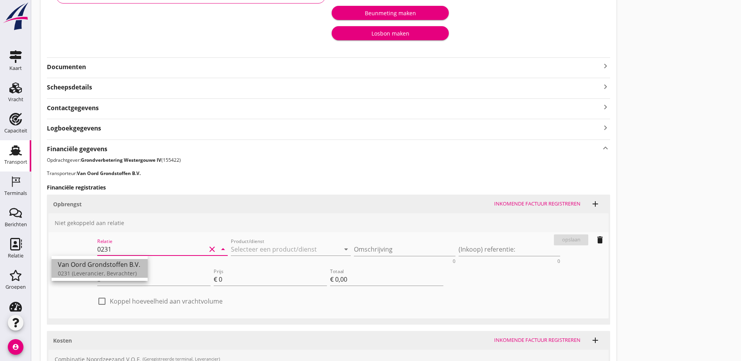
click at [119, 271] on div "0231 (Leverancier, Bevrachter)" at bounding box center [100, 273] width 84 height 8
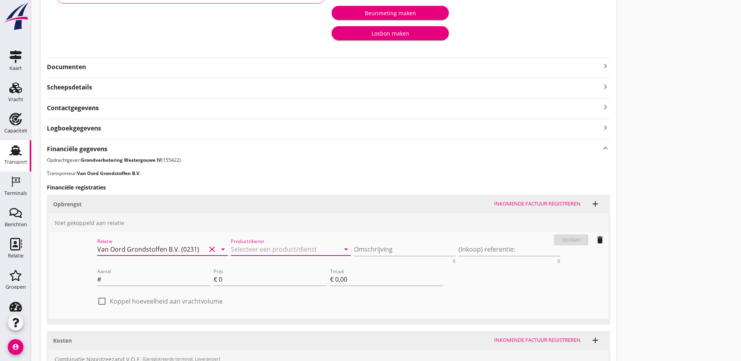
click at [231, 249] on input "Product/dienst" at bounding box center [285, 249] width 109 height 13
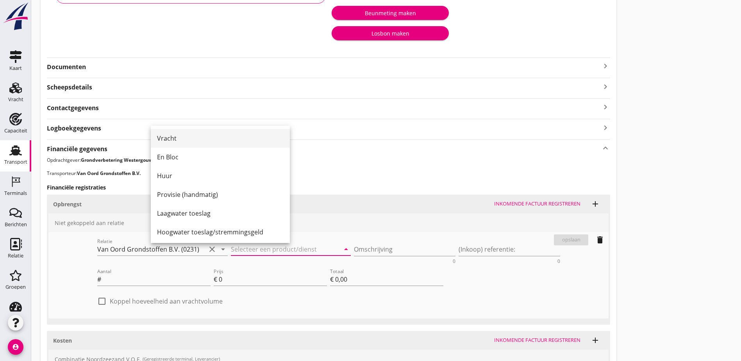
click at [204, 138] on div "Vracht" at bounding box center [220, 138] width 127 height 9
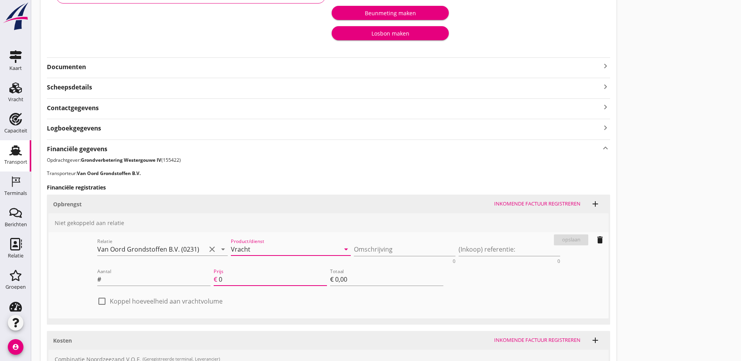
click at [219, 277] on input "0" at bounding box center [273, 279] width 108 height 13
click at [452, 308] on div "Transport overzicht VOG-250287 Taurus (Van Oord) local_gas_station emergency_sh…" at bounding box center [386, 172] width 710 height 656
click at [121, 301] on label "Koppel hoeveelheid aan vrachtvolume" at bounding box center [166, 301] width 113 height 8
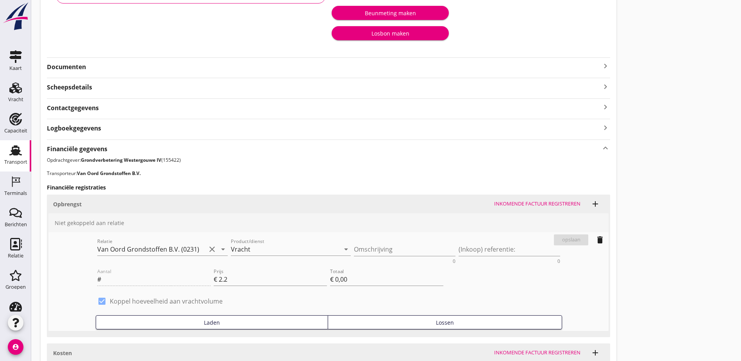
click at [195, 323] on div "Laden" at bounding box center [211, 322] width 225 height 8
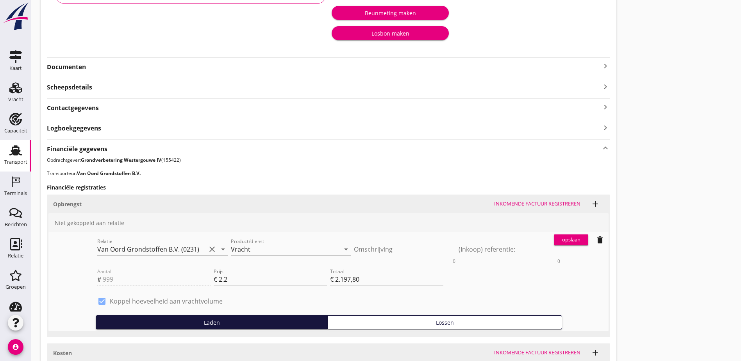
click at [557, 236] on div "opslaan" at bounding box center [571, 240] width 28 height 8
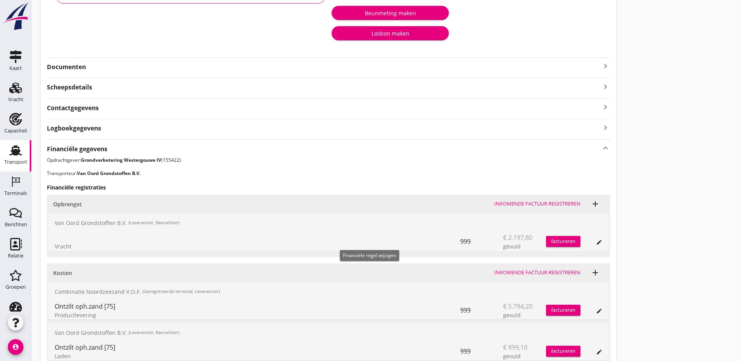
click at [596, 242] on icon "edit" at bounding box center [599, 242] width 6 height 6
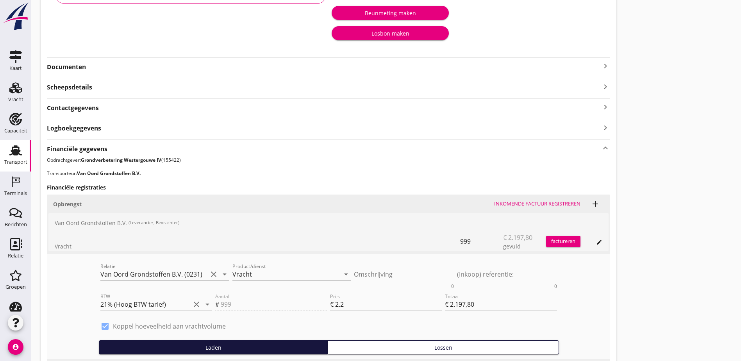
click at [165, 157] on p "Opdrachtgever: Grondverbetering Westergouwe IV (155422)" at bounding box center [328, 160] width 563 height 7
drag, startPoint x: 165, startPoint y: 157, endPoint x: 172, endPoint y: 161, distance: 8.2
click at [172, 161] on p "Opdrachtgever: Grondverbetering Westergouwe IV (155422)" at bounding box center [328, 160] width 563 height 7
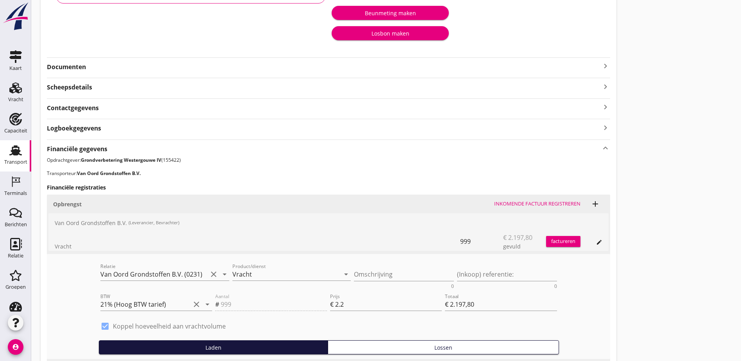
drag, startPoint x: 172, startPoint y: 161, endPoint x: 209, endPoint y: 163, distance: 37.5
click at [209, 163] on p "Opdrachtgever: Grondverbetering Westergouwe IV (155422)" at bounding box center [328, 160] width 563 height 7
click at [488, 179] on div "Transport overzicht VOG-250287 Taurus (Van Oord) local_gas_station emergency_sh…" at bounding box center [386, 191] width 710 height 694
click at [597, 261] on icon "delete" at bounding box center [601, 261] width 9 height 9
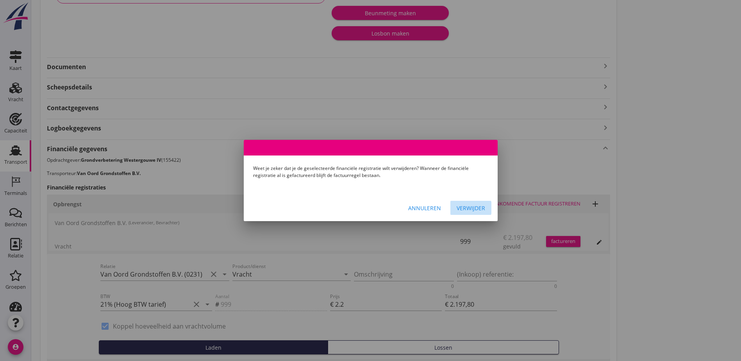
click at [470, 207] on div "Verwijder" at bounding box center [471, 208] width 29 height 8
